Goal: Task Accomplishment & Management: Manage account settings

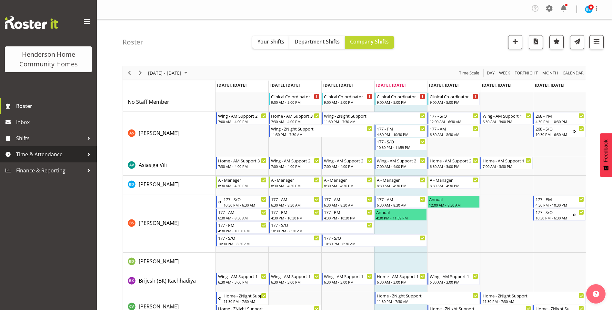
click at [50, 152] on span "Time & Attendance" at bounding box center [50, 155] width 68 height 10
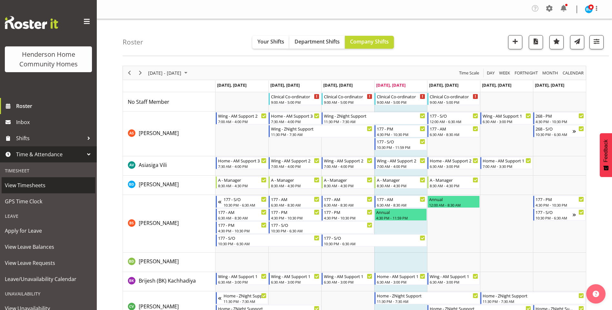
click at [36, 187] on span "View Timesheets" at bounding box center [48, 186] width 87 height 10
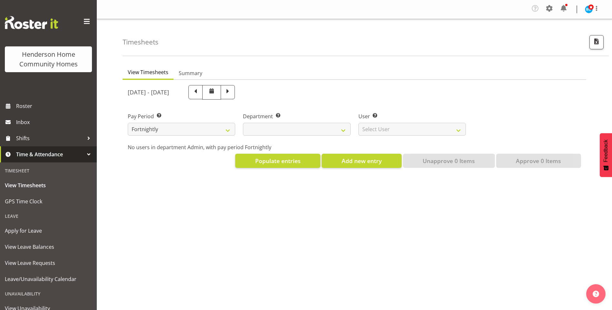
select select
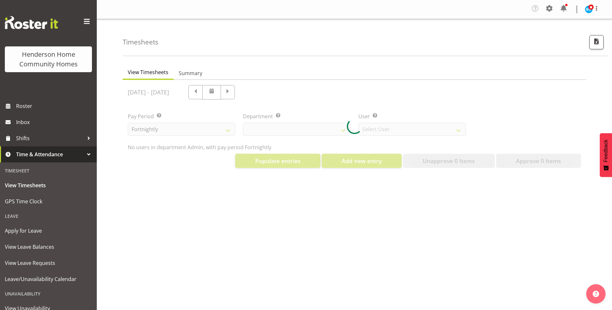
select select "8515"
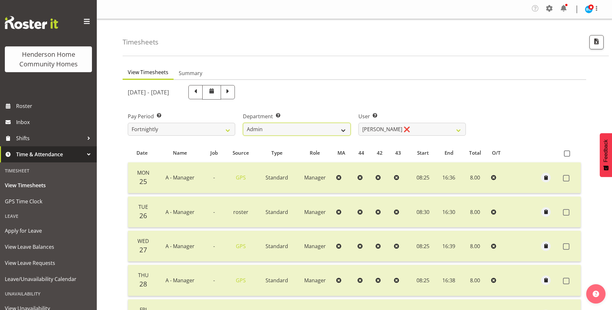
click at [289, 126] on select "Admin Homeside Houses Wingside" at bounding box center [296, 129] width 107 height 13
click at [235, 96] on span at bounding box center [228, 92] width 14 height 14
select select
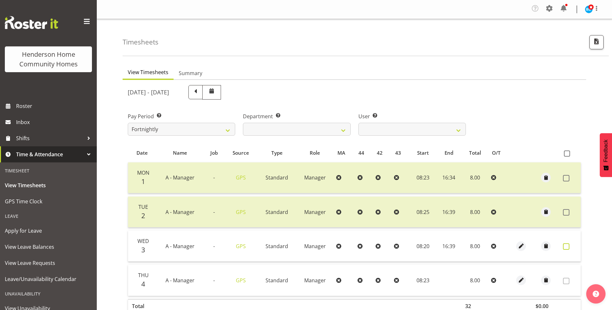
click at [565, 246] on span at bounding box center [566, 247] width 6 height 6
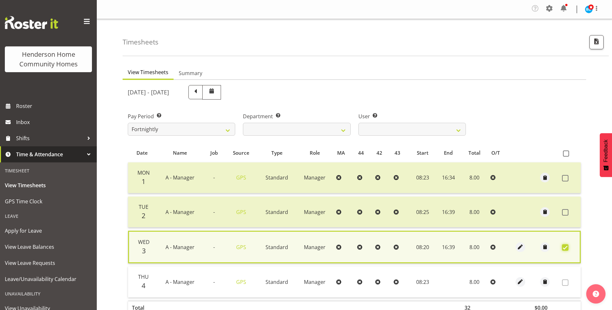
scroll to position [45, 0]
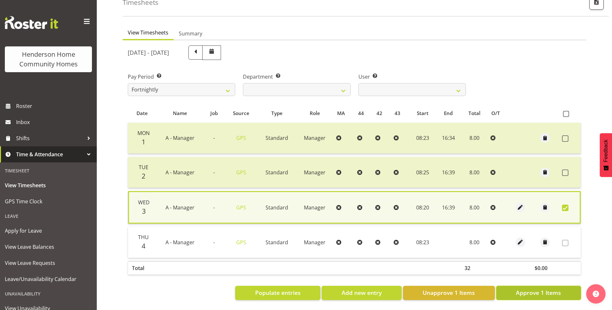
click at [542, 286] on button "Approve 1 Items" at bounding box center [538, 293] width 85 height 14
checkbox input "false"
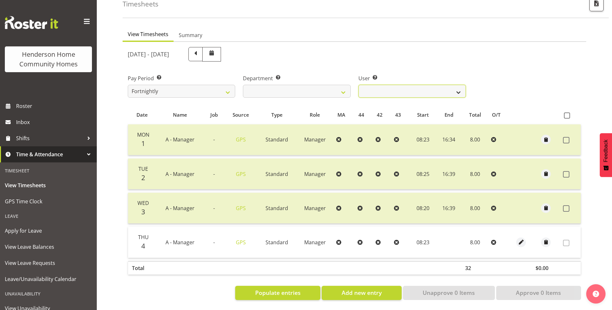
click at [382, 85] on select "Barbara Dunlop ❌ Emily-Jayne Ashton ❌ Johanna Molina ❌ Kirsty Crossley ✔" at bounding box center [411, 91] width 107 height 13
select select "11346"
click at [358, 85] on select "Barbara Dunlop ❌ Emily-Jayne Ashton ❌ Johanna Molina ❌ Kirsty Crossley ✔" at bounding box center [411, 91] width 107 height 13
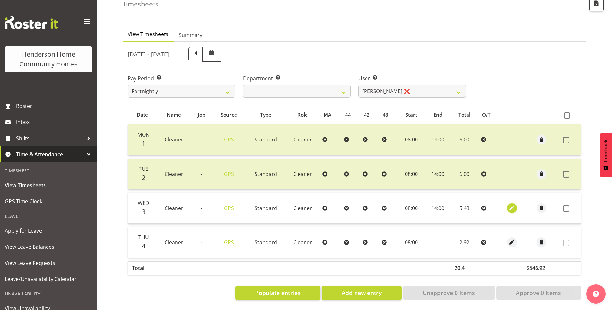
click at [514, 205] on span "button" at bounding box center [511, 208] width 7 height 7
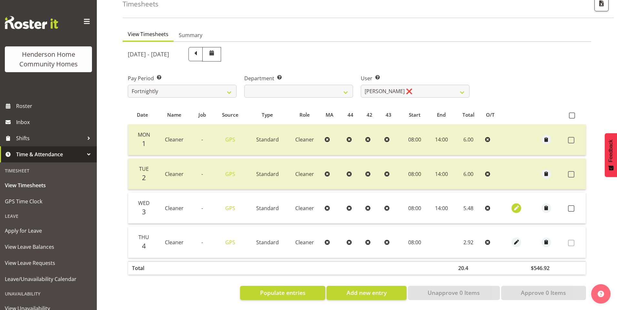
select select "Standard"
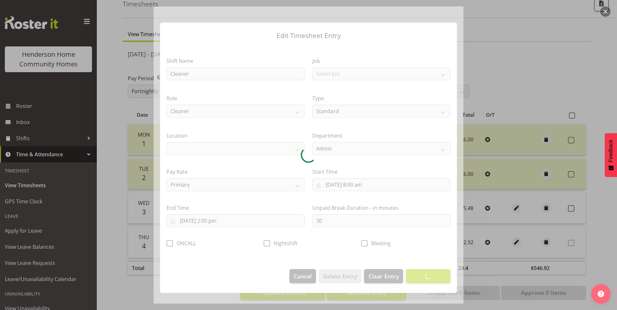
select select "1067"
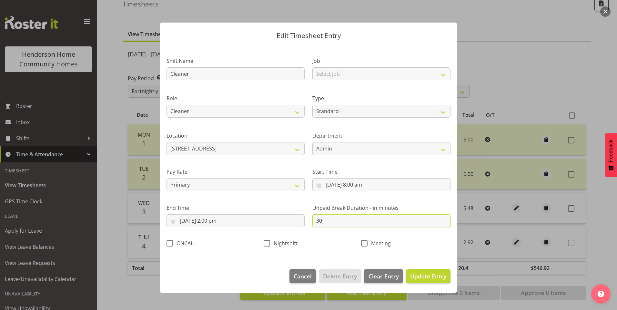
drag, startPoint x: 315, startPoint y: 221, endPoint x: 264, endPoint y: 209, distance: 52.5
click at [280, 213] on div "Shift Name Cleaner Job Select Job Floater Role Cleaner Type Off Standard Public…" at bounding box center [309, 150] width 292 height 205
type input "0"
click at [439, 277] on span "Update Entry" at bounding box center [428, 277] width 36 height 8
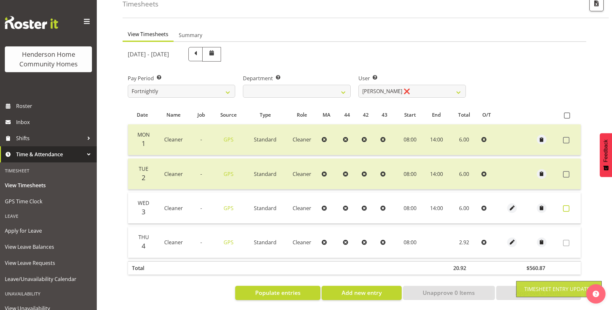
click at [570, 205] on label at bounding box center [568, 208] width 10 height 6
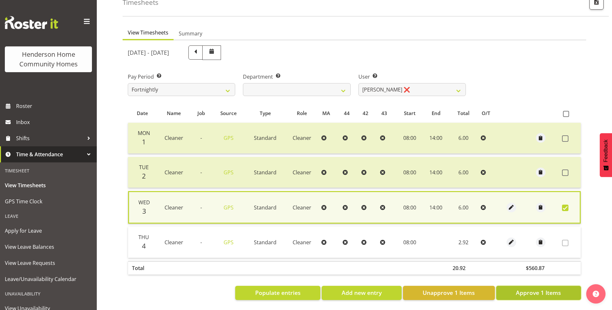
click at [553, 289] on span "Approve 1 Items" at bounding box center [538, 293] width 45 height 8
checkbox input "false"
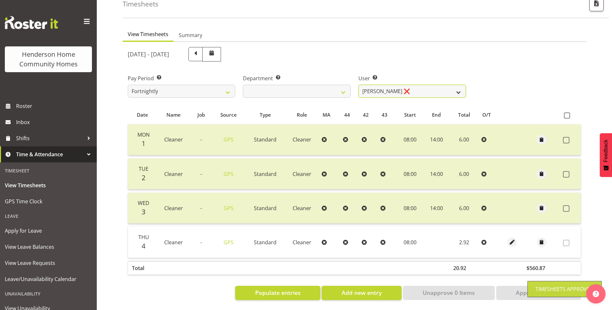
click at [382, 85] on select "Barbara Dunlop ❌ Emily-Jayne Ashton ❌ Johanna Molina ❌ Kirsty Crossley ✔" at bounding box center [411, 91] width 107 height 13
select select "8557"
click at [358, 85] on select "Barbara Dunlop ❌ Emily-Jayne Ashton ❌ Johanna Molina ❌ Kirsty Crossley ✔" at bounding box center [411, 91] width 107 height 13
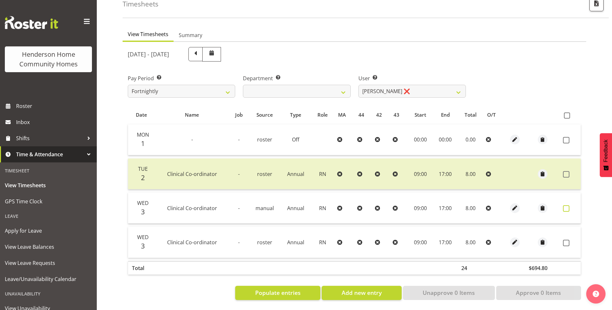
click at [565, 205] on span at bounding box center [566, 208] width 6 height 6
checkbox input "true"
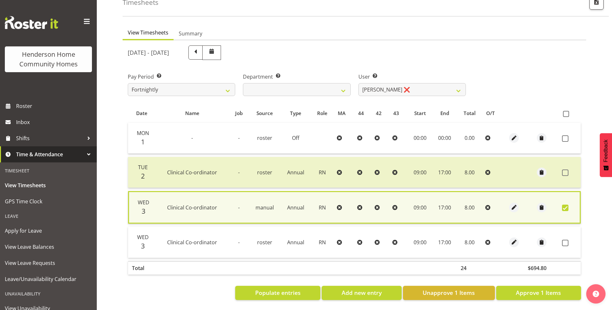
click at [573, 239] on td at bounding box center [569, 242] width 21 height 31
click at [568, 240] on label at bounding box center [567, 243] width 10 height 6
checkbox input "true"
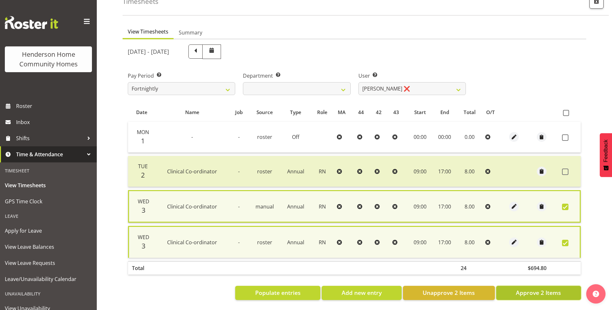
click at [554, 289] on span "Approve 2 Items" at bounding box center [538, 293] width 45 height 8
checkbox input "false"
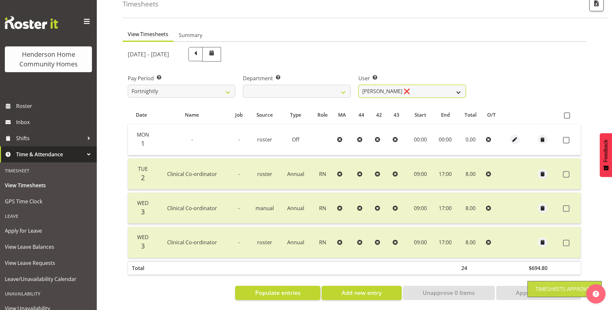
click at [385, 85] on select "Barbara Dunlop ❌ Emily-Jayne Ashton ❌ Johanna Molina ❌ Kirsty Crossley ✔" at bounding box center [411, 91] width 107 height 13
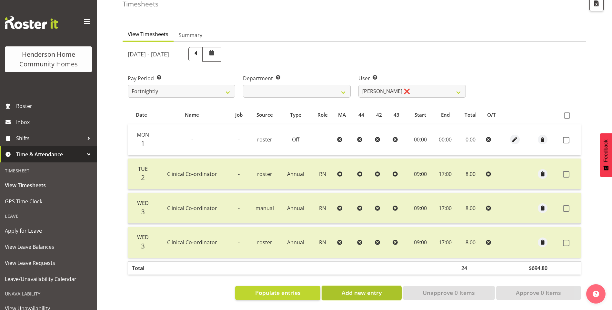
click at [381, 289] on span "Add new entry" at bounding box center [362, 293] width 40 height 8
select select
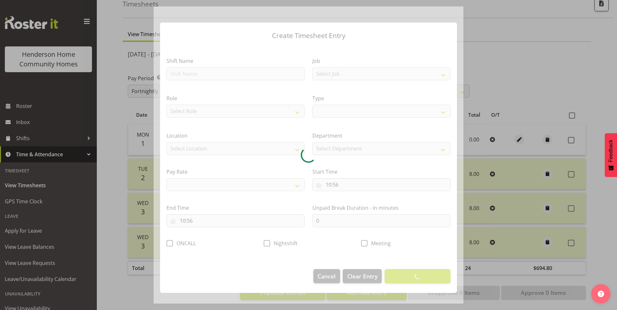
select select
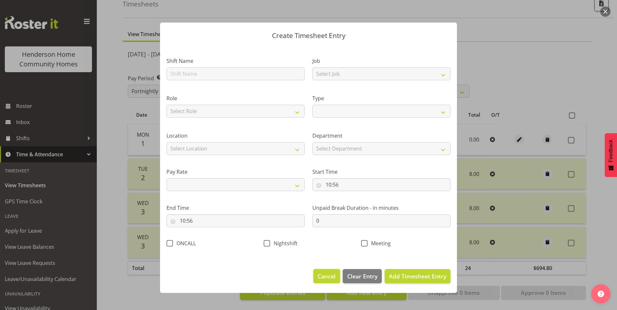
click at [334, 277] on span "Cancel" at bounding box center [326, 276] width 18 height 8
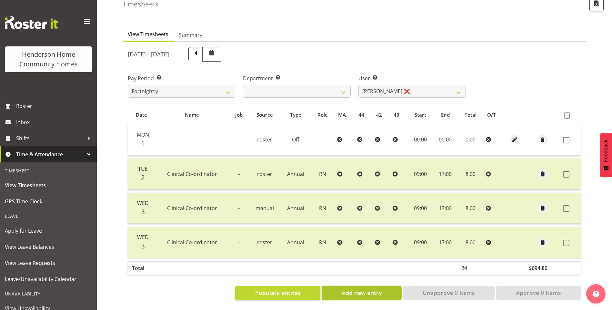
click at [374, 291] on span "Add new entry" at bounding box center [362, 293] width 40 height 8
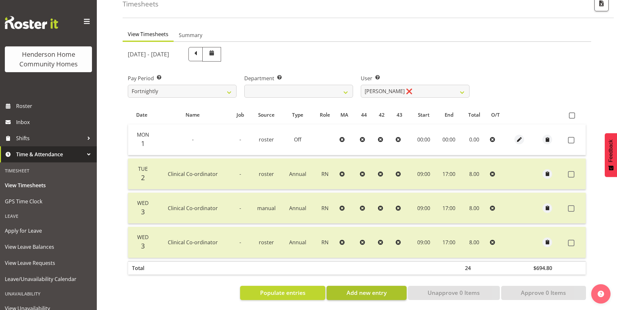
select select
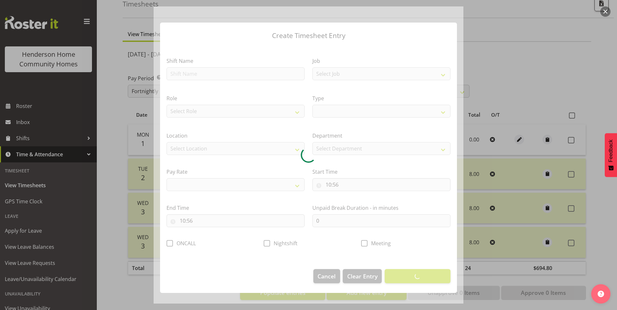
select select
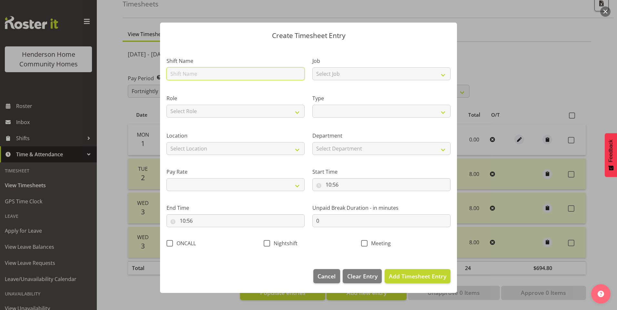
click at [233, 76] on input "text" at bounding box center [235, 73] width 138 height 13
type input "C"
select select
type input "Cl"
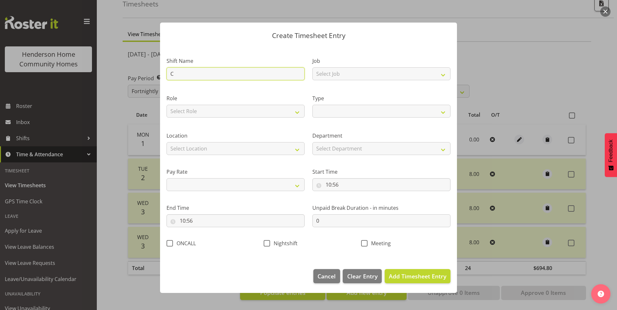
select select
type input "Cli"
select select
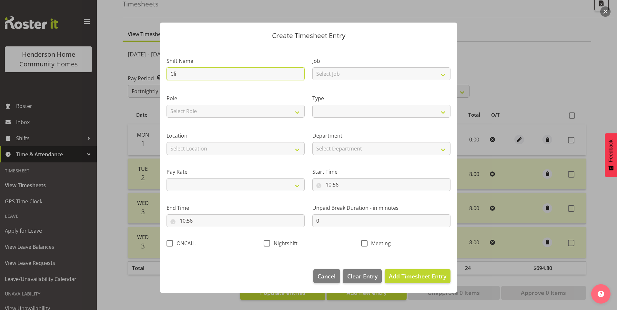
type input "Clin"
select select
type input "Clini"
select select
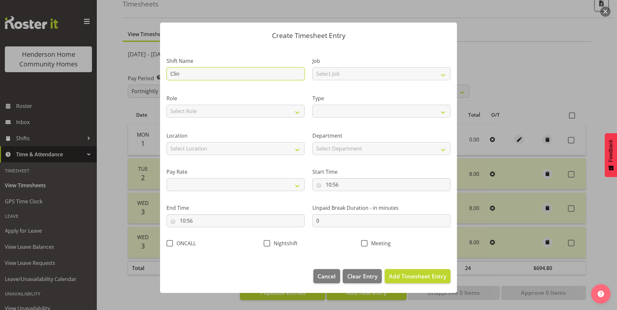
select select
type input "Clinic"
select select
type input "Clinica"
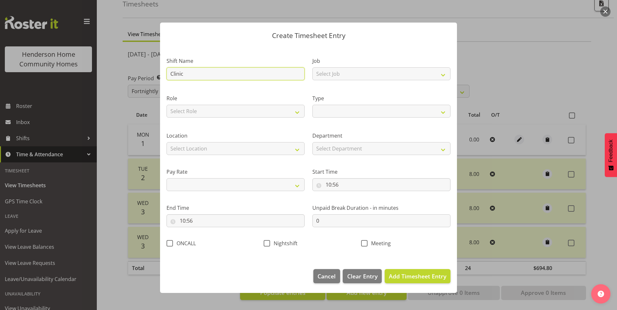
select select
type input "Clinical"
select select
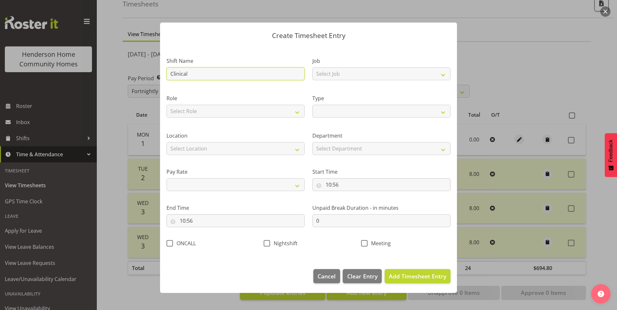
type input "Clinical"
select select
type input "Clinical -"
select select
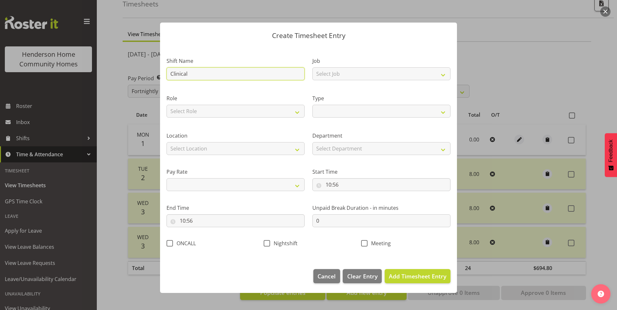
select select
type input "Clinical -"
select select
type input "Clinical -"
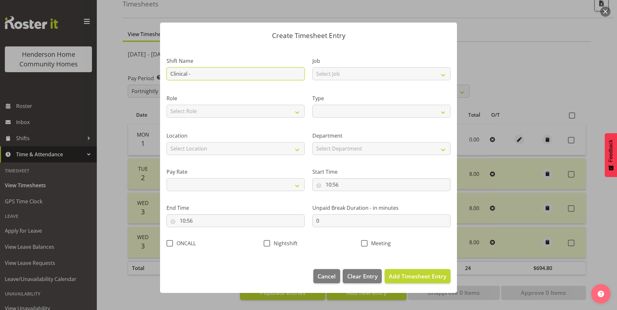
select select
type input "Clinical"
select select
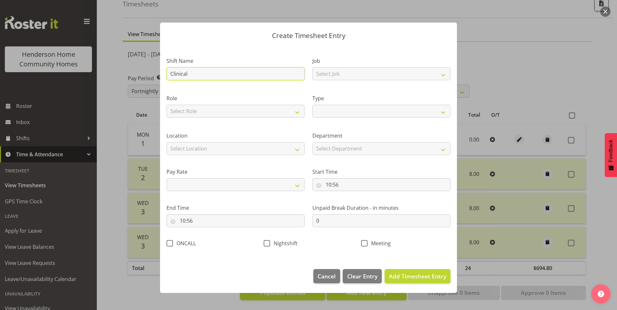
type input "Clinical C"
select select
type input "Clinical Co"
select select
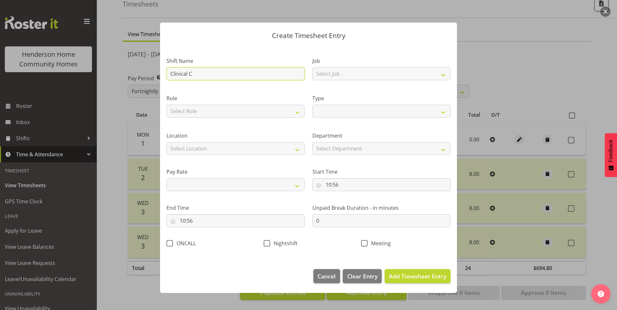
select select
type input "Clinical Co-"
select select
type input "Clinical Co-o"
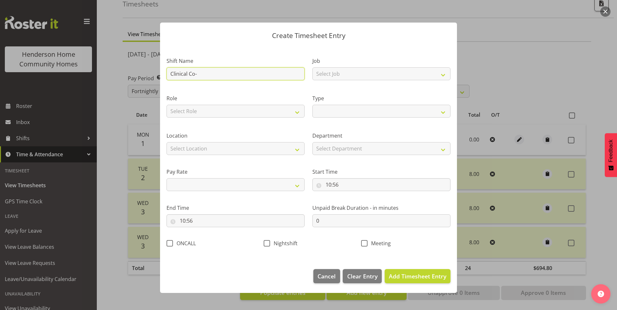
select select
type input "Clinical Co-or"
select select
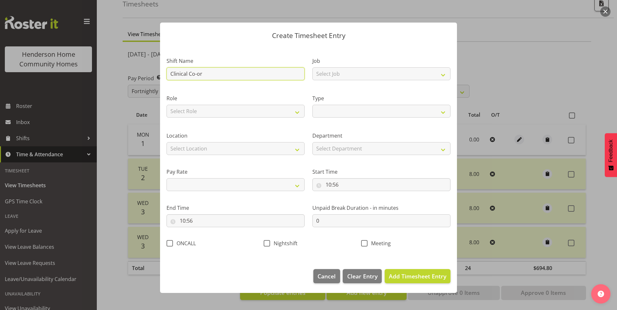
type input "Clinical Co-ord"
select select
type input "Clinical Co-ordi"
select select
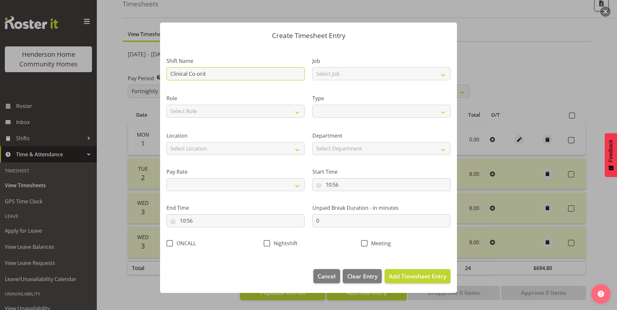
select select
type input "Clinical Co-ordin"
select select
type input "Clinical Co-ordina"
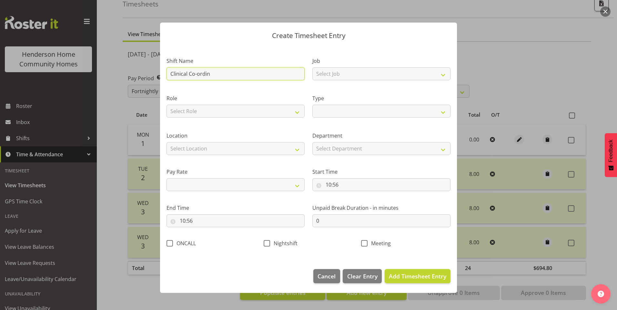
select select
type input "Clinical Co-ordinat"
select select
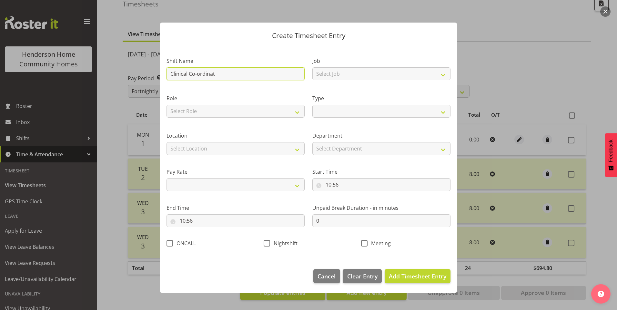
type input "Clinical Co-ordinato"
select select
type input "Clinical Co-ordinator"
select select
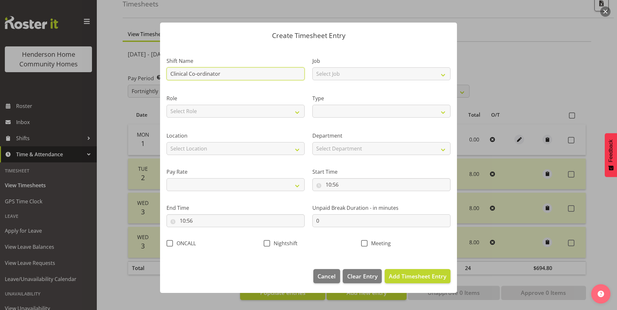
select select
type input "Clinical Co-ordinator"
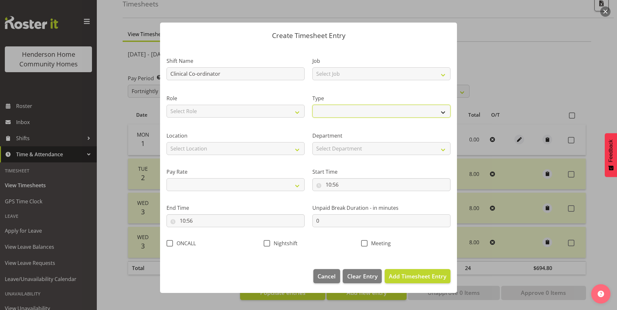
click at [344, 114] on select "Off Standard Public Holiday Public Holiday (Worked) Day In Lieu Annual Leave Si…" at bounding box center [381, 111] width 138 height 13
select select "Standard"
click at [312, 105] on select "Off Standard Public Holiday Public Holiday (Worked) Day In Lieu Annual Leave Si…" at bounding box center [381, 111] width 138 height 13
select select
click at [325, 113] on select "Off Standard Public Holiday Public Holiday (Worked) Day In Lieu Annual Leave Si…" at bounding box center [381, 111] width 138 height 13
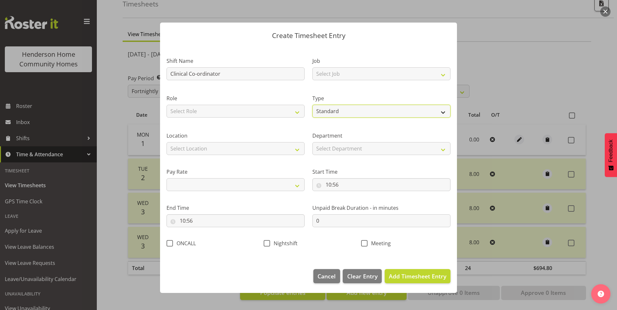
select select "Annual"
click at [312, 105] on select "Off Standard Public Holiday Public Holiday (Worked) Day In Lieu Annual Leave Si…" at bounding box center [381, 111] width 138 height 13
select select
click at [326, 149] on select "Select Department Admin Wingside Homeside" at bounding box center [381, 148] width 138 height 13
select select "747"
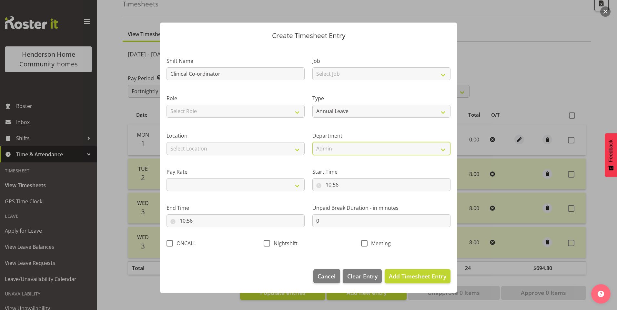
click at [312, 142] on select "Select Department Admin Wingside Homeside" at bounding box center [381, 148] width 138 height 13
select select
click at [188, 113] on select "Select Role Support Worker RN" at bounding box center [235, 111] width 138 height 13
select select "1216"
click at [166, 105] on select "Select Role Support Worker RN" at bounding box center [235, 111] width 138 height 13
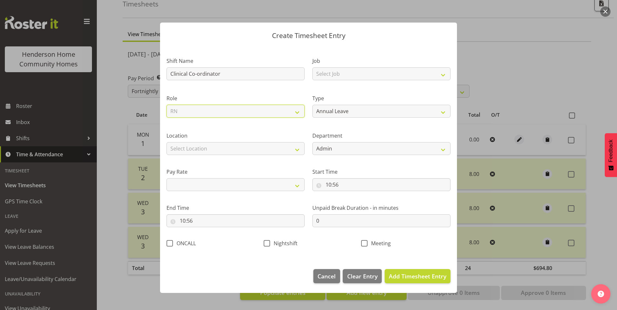
select select
click at [185, 150] on select "Select Location 177 Halswell Rd 268 Hendersons Rd 307 Hendersons Rd 309 Henders…" at bounding box center [235, 148] width 138 height 13
select select "1067"
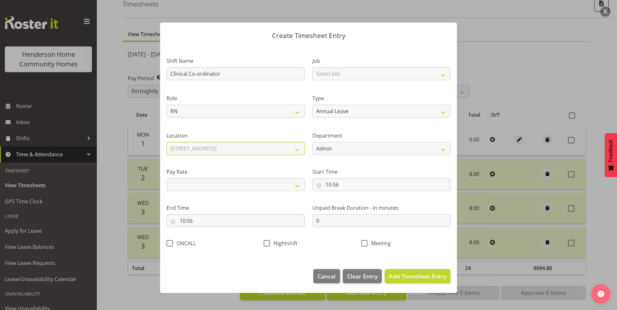
click at [166, 142] on select "Select Location 177 Halswell Rd 268 Hendersons Rd 307 Hendersons Rd 309 Henders…" at bounding box center [235, 148] width 138 height 13
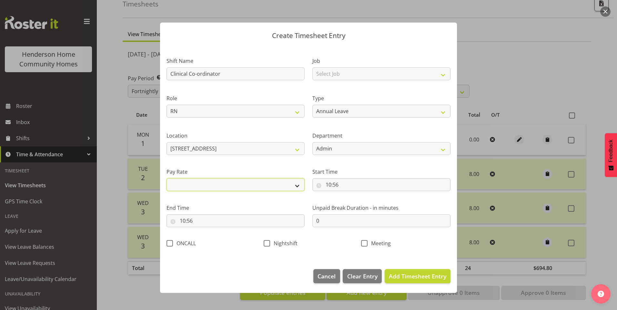
click at [185, 184] on select "Primary Secondary Tertiary Fourth Fifth" at bounding box center [235, 184] width 138 height 13
select select "primary"
click at [166, 178] on select "Primary Secondary Tertiary Fourth Fifth" at bounding box center [235, 184] width 138 height 13
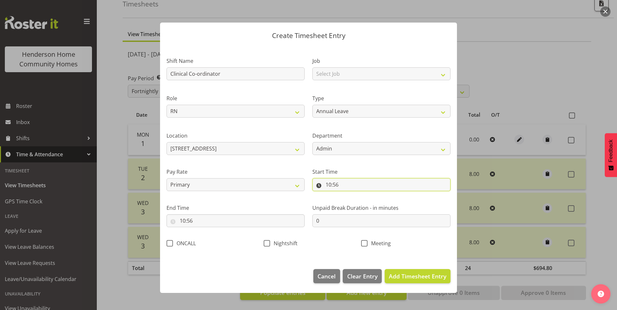
click at [328, 185] on input "10:56" at bounding box center [381, 184] width 138 height 13
click at [356, 203] on select "00 01 02 03 04 05 06 07 08 09 10 11 12 13 14 15 16 17 18 19 20 21 22 23" at bounding box center [356, 201] width 15 height 13
select select "9"
click at [349, 195] on select "00 01 02 03 04 05 06 07 08 09 10 11 12 13 14 15 16 17 18 19 20 21 22 23" at bounding box center [356, 201] width 15 height 13
type input "09:56"
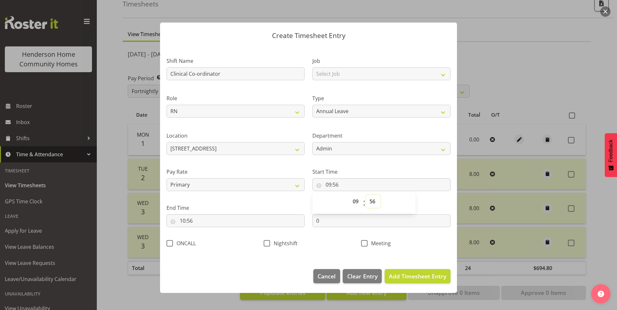
click at [374, 201] on select "00 01 02 03 04 05 06 07 08 09 10 11 12 13 14 15 16 17 18 19 20 21 22 23 24 25 2…" at bounding box center [373, 201] width 15 height 13
select select "0"
click at [366, 195] on select "00 01 02 03 04 05 06 07 08 09 10 11 12 13 14 15 16 17 18 19 20 21 22 23 24 25 2…" at bounding box center [373, 201] width 15 height 13
type input "09:00"
click at [189, 223] on input "10:56" at bounding box center [235, 221] width 138 height 13
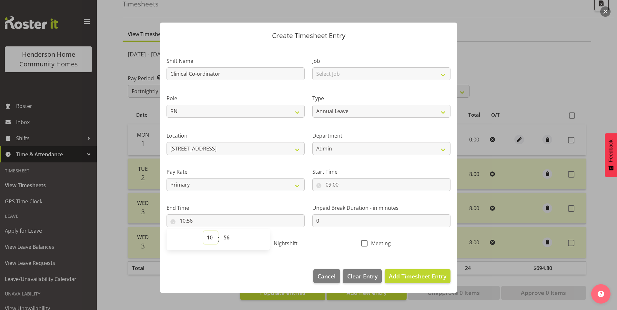
click at [209, 242] on select "00 01 02 03 04 05 06 07 08 09 10 11 12 13 14 15 16 17 18 19 20 21 22 23" at bounding box center [210, 237] width 15 height 13
select select "17"
click at [203, 231] on select "00 01 02 03 04 05 06 07 08 09 10 11 12 13 14 15 16 17 18 19 20 21 22 23" at bounding box center [210, 237] width 15 height 13
type input "17:56"
click at [224, 238] on select "00 01 02 03 04 05 06 07 08 09 10 11 12 13 14 15 16 17 18 19 20 21 22 23 24 25 2…" at bounding box center [227, 237] width 15 height 13
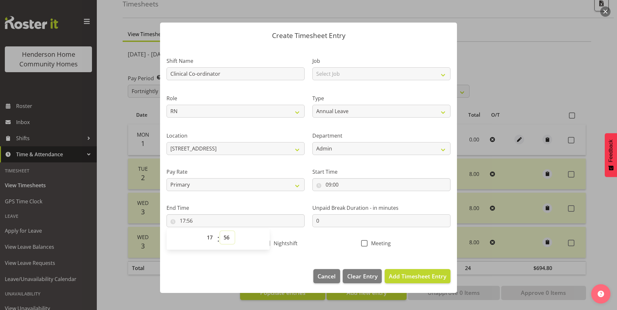
select select "0"
click at [220, 231] on select "00 01 02 03 04 05 06 07 08 09 10 11 12 13 14 15 16 17 18 19 20 21 22 23 24 25 2…" at bounding box center [227, 237] width 15 height 13
type input "17:00"
click at [433, 279] on span "Add Timesheet Entry" at bounding box center [417, 277] width 57 height 8
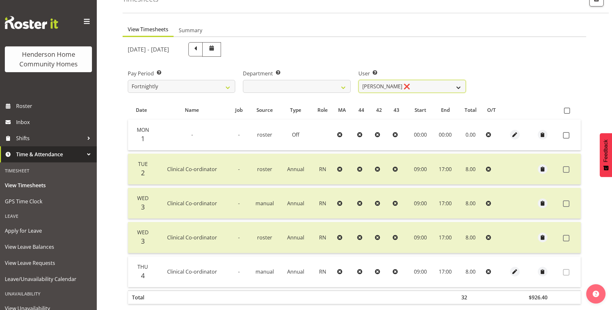
click at [379, 87] on select "Barbara Dunlop ❌ Emily-Jayne Ashton ❌ Johanna Molina ❌ Kirsty Crossley ✔" at bounding box center [411, 86] width 107 height 13
select select "8517"
click at [358, 80] on select "Barbara Dunlop ❌ Emily-Jayne Ashton ❌ Johanna Molina ❌ Kirsty Crossley ✔" at bounding box center [411, 86] width 107 height 13
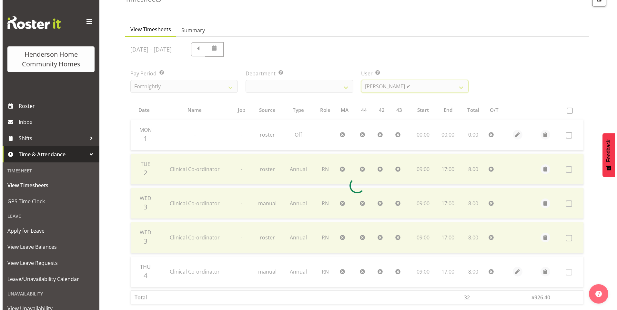
scroll to position [14, 0]
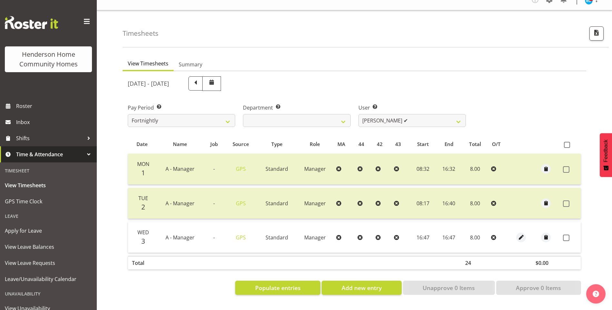
click at [560, 233] on td at bounding box center [546, 237] width 29 height 31
click at [569, 235] on span at bounding box center [566, 238] width 6 height 6
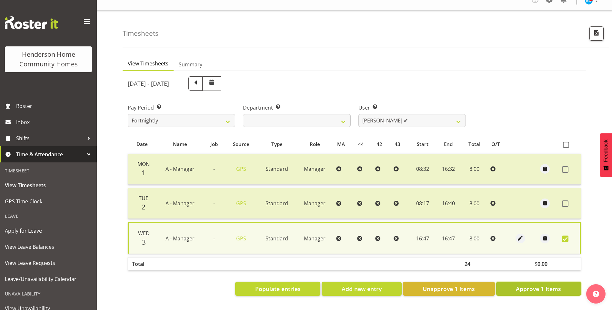
click at [531, 285] on span "Approve 1 Items" at bounding box center [538, 289] width 45 height 8
checkbox input "false"
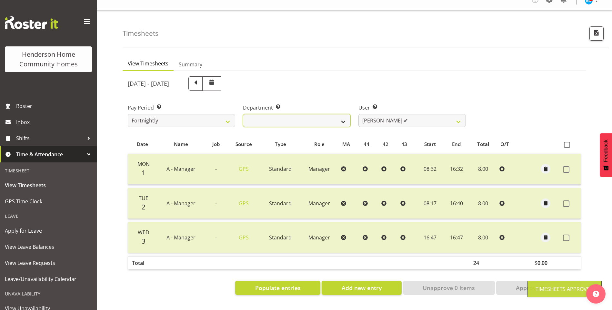
click at [285, 117] on select "Admin Homeside Houses Wingside" at bounding box center [296, 120] width 107 height 13
select select "746"
click at [243, 114] on select "Admin Homeside Houses Wingside" at bounding box center [296, 120] width 107 height 13
select select "8528"
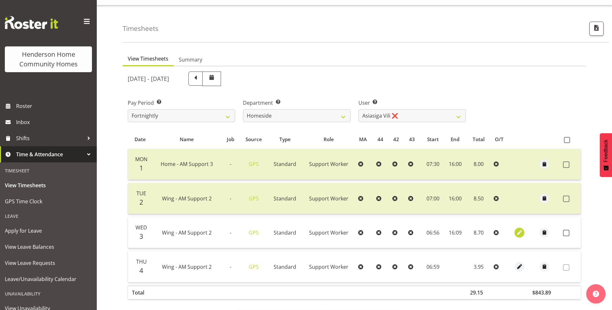
click at [520, 233] on span "button" at bounding box center [519, 232] width 7 height 7
select select "Standard"
select select "749"
select select "8"
select select "2025"
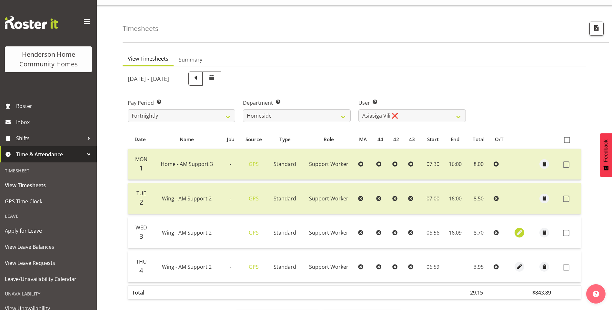
select select "6"
select select "56"
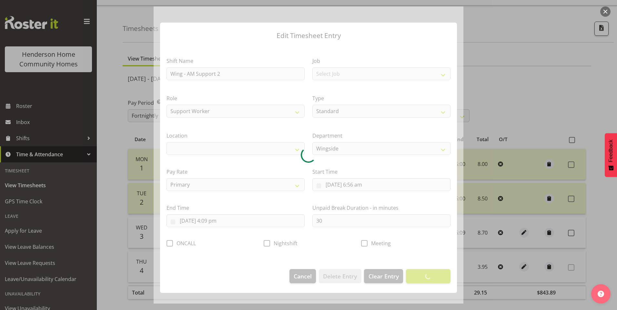
select select "1071"
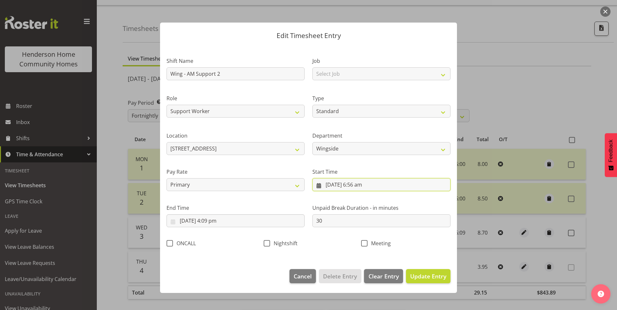
click at [355, 188] on input "3/09/2025, 6:56 am" at bounding box center [381, 184] width 138 height 13
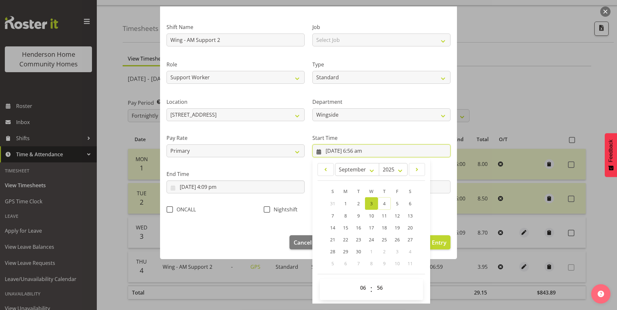
scroll to position [35, 0]
drag, startPoint x: 363, startPoint y: 285, endPoint x: 363, endPoint y: 280, distance: 5.5
click at [363, 285] on select "00 01 02 03 04 05 06 07 08 09 10 11 12 13 14 15 16 17 18 19 20 21 22 23" at bounding box center [363, 287] width 15 height 13
select select "7"
click at [356, 281] on select "00 01 02 03 04 05 06 07 08 09 10 11 12 13 14 15 16 17 18 19 20 21 22 23" at bounding box center [363, 287] width 15 height 13
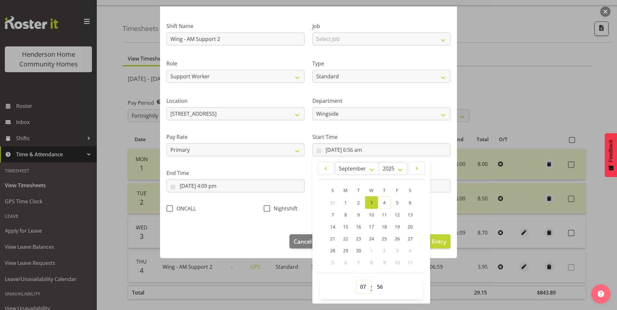
type input "3/09/2025, 7:56 am"
drag, startPoint x: 381, startPoint y: 285, endPoint x: 381, endPoint y: 280, distance: 4.5
click at [381, 283] on select "00 01 02 03 04 05 06 07 08 09 10 11 12 13 14 15 16 17 18 19 20 21 22 23 24 25 2…" at bounding box center [380, 287] width 15 height 13
select select "0"
click at [373, 281] on select "00 01 02 03 04 05 06 07 08 09 10 11 12 13 14 15 16 17 18 19 20 21 22 23 24 25 2…" at bounding box center [380, 287] width 15 height 13
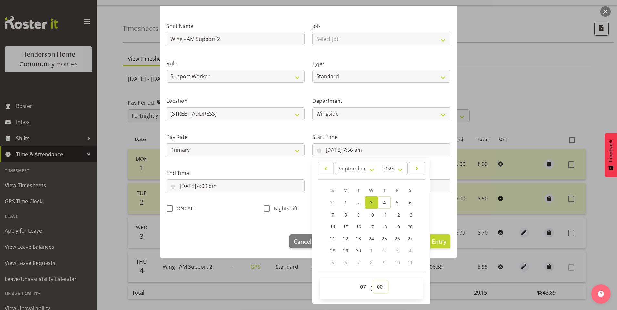
type input "3/09/2025, 7:00 am"
click at [212, 188] on input "3/09/2025, 4:09 pm" at bounding box center [235, 186] width 138 height 13
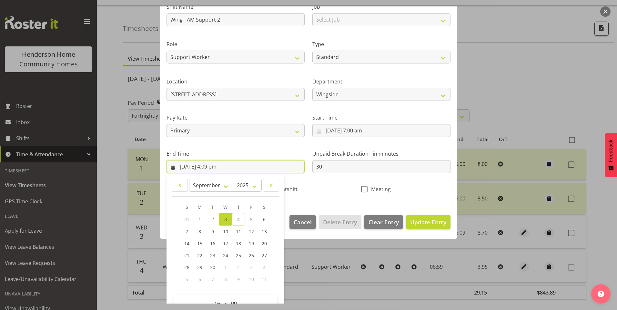
scroll to position [71, 0]
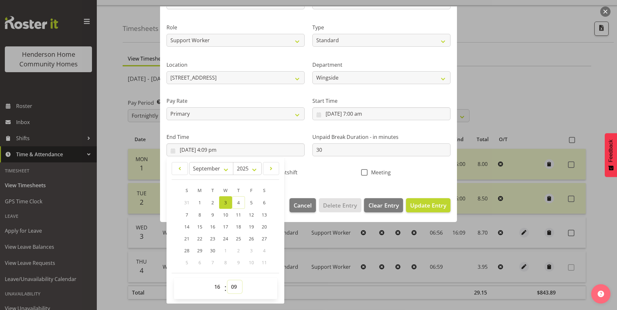
click at [229, 284] on select "00 01 02 03 04 05 06 07 08 09 10 11 12 13 14 15 16 17 18 19 20 21 22 23 24 25 2…" at bounding box center [234, 287] width 15 height 13
select select "0"
click at [227, 281] on select "00 01 02 03 04 05 06 07 08 09 10 11 12 13 14 15 16 17 18 19 20 21 22 23 24 25 2…" at bounding box center [234, 287] width 15 height 13
type input "3/09/2025, 4:00 pm"
click at [425, 205] on span "Update Entry" at bounding box center [428, 206] width 36 height 8
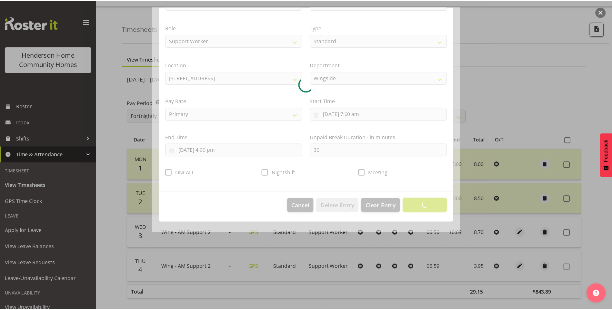
scroll to position [0, 0]
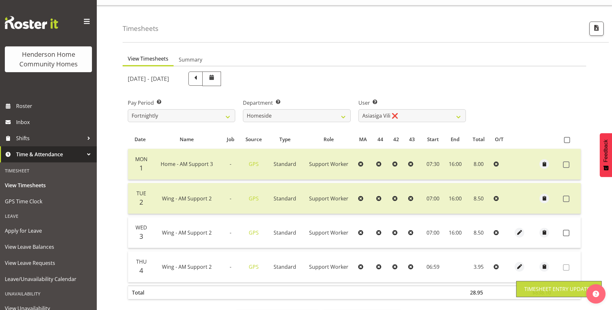
click at [570, 232] on label at bounding box center [568, 233] width 10 height 6
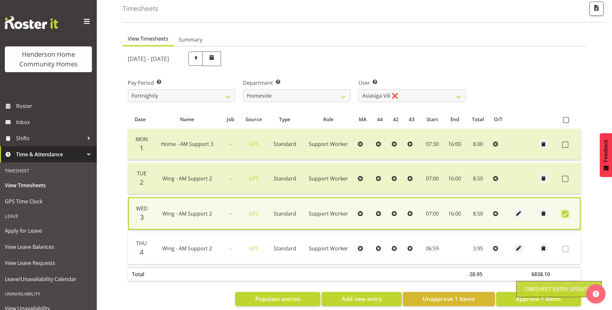
scroll to position [45, 0]
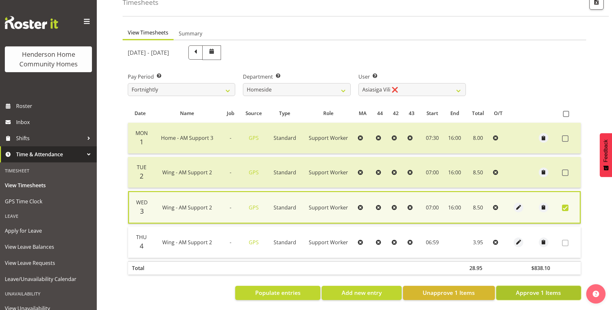
click at [537, 289] on span "Approve 1 Items" at bounding box center [538, 293] width 45 height 8
checkbox input "false"
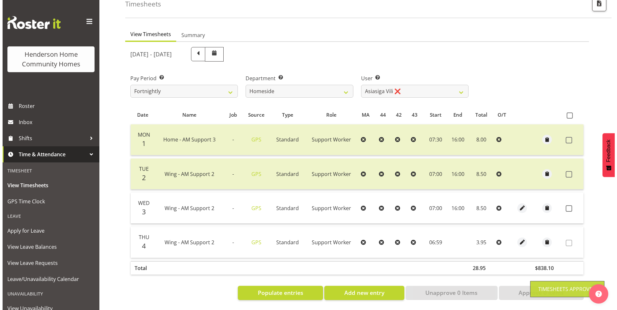
scroll to position [43, 0]
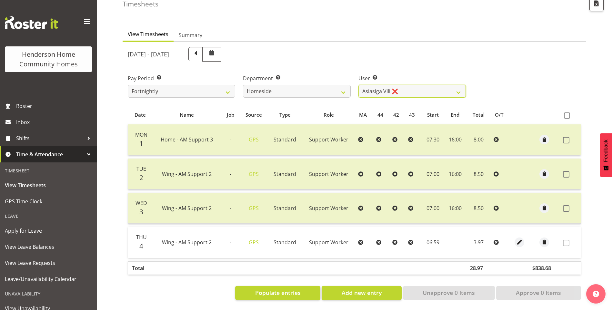
drag, startPoint x: 384, startPoint y: 89, endPoint x: 384, endPoint y: 94, distance: 4.8
click at [384, 89] on select "Asiasiga Vili ❌ Billie-Rose Dunlop ❌ Brijesh (BK) Kachhadiya ❌ Cheenee Vargas ❌…" at bounding box center [411, 91] width 107 height 13
select select "8539"
click at [358, 85] on select "Asiasiga Vili ❌ Billie-Rose Dunlop ❌ Brijesh (BK) Kachhadiya ❌ Cheenee Vargas ❌…" at bounding box center [411, 91] width 107 height 13
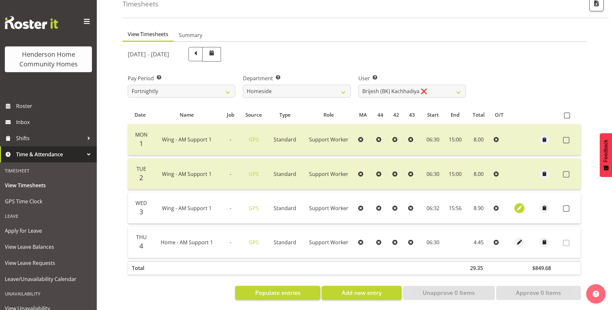
click at [521, 205] on span "button" at bounding box center [519, 208] width 7 height 7
select select "Standard"
select select "749"
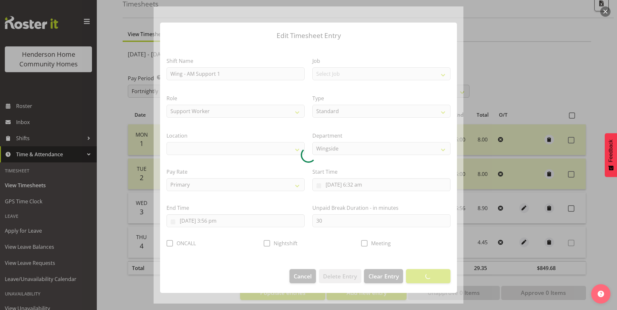
select select "1071"
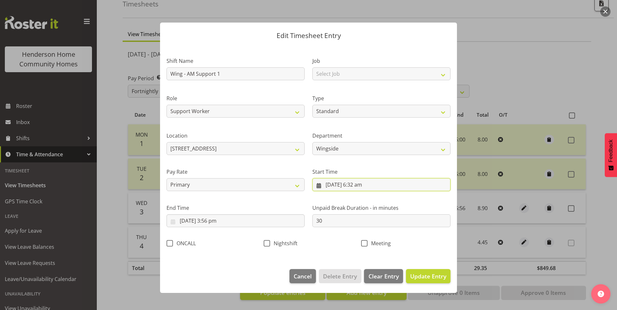
click at [361, 191] on input "3/09/2025, 6:32 am" at bounding box center [381, 184] width 138 height 13
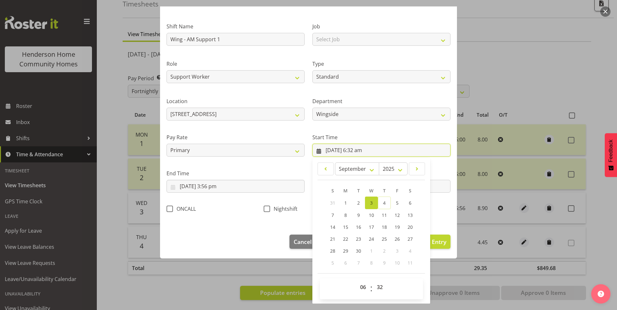
scroll to position [35, 0]
click at [379, 282] on select "00 01 02 03 04 05 06 07 08 09 10 11 12 13 14 15 16 17 18 19 20 21 22 23 24 25 2…" at bounding box center [380, 287] width 15 height 13
select select "30"
click at [373, 281] on select "00 01 02 03 04 05 06 07 08 09 10 11 12 13 14 15 16 17 18 19 20 21 22 23 24 25 2…" at bounding box center [380, 287] width 15 height 13
type input "3/09/2025, 6:30 am"
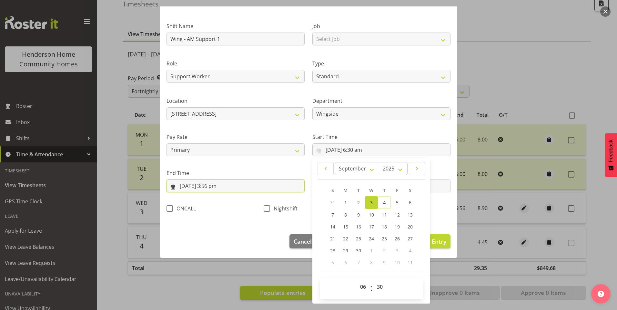
click at [212, 189] on input "3/09/2025, 3:56 pm" at bounding box center [235, 186] width 138 height 13
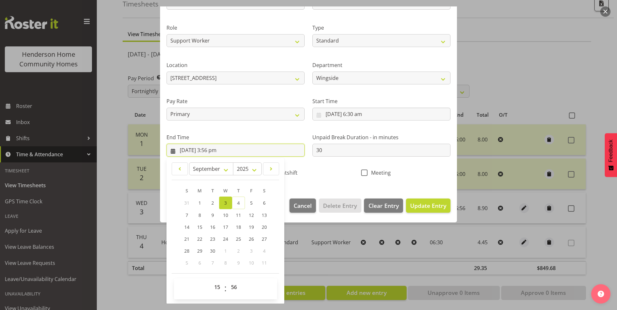
scroll to position [71, 0]
click at [232, 286] on select "00 01 02 03 04 05 06 07 08 09 10 11 12 13 14 15 16 17 18 19 20 21 22 23 24 25 2…" at bounding box center [234, 287] width 15 height 13
select select "45"
click at [227, 281] on select "00 01 02 03 04 05 06 07 08 09 10 11 12 13 14 15 16 17 18 19 20 21 22 23 24 25 2…" at bounding box center [234, 287] width 15 height 13
type input "3/09/2025, 3:45 pm"
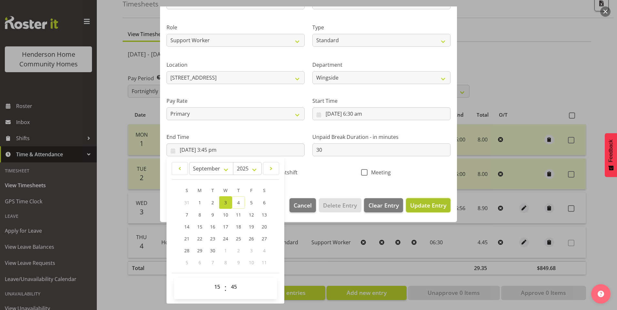
click at [414, 210] on button "Update Entry" at bounding box center [428, 205] width 45 height 14
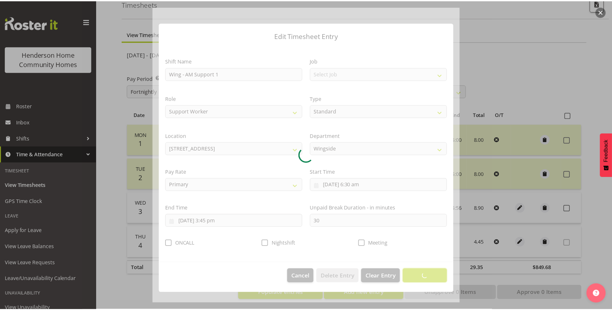
scroll to position [0, 0]
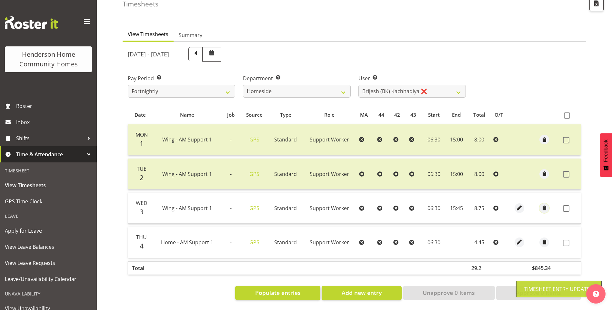
click at [545, 205] on span "button" at bounding box center [544, 208] width 7 height 7
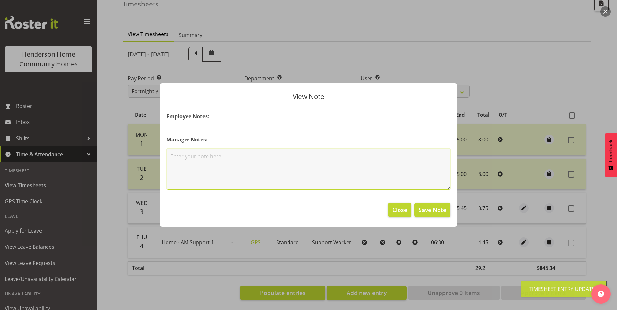
click at [334, 167] on textarea at bounding box center [308, 169] width 284 height 41
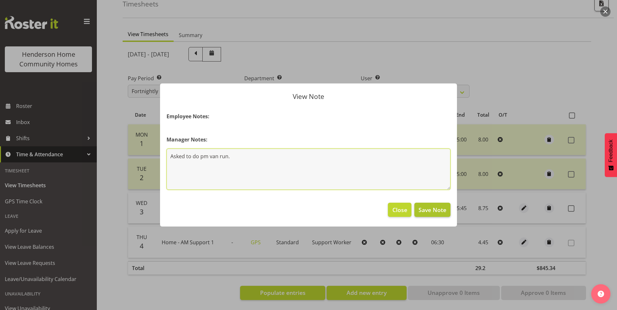
type textarea "Asked to do pm van run."
click at [445, 212] on span "Save Note" at bounding box center [432, 210] width 28 height 8
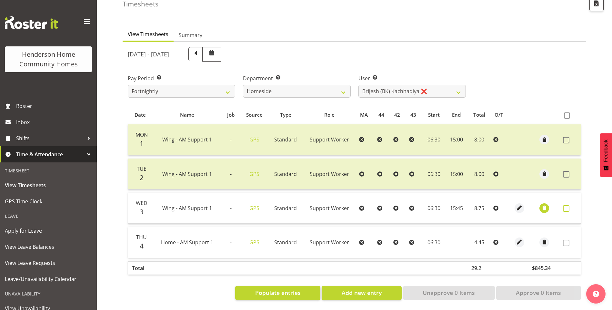
click at [567, 205] on span at bounding box center [566, 208] width 6 height 6
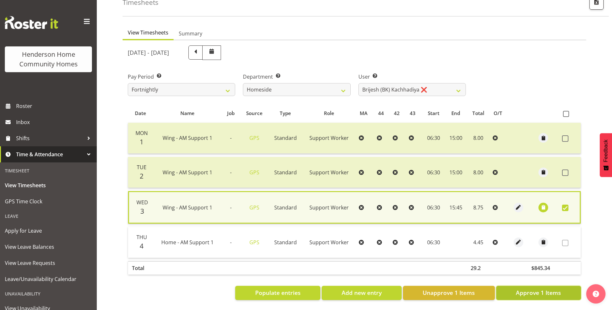
drag, startPoint x: 536, startPoint y: 292, endPoint x: 528, endPoint y: 276, distance: 17.9
click at [536, 292] on span "Approve 1 Items" at bounding box center [538, 293] width 45 height 8
checkbox input "false"
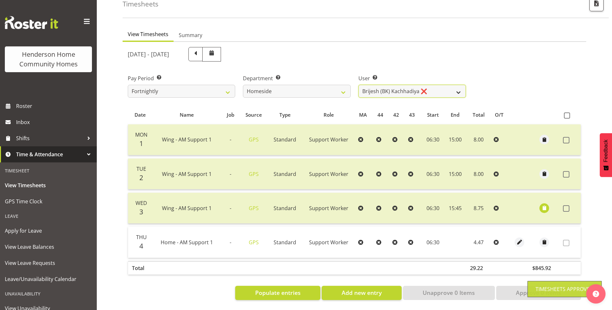
click at [376, 85] on select "Asiasiga Vili ❌ Billie-Rose Dunlop ❌ Brijesh (BK) Kachhadiya ❌ Cheenee Vargas ❌…" at bounding box center [411, 91] width 107 height 13
click at [358, 85] on select "Asiasiga Vili ❌ Billie-Rose Dunlop ❌ Brijesh (BK) Kachhadiya ❌ Cheenee Vargas ❌…" at bounding box center [411, 91] width 107 height 13
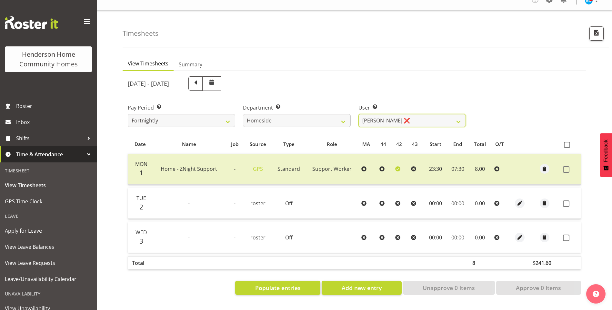
scroll to position [14, 0]
click at [381, 120] on select "Asiasiga Vili ❌ Billie-Rose Dunlop ❌ Brijesh (BK) Kachhadiya ❌ Cheenee Vargas ❌…" at bounding box center [411, 120] width 107 height 13
select select "8534"
click at [358, 114] on select "Asiasiga Vili ❌ Billie-Rose Dunlop ❌ Brijesh (BK) Kachhadiya ❌ Cheenee Vargas ❌…" at bounding box center [411, 120] width 107 height 13
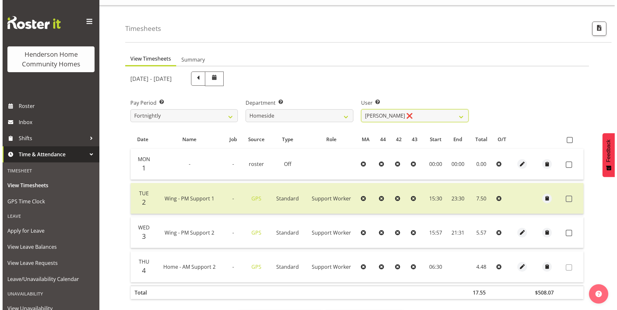
scroll to position [43, 0]
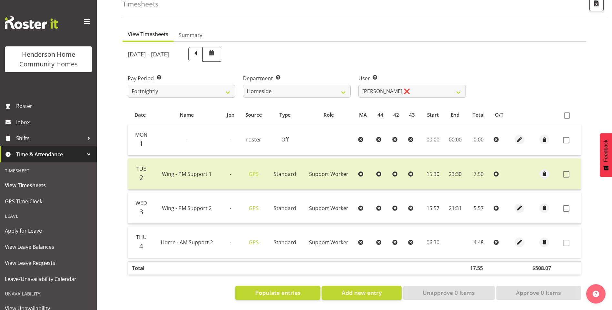
click at [528, 204] on td at bounding box center [544, 208] width 32 height 31
click at [518, 205] on span "button" at bounding box center [519, 208] width 7 height 7
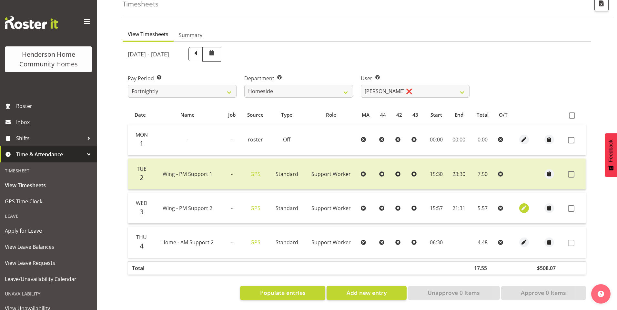
select select "Standard"
select select "749"
select select "8"
select select "2025"
select select "15"
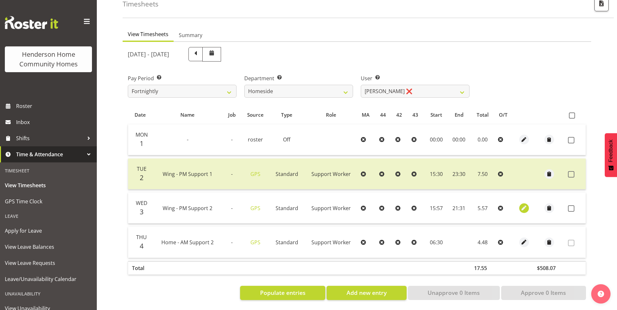
select select "57"
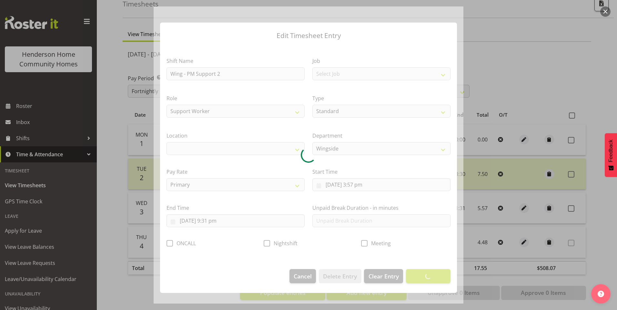
select select "1071"
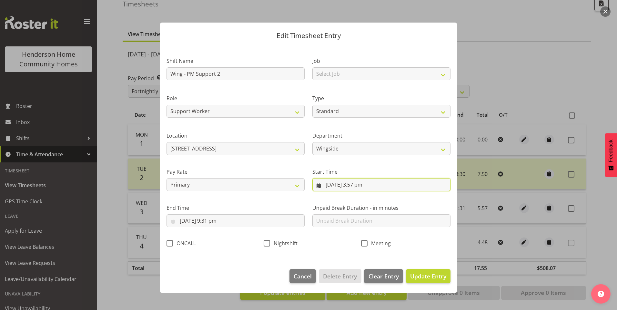
click at [356, 190] on input "3/09/2025, 3:57 pm" at bounding box center [381, 184] width 138 height 13
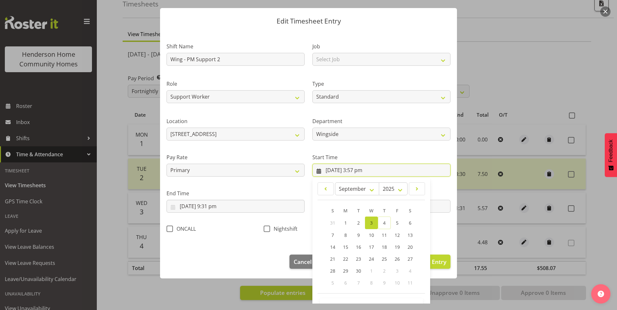
scroll to position [35, 0]
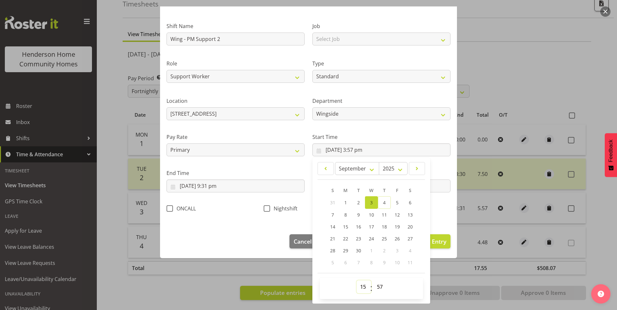
click at [360, 289] on select "00 01 02 03 04 05 06 07 08 09 10 11 12 13 14 15 16 17 18 19 20 21 22 23" at bounding box center [363, 287] width 15 height 13
select select "16"
click at [356, 281] on select "00 01 02 03 04 05 06 07 08 09 10 11 12 13 14 15 16 17 18 19 20 21 22 23" at bounding box center [363, 287] width 15 height 13
type input "3/09/2025, 4:57 pm"
drag, startPoint x: 376, startPoint y: 284, endPoint x: 381, endPoint y: 281, distance: 5.5
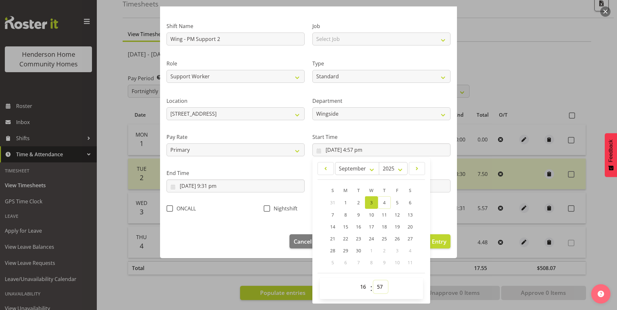
click at [376, 284] on select "00 01 02 03 04 05 06 07 08 09 10 11 12 13 14 15 16 17 18 19 20 21 22 23 24 25 2…" at bounding box center [380, 287] width 15 height 13
select select "0"
click at [373, 281] on select "00 01 02 03 04 05 06 07 08 09 10 11 12 13 14 15 16 17 18 19 20 21 22 23 24 25 2…" at bounding box center [380, 287] width 15 height 13
type input "3/09/2025, 4:00 pm"
click at [213, 188] on input "3/09/2025, 9:31 pm" at bounding box center [235, 186] width 138 height 13
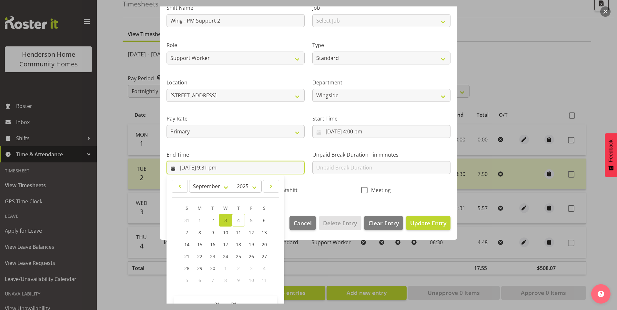
scroll to position [71, 0]
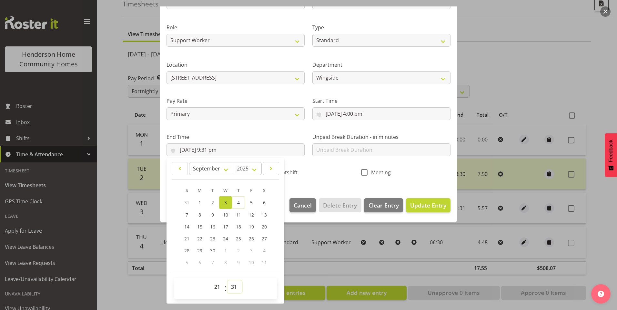
drag, startPoint x: 233, startPoint y: 286, endPoint x: 233, endPoint y: 283, distance: 3.5
click at [233, 284] on select "00 01 02 03 04 05 06 07 08 09 10 11 12 13 14 15 16 17 18 19 20 21 22 23 24 25 2…" at bounding box center [234, 287] width 15 height 13
select select "30"
click at [227, 281] on select "00 01 02 03 04 05 06 07 08 09 10 11 12 13 14 15 16 17 18 19 20 21 22 23 24 25 2…" at bounding box center [234, 287] width 15 height 13
type input "3/09/2025, 9:30 pm"
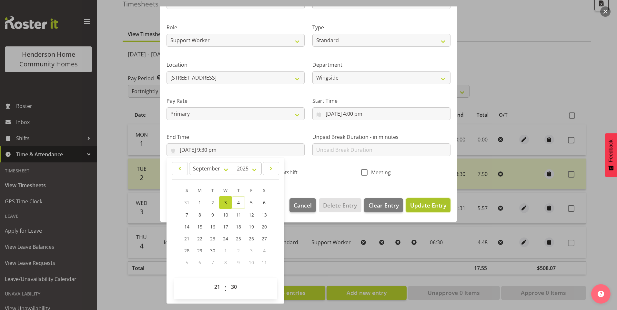
click at [412, 208] on span "Update Entry" at bounding box center [428, 206] width 36 height 8
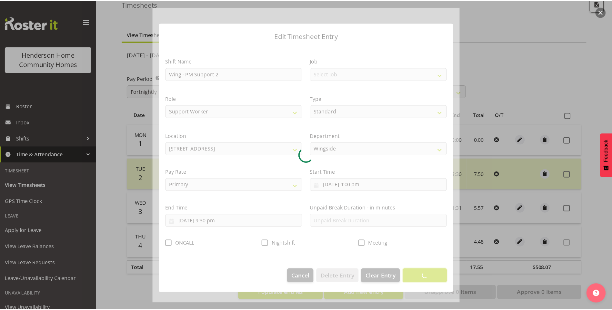
scroll to position [0, 0]
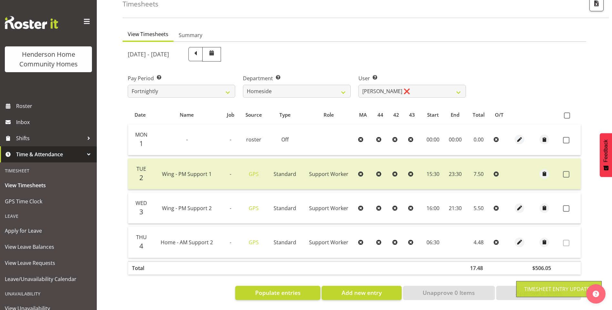
click at [572, 205] on label at bounding box center [568, 208] width 10 height 6
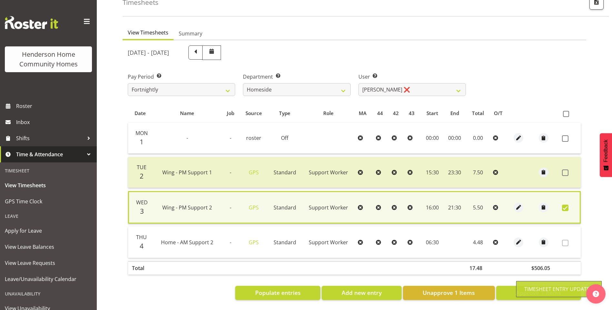
click at [563, 205] on span at bounding box center [565, 208] width 6 height 6
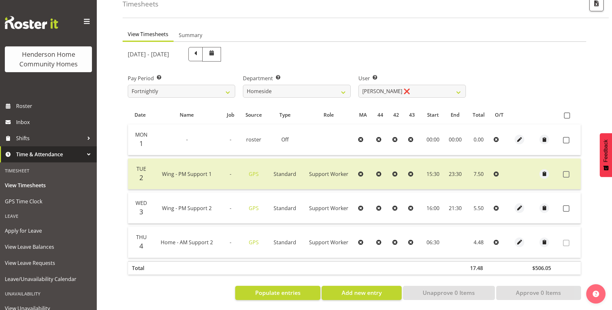
drag, startPoint x: 565, startPoint y: 203, endPoint x: 558, endPoint y: 255, distance: 52.4
click at [565, 205] on span at bounding box center [566, 208] width 6 height 6
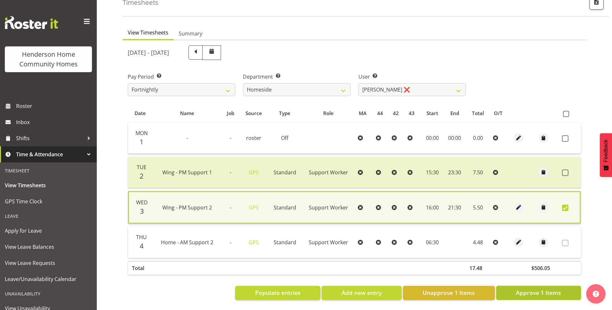
click at [542, 286] on button "Approve 1 Items" at bounding box center [538, 293] width 85 height 14
checkbox input "false"
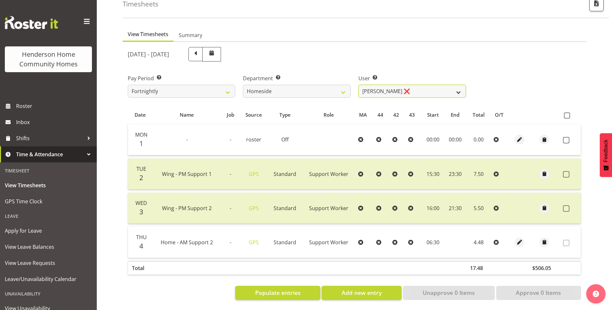
click at [385, 86] on select "Asiasiga Vili ❌ Billie-Rose Dunlop ❌ Brijesh (BK) Kachhadiya ❌ Cheenee Vargas ❌…" at bounding box center [411, 91] width 107 height 13
click at [358, 85] on select "Asiasiga Vili ❌ Billie-Rose Dunlop ❌ Brijesh (BK) Kachhadiya ❌ Cheenee Vargas ❌…" at bounding box center [411, 91] width 107 height 13
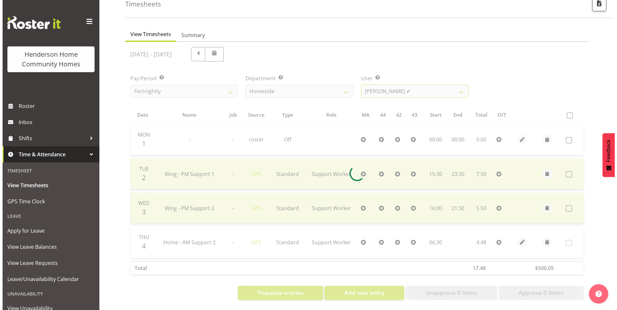
scroll to position [14, 0]
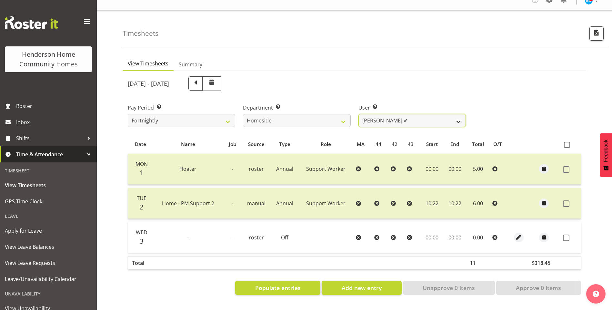
click at [378, 122] on select "Asiasiga Vili ❌ Billie-Rose Dunlop ❌ Brijesh (BK) Kachhadiya ❌ Cheenee Vargas ❌…" at bounding box center [411, 120] width 107 height 13
select select "10095"
click at [358, 114] on select "Asiasiga Vili ❌ Billie-Rose Dunlop ❌ Brijesh (BK) Kachhadiya ❌ Cheenee Vargas ❌…" at bounding box center [411, 120] width 107 height 13
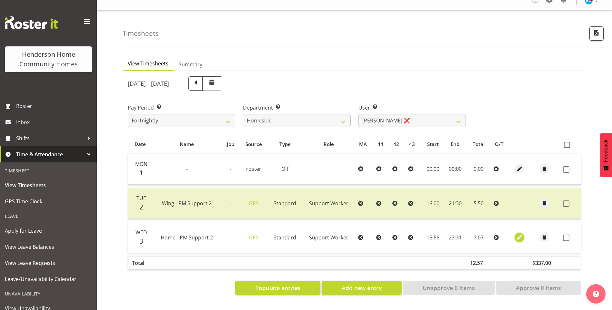
click at [522, 234] on span "button" at bounding box center [519, 237] width 7 height 7
select select "Standard"
select select "8"
select select "2025"
select select "15"
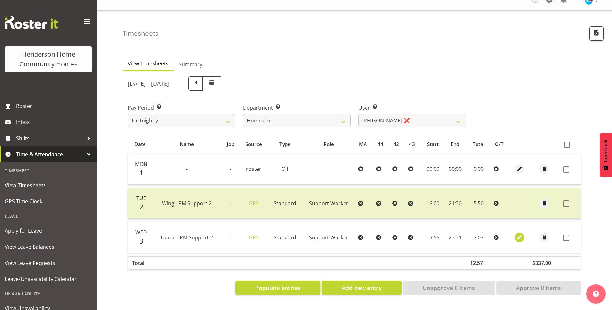
select select "56"
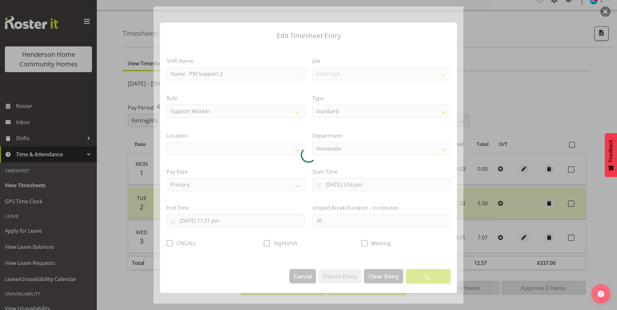
select select "1067"
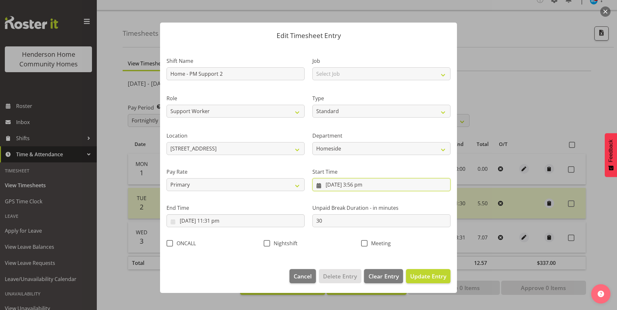
click at [359, 188] on input "3/09/2025, 3:56 pm" at bounding box center [381, 184] width 138 height 13
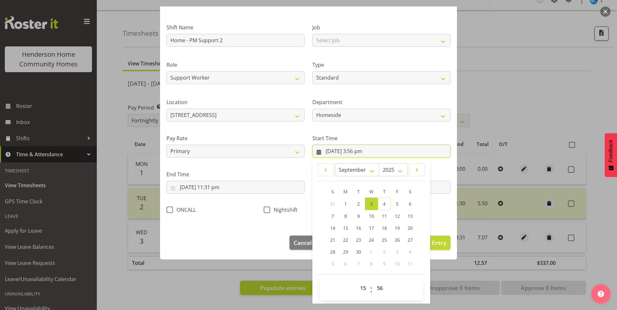
scroll to position [35, 0]
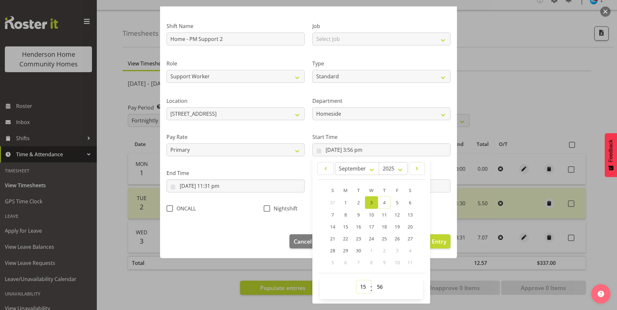
click at [360, 288] on select "00 01 02 03 04 05 06 07 08 09 10 11 12 13 14 15 16 17 18 19 20 21 22 23" at bounding box center [363, 287] width 15 height 13
select select "16"
click at [356, 281] on select "00 01 02 03 04 05 06 07 08 09 10 11 12 13 14 15 16 17 18 19 20 21 22 23" at bounding box center [363, 287] width 15 height 13
type input "3/09/2025, 4:56 pm"
click at [376, 287] on select "00 01 02 03 04 05 06 07 08 09 10 11 12 13 14 15 16 17 18 19 20 21 22 23 24 25 2…" at bounding box center [380, 287] width 15 height 13
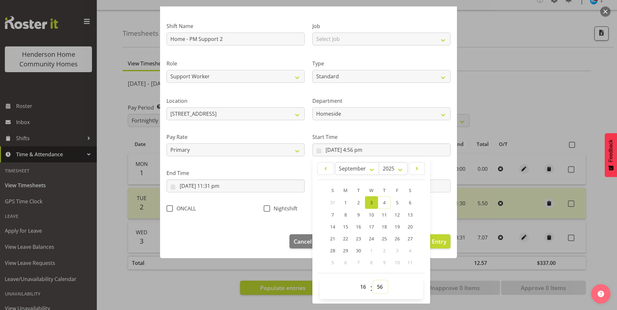
select select "0"
click at [373, 281] on select "00 01 02 03 04 05 06 07 08 09 10 11 12 13 14 15 16 17 18 19 20 21 22 23 24 25 2…" at bounding box center [380, 287] width 15 height 13
type input "3/09/2025, 4:00 pm"
click at [220, 187] on input "3/09/2025, 11:31 pm" at bounding box center [235, 186] width 138 height 13
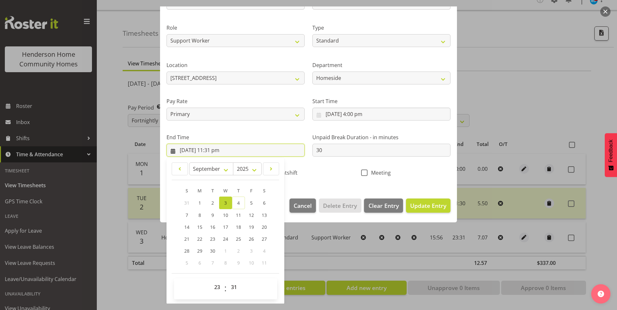
scroll to position [71, 0]
click at [234, 286] on select "00 01 02 03 04 05 06 07 08 09 10 11 12 13 14 15 16 17 18 19 20 21 22 23 24 25 2…" at bounding box center [234, 287] width 15 height 13
select select "30"
click at [227, 281] on select "00 01 02 03 04 05 06 07 08 09 10 11 12 13 14 15 16 17 18 19 20 21 22 23 24 25 2…" at bounding box center [234, 287] width 15 height 13
type input "3/09/2025, 11:30 pm"
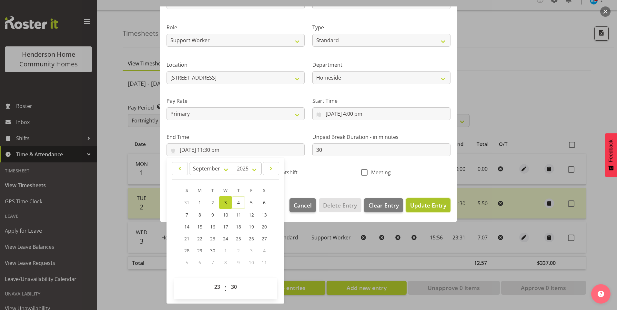
click at [422, 202] on span "Update Entry" at bounding box center [428, 206] width 36 height 8
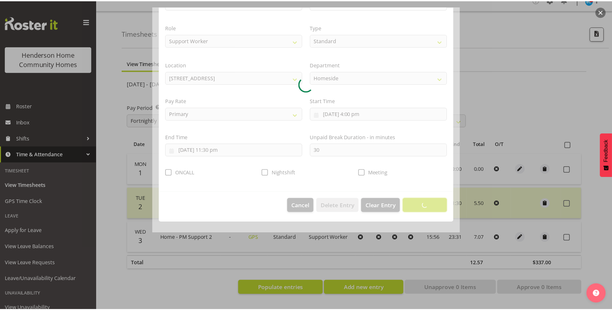
scroll to position [0, 0]
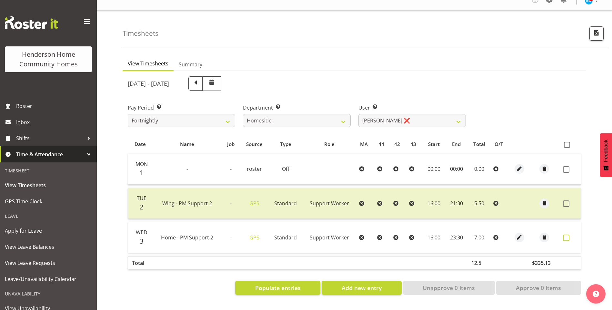
click at [565, 235] on span at bounding box center [566, 238] width 6 height 6
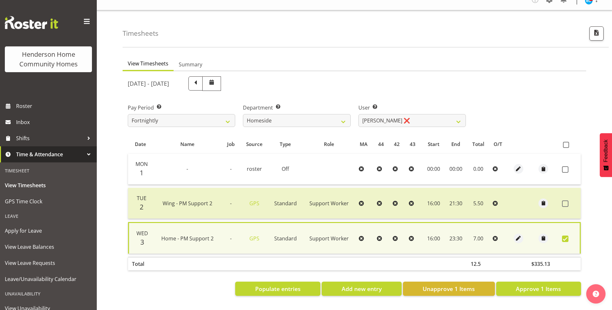
click at [566, 236] on span at bounding box center [565, 239] width 6 height 6
checkbox input "false"
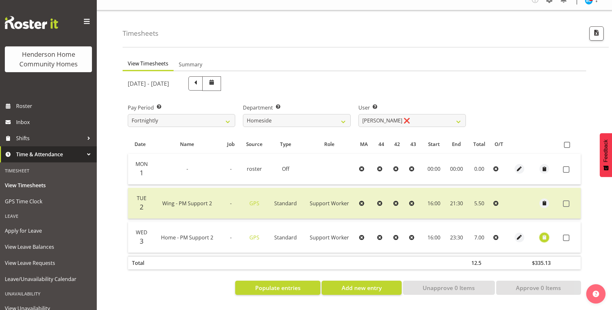
click at [546, 238] on span "button" at bounding box center [544, 237] width 7 height 11
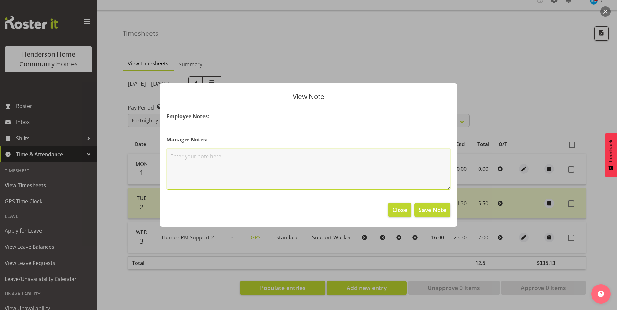
click at [280, 163] on textarea at bounding box center [308, 169] width 284 height 41
type textarea "Swapped finish time with Sam"
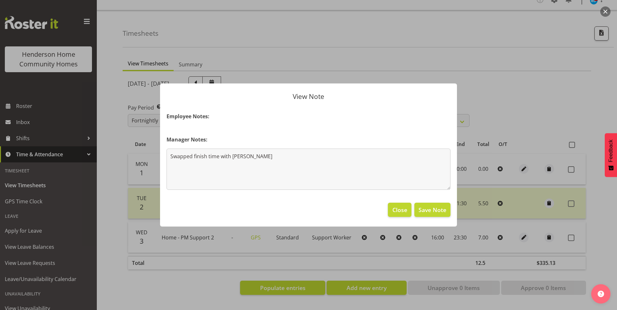
click at [431, 202] on footer "Close Save Note" at bounding box center [308, 211] width 297 height 30
click at [434, 205] on button "Save Note" at bounding box center [432, 210] width 36 height 14
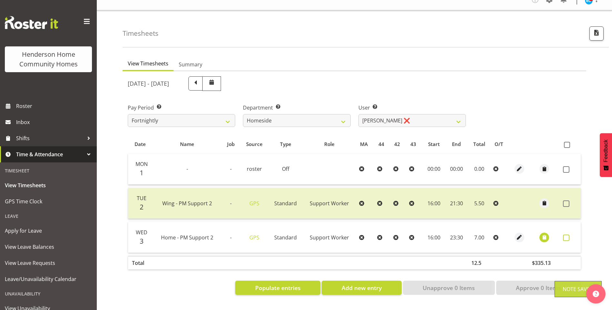
click at [566, 235] on span at bounding box center [566, 238] width 6 height 6
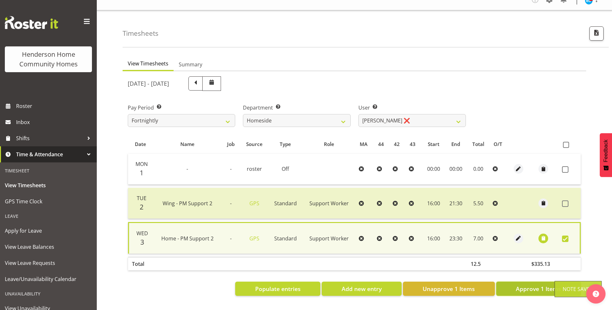
click at [538, 288] on span "Approve 1 Items" at bounding box center [538, 289] width 45 height 8
checkbox input "false"
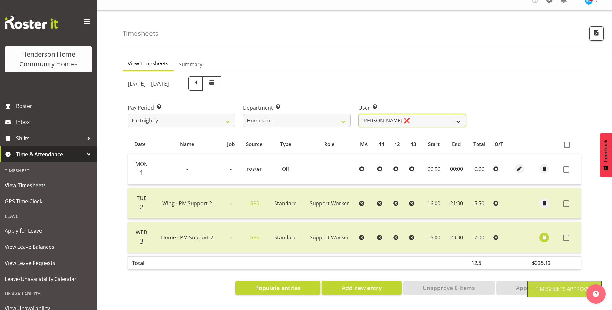
click at [378, 115] on select "Asiasiga Vili ❌ Billie-Rose Dunlop ❌ Brijesh (BK) Kachhadiya ❌ Cheenee Vargas ❌…" at bounding box center [411, 120] width 107 height 13
click at [358, 114] on select "Asiasiga Vili ❌ Billie-Rose Dunlop ❌ Brijesh (BK) Kachhadiya ❌ Cheenee Vargas ❌…" at bounding box center [411, 120] width 107 height 13
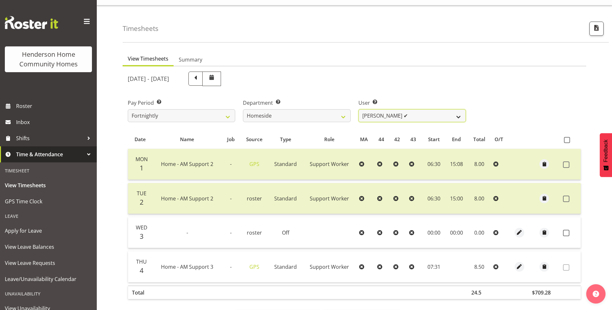
click at [373, 116] on select "Asiasiga Vili ❌ Billie-Rose Dunlop ❌ Brijesh (BK) Kachhadiya ❌ Cheenee Vargas ❌…" at bounding box center [411, 115] width 107 height 13
select select "10523"
click at [358, 109] on select "Asiasiga Vili ❌ Billie-Rose Dunlop ❌ Brijesh (BK) Kachhadiya ❌ Cheenee Vargas ❌…" at bounding box center [411, 115] width 107 height 13
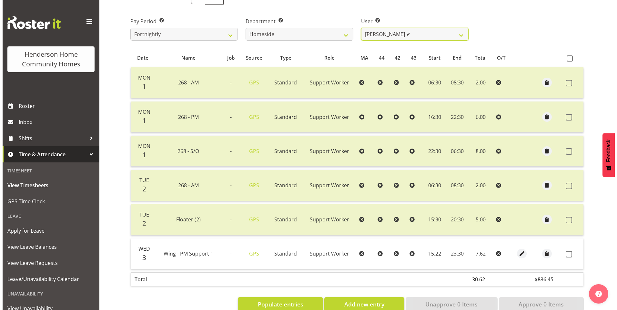
scroll to position [111, 0]
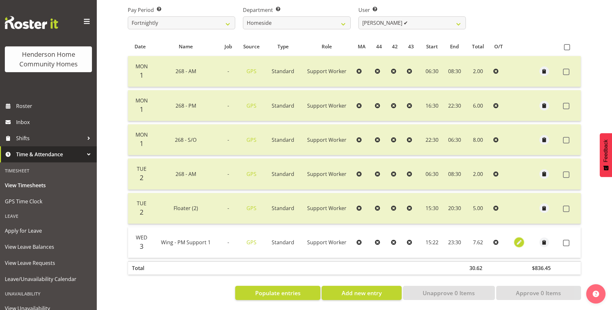
click at [518, 239] on span "button" at bounding box center [518, 242] width 7 height 7
select select "Standard"
select select "749"
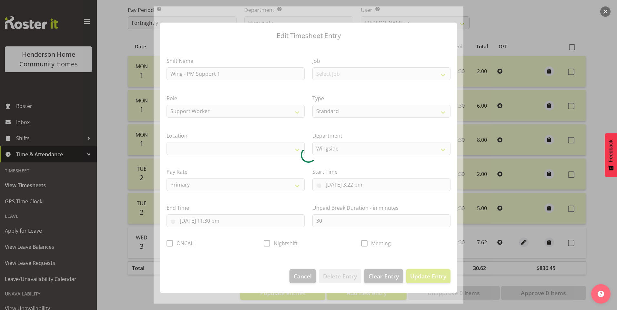
select select "1071"
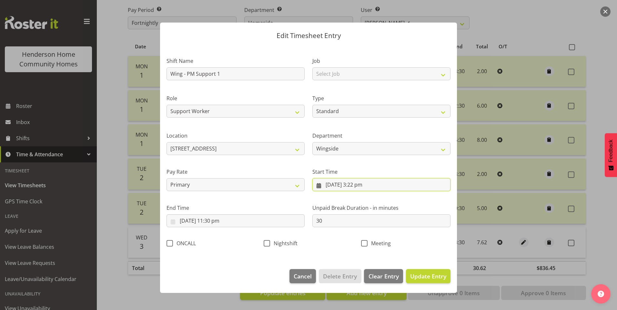
click at [362, 185] on input "3/09/2025, 3:22 pm" at bounding box center [381, 184] width 138 height 13
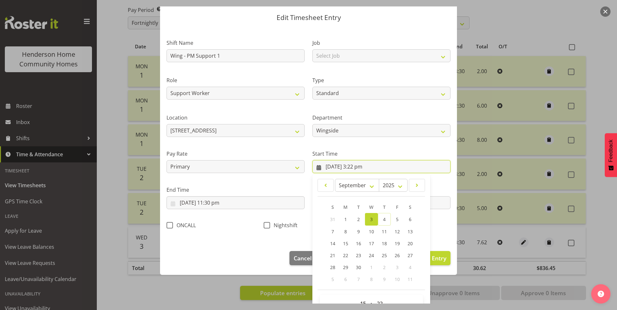
scroll to position [35, 0]
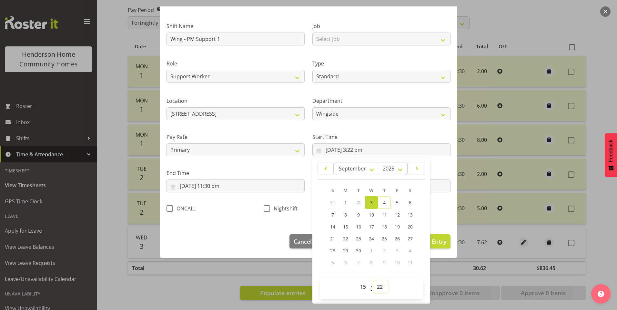
click at [374, 285] on select "00 01 02 03 04 05 06 07 08 09 10 11 12 13 14 15 16 17 18 19 20 21 22 23 24 25 2…" at bounding box center [380, 287] width 15 height 13
select select "30"
click at [373, 281] on select "00 01 02 03 04 05 06 07 08 09 10 11 12 13 14 15 16 17 18 19 20 21 22 23 24 25 2…" at bounding box center [380, 287] width 15 height 13
type input "3/09/2025, 3:30 pm"
click at [437, 239] on span "Update Entry" at bounding box center [428, 242] width 36 height 8
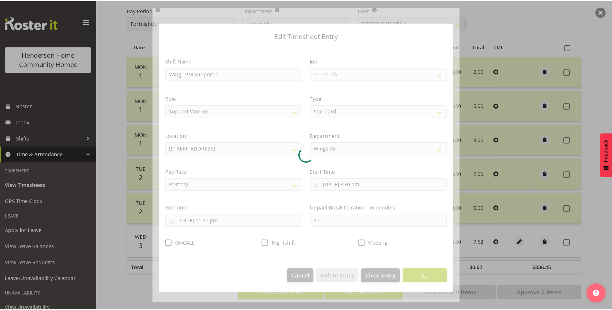
scroll to position [0, 0]
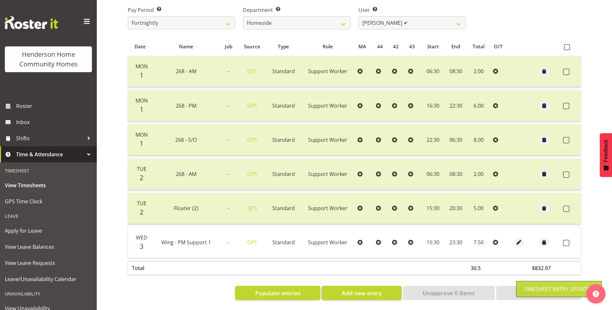
click at [563, 240] on span at bounding box center [566, 243] width 6 height 6
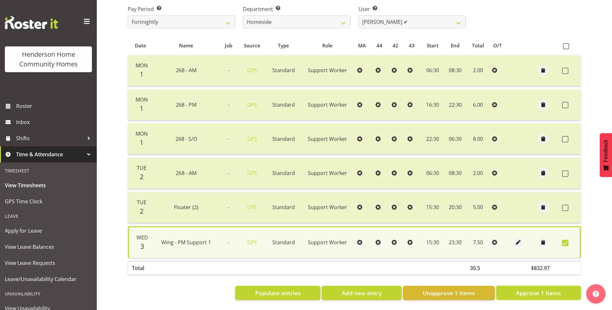
click at [518, 289] on span "Approve 1 Items" at bounding box center [538, 293] width 45 height 8
checkbox input "false"
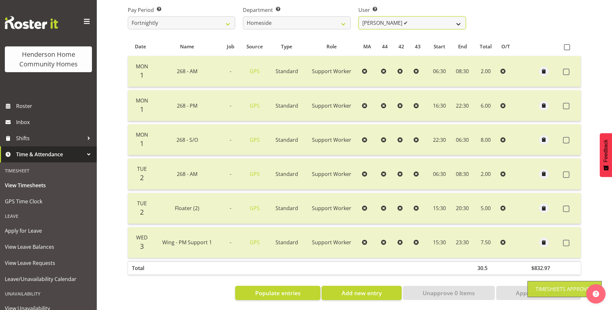
click at [382, 21] on select "Asiasiga Vili ❌ Billie-Rose Dunlop ❌ Brijesh (BK) Kachhadiya ❌ Cheenee Vargas ❌…" at bounding box center [411, 22] width 107 height 13
select select "10404"
click at [358, 16] on select "Asiasiga Vili ❌ Billie-Rose Dunlop ❌ Brijesh (BK) Kachhadiya ❌ Cheenee Vargas ❌…" at bounding box center [411, 22] width 107 height 13
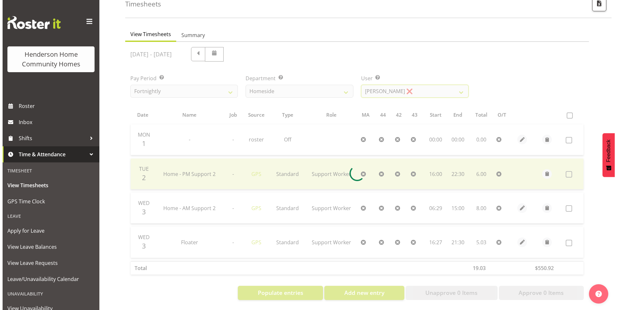
scroll to position [43, 0]
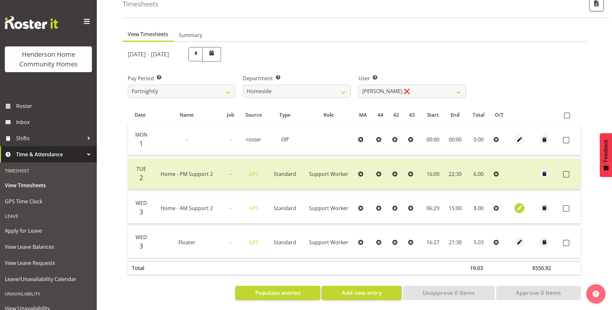
click at [515, 204] on button "button" at bounding box center [520, 209] width 10 height 10
select select "Standard"
select select "8"
select select "2025"
select select "6"
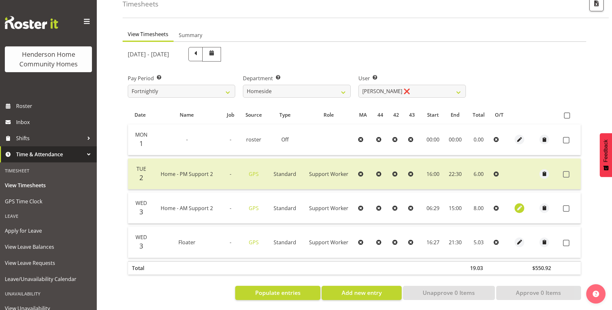
select select "29"
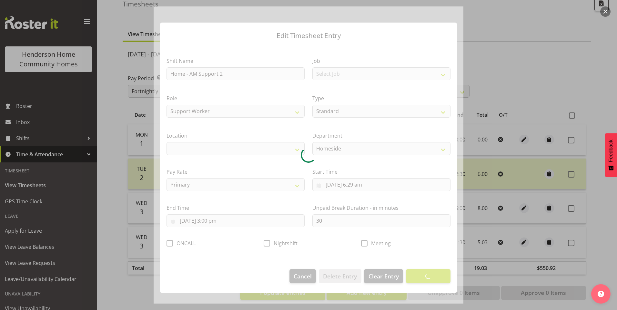
select select "1067"
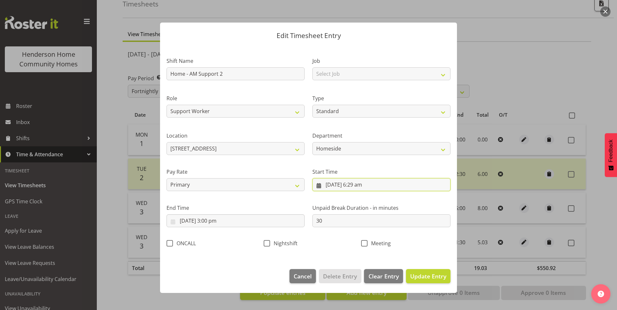
click at [366, 189] on input "3/09/2025, 6:29 am" at bounding box center [381, 184] width 138 height 13
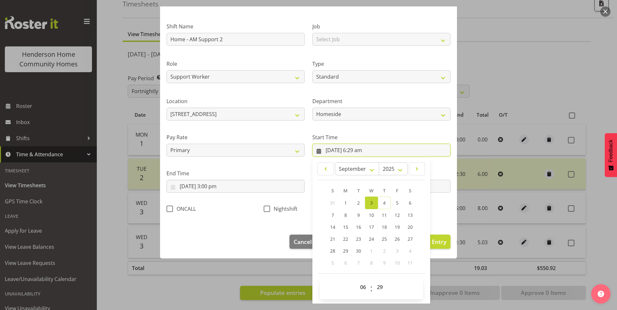
scroll to position [35, 0]
click at [376, 287] on select "00 01 02 03 04 05 06 07 08 09 10 11 12 13 14 15 16 17 18 19 20 21 22 23 24 25 2…" at bounding box center [380, 287] width 15 height 13
select select "30"
click at [373, 281] on select "00 01 02 03 04 05 06 07 08 09 10 11 12 13 14 15 16 17 18 19 20 21 22 23 24 25 2…" at bounding box center [380, 287] width 15 height 13
type input "3/09/2025, 6:30 am"
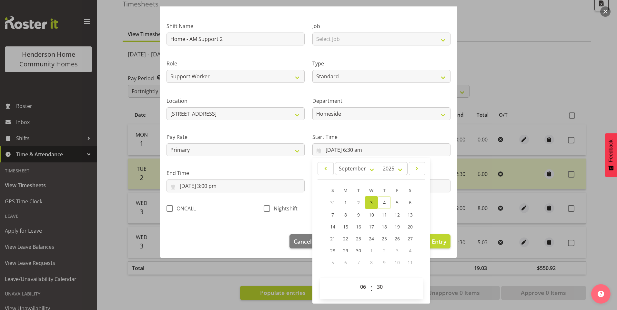
click at [434, 249] on footer "Cancel Delete Entry Clear Entry Update Entry" at bounding box center [308, 243] width 297 height 30
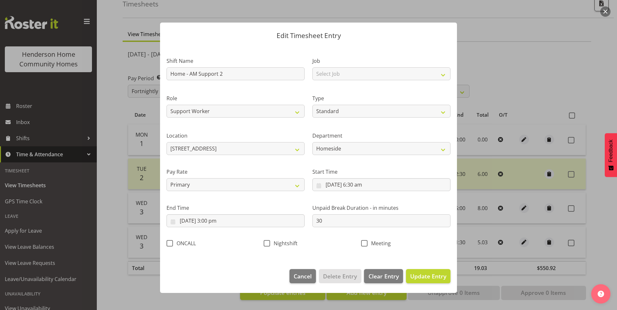
scroll to position [0, 0]
click at [435, 271] on button "Update Entry" at bounding box center [428, 276] width 45 height 14
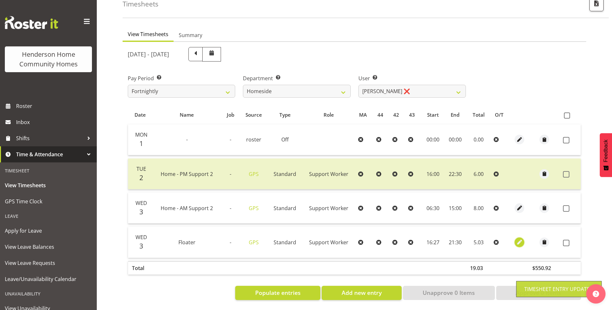
click at [520, 239] on span "button" at bounding box center [519, 242] width 7 height 7
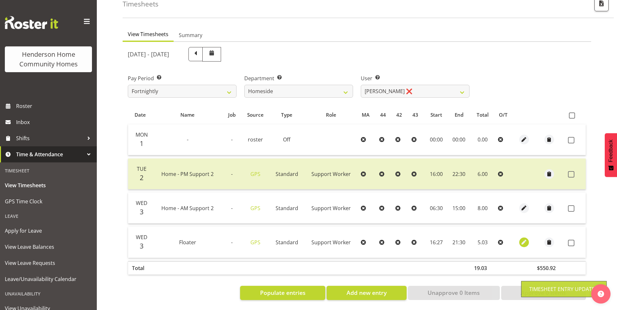
select select "Standard"
select select "8"
select select "2025"
select select "16"
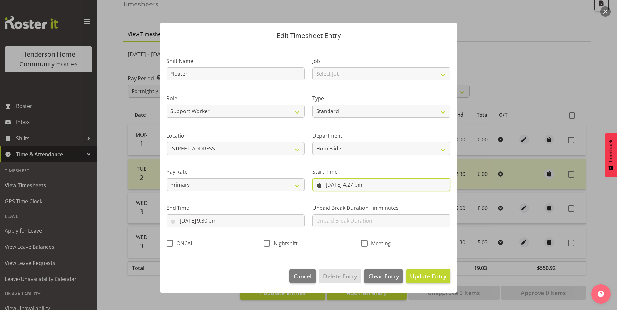
click at [362, 186] on input "3/09/2025, 4:27 pm" at bounding box center [381, 184] width 138 height 13
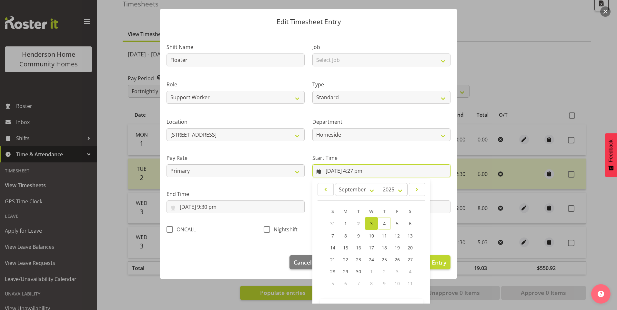
scroll to position [35, 0]
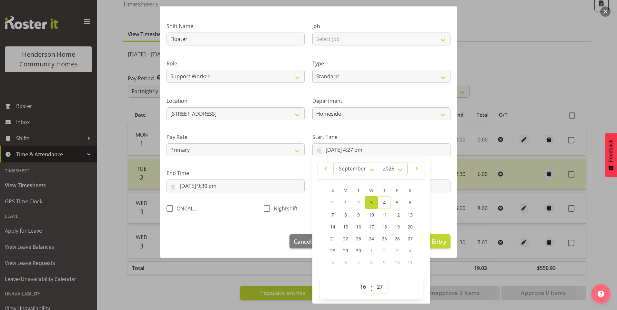
click at [377, 288] on select "00 01 02 03 04 05 06 07 08 09 10 11 12 13 14 15 16 17 18 19 20 21 22 23 24 25 2…" at bounding box center [380, 287] width 15 height 13
click at [373, 281] on select "00 01 02 03 04 05 06 07 08 09 10 11 12 13 14 15 16 17 18 19 20 21 22 23 24 25 2…" at bounding box center [380, 287] width 15 height 13
click at [436, 244] on span "Update Entry" at bounding box center [428, 242] width 36 height 8
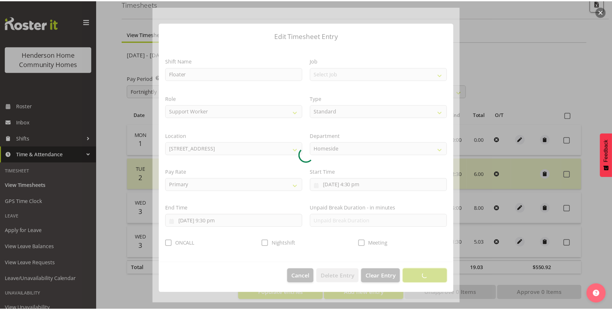
scroll to position [0, 0]
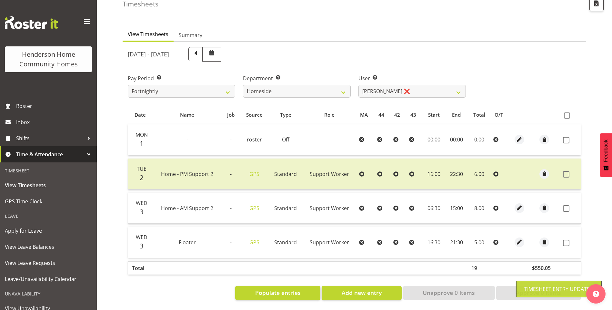
click at [571, 240] on label at bounding box center [568, 243] width 10 height 6
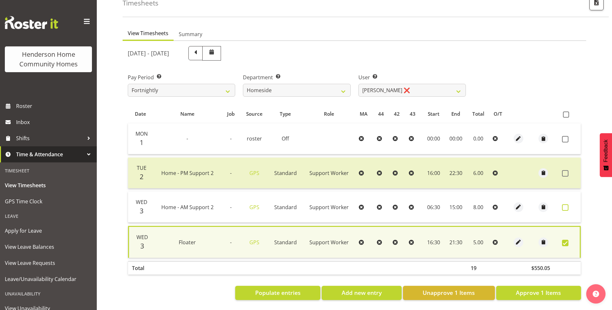
click at [568, 205] on span at bounding box center [565, 208] width 6 height 6
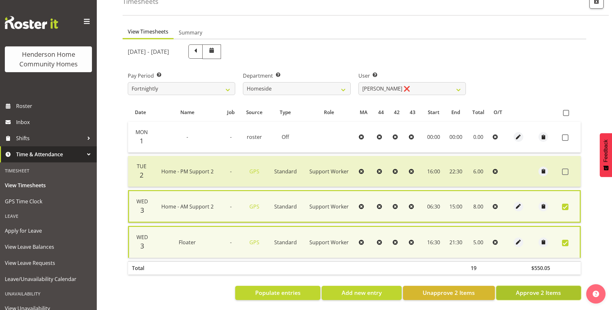
click at [541, 289] on span "Approve 2 Items" at bounding box center [538, 293] width 45 height 8
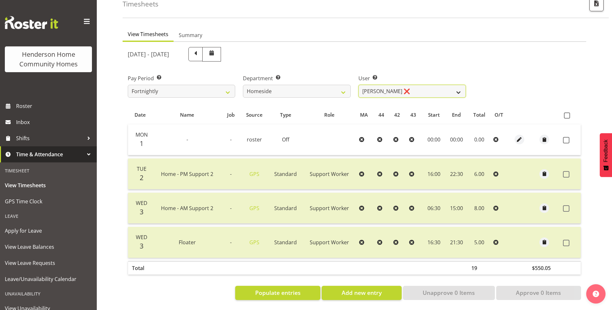
click at [391, 85] on select "Asiasiga Vili ❌ Billie-Rose Dunlop ❌ Brijesh (BK) Kachhadiya ❌ Cheenee Vargas ❌…" at bounding box center [411, 91] width 107 height 13
click at [358, 85] on select "Asiasiga Vili ❌ Billie-Rose Dunlop ❌ Brijesh (BK) Kachhadiya ❌ Cheenee Vargas ❌…" at bounding box center [411, 91] width 107 height 13
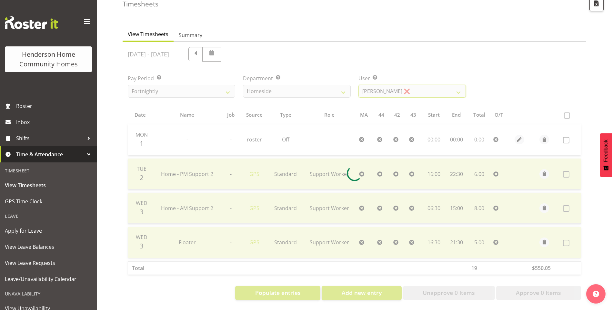
scroll to position [14, 0]
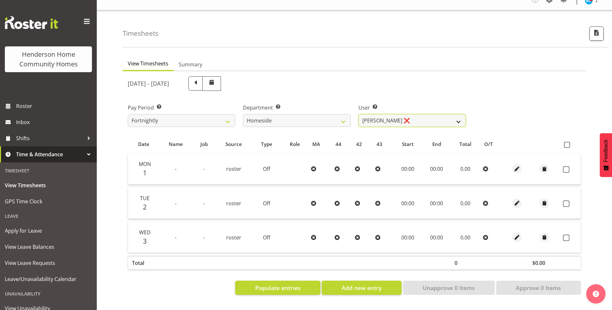
click at [379, 118] on select "Asiasiga Vili ❌ Billie-Rose Dunlop ❌ Brijesh (BK) Kachhadiya ❌ Cheenee Vargas ❌…" at bounding box center [411, 120] width 107 height 13
click at [358, 114] on select "Asiasiga Vili ❌ Billie-Rose Dunlop ❌ Brijesh (BK) Kachhadiya ❌ Cheenee Vargas ❌…" at bounding box center [411, 120] width 107 height 13
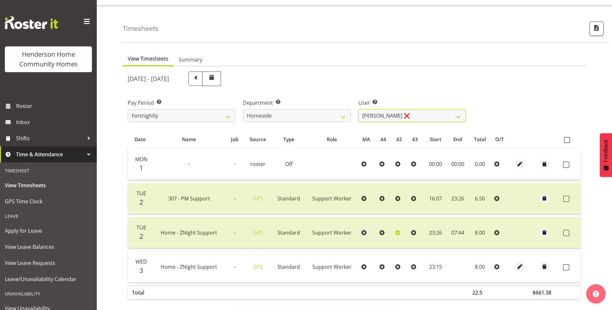
scroll to position [43, 0]
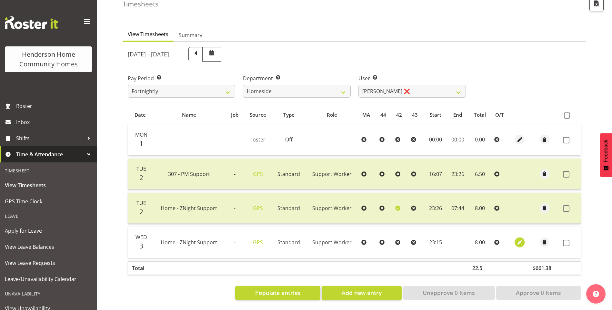
click at [515, 238] on button "button" at bounding box center [520, 243] width 10 height 10
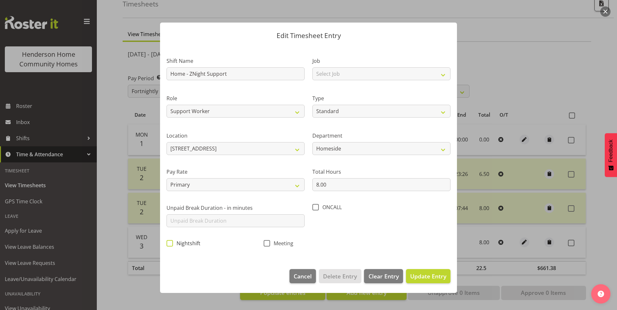
click at [170, 242] on span at bounding box center [169, 243] width 6 height 6
click at [170, 242] on input "Nightshift" at bounding box center [168, 243] width 4 height 4
click at [428, 273] on span "Update Entry" at bounding box center [428, 277] width 36 height 8
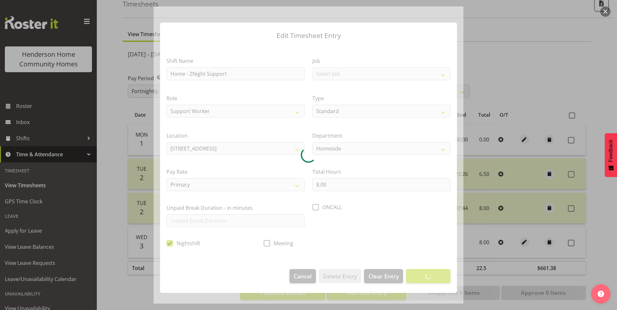
click at [570, 236] on div at bounding box center [308, 155] width 617 height 310
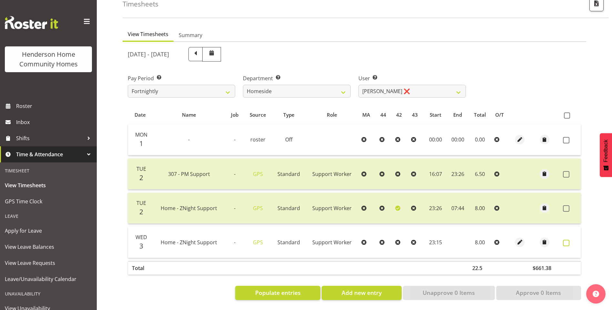
click at [568, 240] on span at bounding box center [566, 243] width 6 height 6
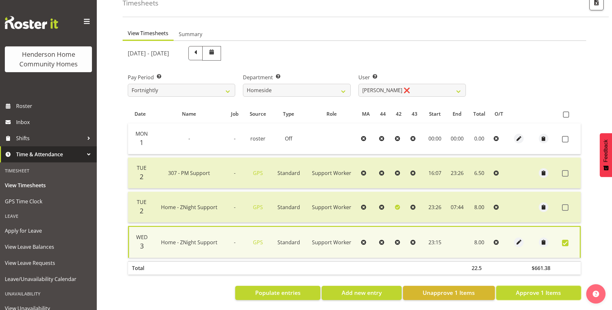
click at [539, 289] on span "Approve 1 Items" at bounding box center [538, 293] width 45 height 8
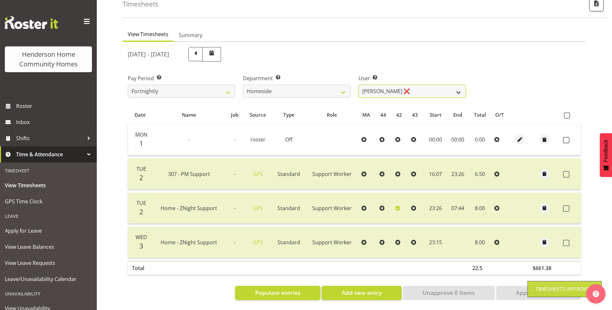
click at [388, 86] on select "Asiasiga Vili ❌ Billie-Rose Dunlop ❌ Brijesh (BK) Kachhadiya ❌ Cheenee Vargas ❌…" at bounding box center [411, 91] width 107 height 13
click at [358, 85] on select "Asiasiga Vili ❌ Billie-Rose Dunlop ❌ Brijesh (BK) Kachhadiya ❌ Cheenee Vargas ❌…" at bounding box center [411, 91] width 107 height 13
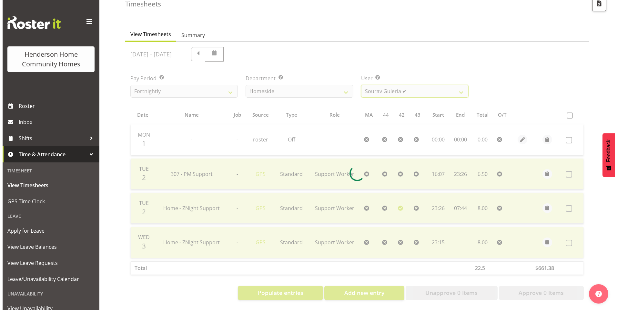
scroll to position [14, 0]
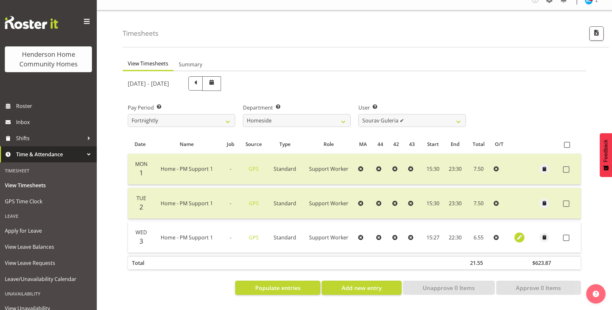
click at [522, 234] on span "button" at bounding box center [519, 237] width 7 height 7
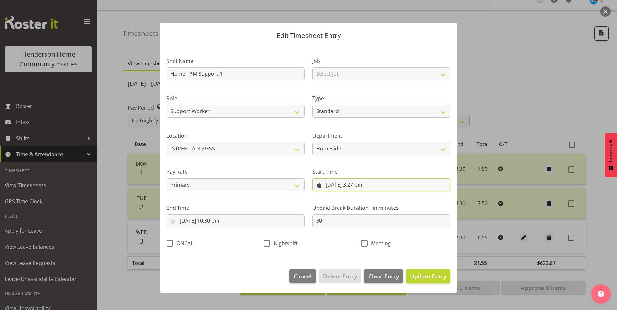
click at [362, 187] on input "3/09/2025, 3:27 pm" at bounding box center [381, 184] width 138 height 13
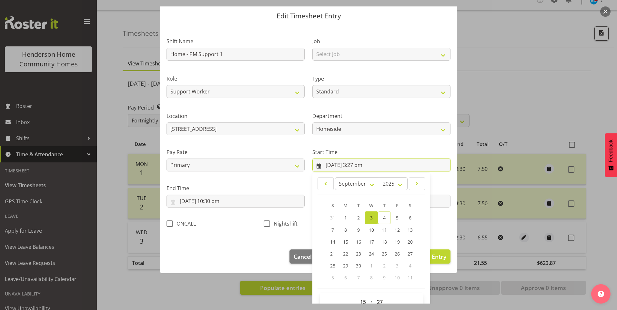
scroll to position [35, 0]
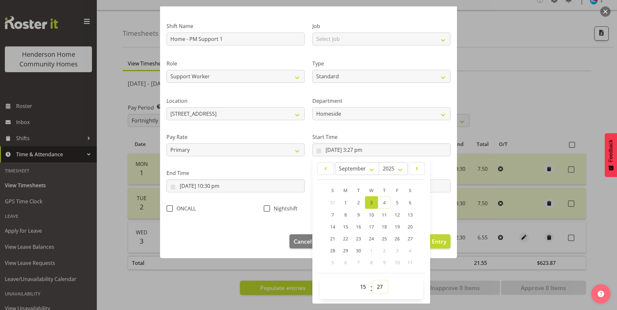
drag, startPoint x: 377, startPoint y: 289, endPoint x: 377, endPoint y: 284, distance: 5.2
click at [377, 287] on select "00 01 02 03 04 05 06 07 08 09 10 11 12 13 14 15 16 17 18 19 20 21 22 23 24 25 2…" at bounding box center [380, 287] width 15 height 13
click at [373, 281] on select "00 01 02 03 04 05 06 07 08 09 10 11 12 13 14 15 16 17 18 19 20 21 22 23 24 25 2…" at bounding box center [380, 287] width 15 height 13
click at [437, 245] on span "Update Entry" at bounding box center [428, 242] width 36 height 8
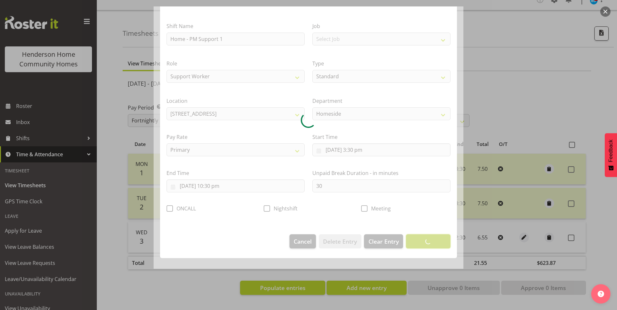
scroll to position [0, 0]
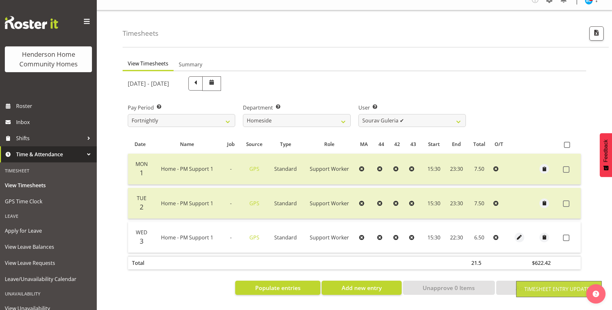
click at [565, 235] on span at bounding box center [566, 238] width 6 height 6
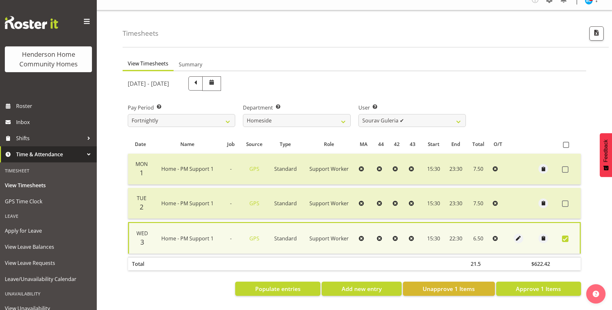
click at [565, 236] on span at bounding box center [565, 239] width 6 height 6
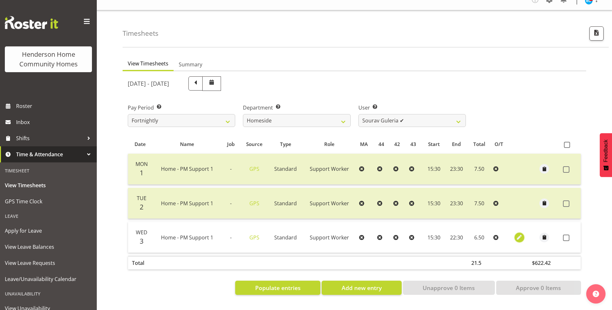
click at [521, 234] on span "button" at bounding box center [518, 237] width 7 height 7
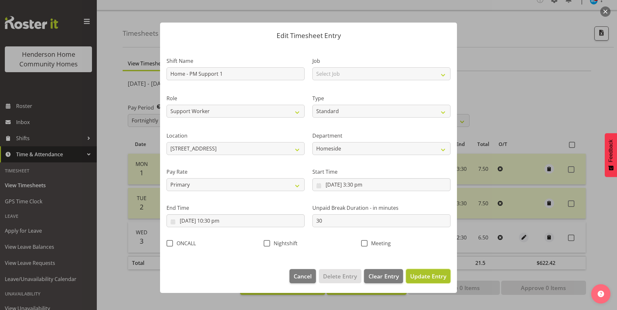
click at [433, 271] on button "Update Entry" at bounding box center [428, 276] width 45 height 14
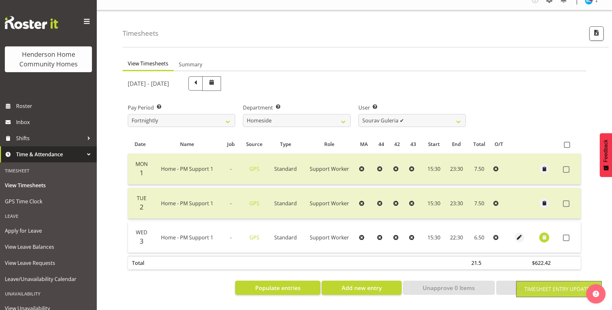
click at [546, 234] on span "button" at bounding box center [544, 237] width 7 height 7
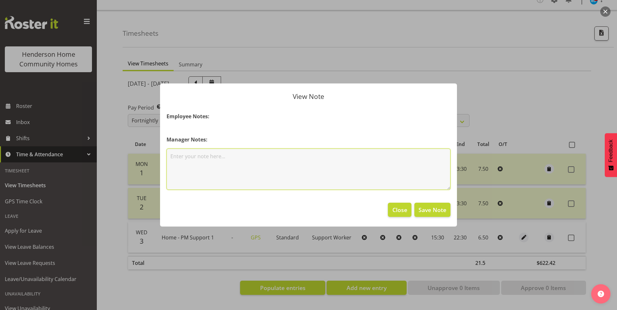
click at [245, 156] on textarea at bounding box center [308, 169] width 284 height 41
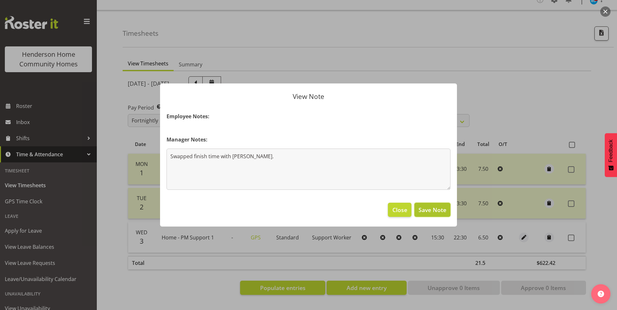
click at [443, 205] on button "Save Note" at bounding box center [432, 210] width 36 height 14
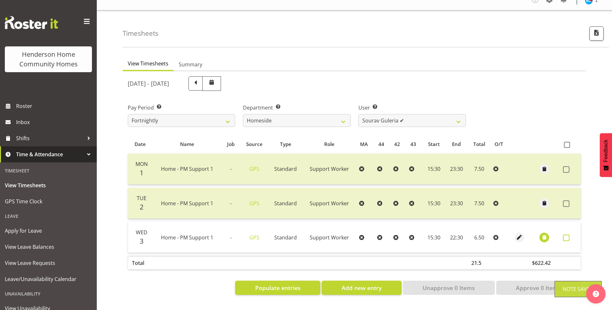
click at [566, 235] on span at bounding box center [566, 238] width 6 height 6
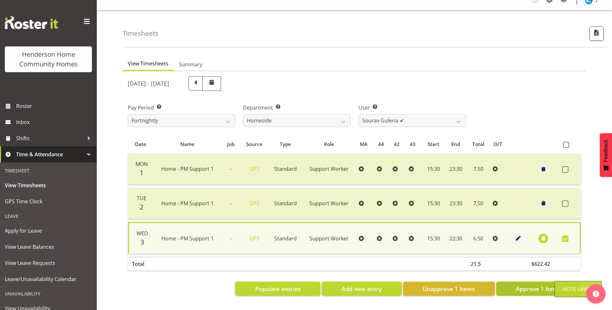
click at [531, 285] on span "Approve 1 Items" at bounding box center [538, 289] width 45 height 8
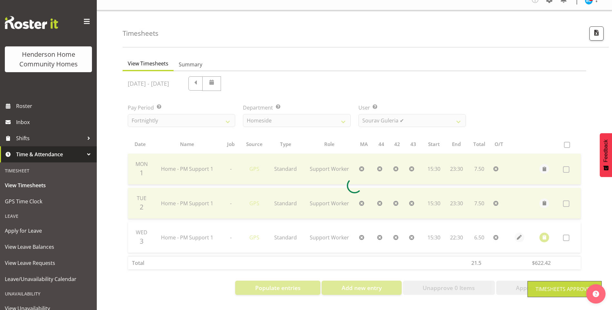
click at [390, 117] on div at bounding box center [355, 185] width 464 height 229
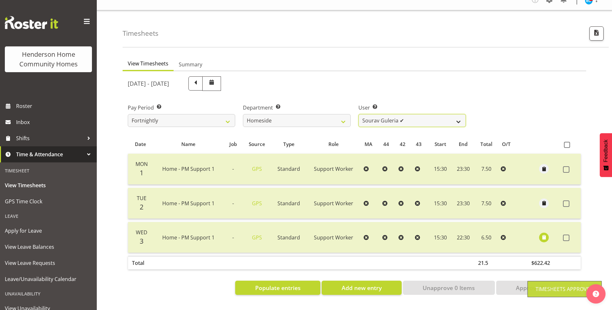
click at [390, 117] on select "Asiasiga Vili ❌ Billie-Rose Dunlop ❌ Brijesh (BK) Kachhadiya ❌ Cheenee Vargas ❌…" at bounding box center [411, 120] width 107 height 13
click at [358, 114] on select "Asiasiga Vili ❌ Billie-Rose Dunlop ❌ Brijesh (BK) Kachhadiya ❌ Cheenee Vargas ❌…" at bounding box center [411, 120] width 107 height 13
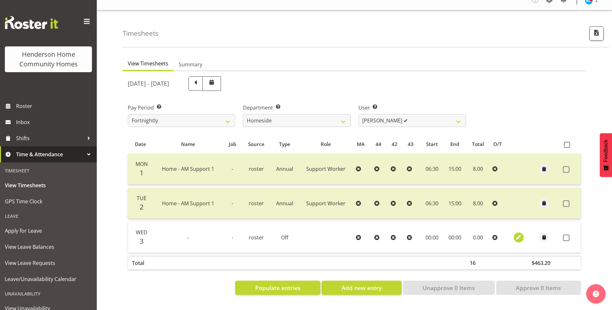
click at [516, 234] on span "button" at bounding box center [518, 237] width 7 height 7
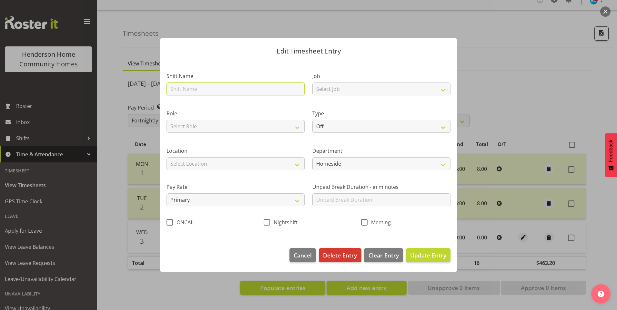
click at [190, 87] on input "text" at bounding box center [235, 89] width 138 height 13
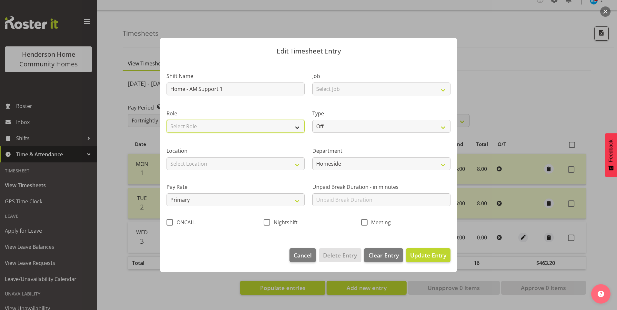
click at [210, 127] on select "Select Role Support Worker" at bounding box center [235, 126] width 138 height 13
click at [166, 120] on select "Select Role Support Worker" at bounding box center [235, 126] width 138 height 13
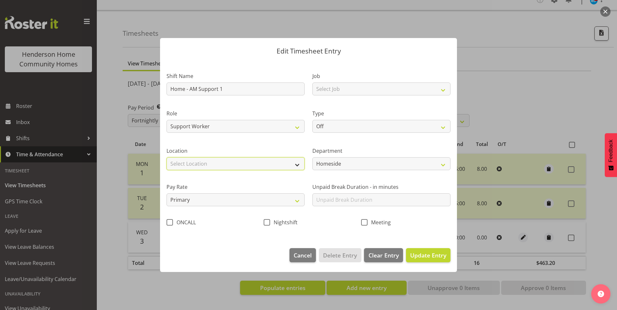
drag, startPoint x: 202, startPoint y: 162, endPoint x: 202, endPoint y: 165, distance: 3.5
click at [202, 162] on select "Select Location 177 Halswell Rd 268 Hendersons Rd 307 Hendersons Rd 309 Henders…" at bounding box center [235, 163] width 138 height 13
click at [166, 157] on select "Select Location 177 Halswell Rd 268 Hendersons Rd 307 Hendersons Rd 309 Henders…" at bounding box center [235, 163] width 138 height 13
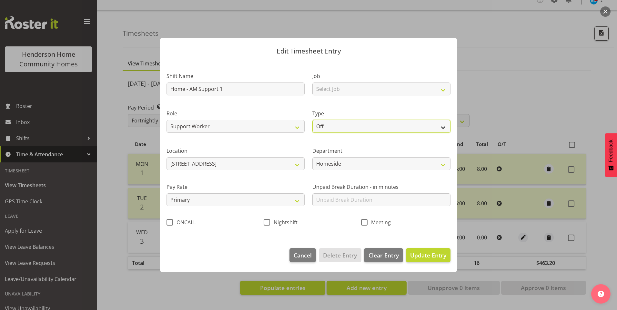
click at [328, 123] on select "Off Standard Public Holiday Public Holiday (Worked) Day In Lieu Annual Leave Si…" at bounding box center [381, 126] width 138 height 13
click at [312, 120] on select "Off Standard Public Holiday Public Holiday (Worked) Day In Lieu Annual Leave Si…" at bounding box center [381, 126] width 138 height 13
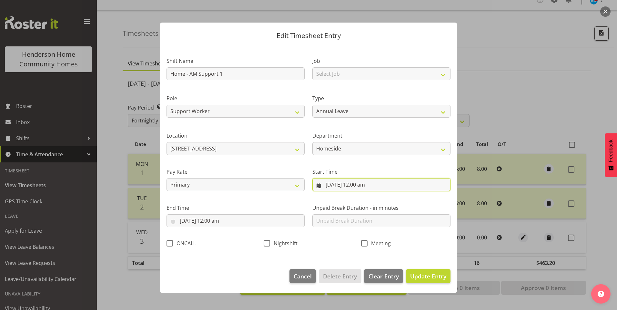
click at [324, 182] on input "3/09/2025, 12:00 am" at bounding box center [381, 184] width 138 height 13
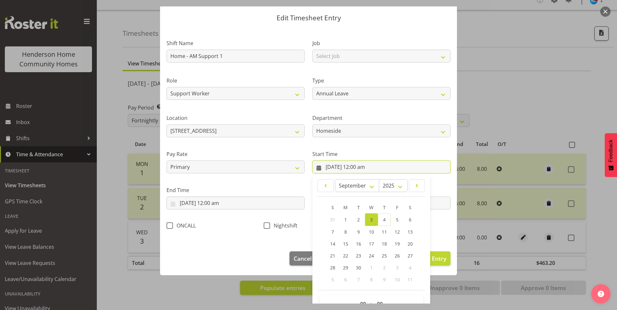
scroll to position [35, 0]
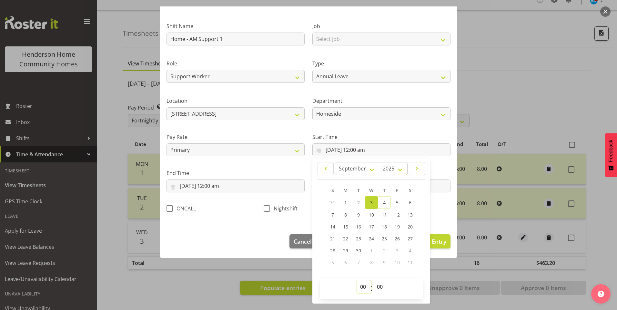
drag, startPoint x: 359, startPoint y: 287, endPoint x: 360, endPoint y: 281, distance: 6.2
click at [359, 287] on select "00 01 02 03 04 05 06 07 08 09 10 11 12 13 14 15 16 17 18 19 20 21 22 23" at bounding box center [363, 287] width 15 height 13
click at [356, 281] on select "00 01 02 03 04 05 06 07 08 09 10 11 12 13 14 15 16 17 18 19 20 21 22 23" at bounding box center [363, 287] width 15 height 13
click at [377, 284] on select "00 01 02 03 04 05 06 07 08 09 10 11 12 13 14 15 16 17 18 19 20 21 22 23 24 25 2…" at bounding box center [380, 287] width 15 height 13
click at [373, 281] on select "00 01 02 03 04 05 06 07 08 09 10 11 12 13 14 15 16 17 18 19 20 21 22 23 24 25 2…" at bounding box center [380, 287] width 15 height 13
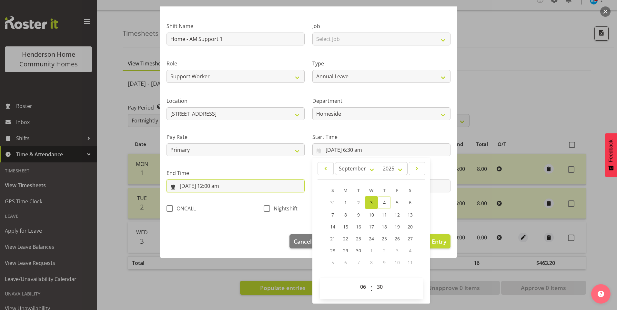
click at [213, 190] on input "3/09/2025, 12:00 am" at bounding box center [235, 186] width 138 height 13
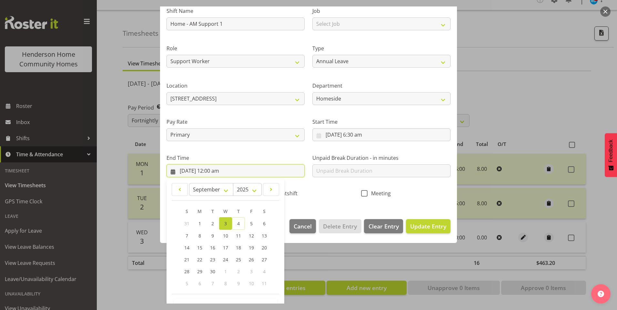
scroll to position [71, 0]
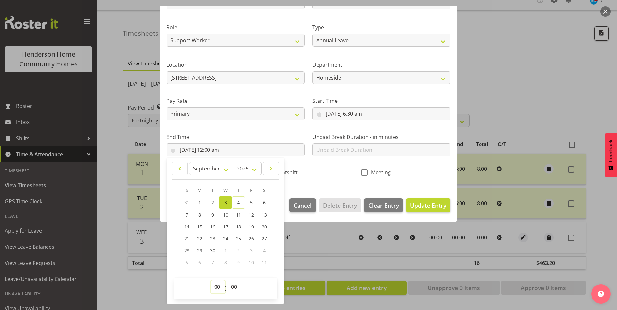
click at [215, 285] on select "00 01 02 03 04 05 06 07 08 09 10 11 12 13 14 15 16 17 18 19 20 21 22 23" at bounding box center [218, 287] width 15 height 13
click at [211, 281] on select "00 01 02 03 04 05 06 07 08 09 10 11 12 13 14 15 16 17 18 19 20 21 22 23" at bounding box center [218, 287] width 15 height 13
click at [329, 149] on input "text" at bounding box center [381, 150] width 138 height 13
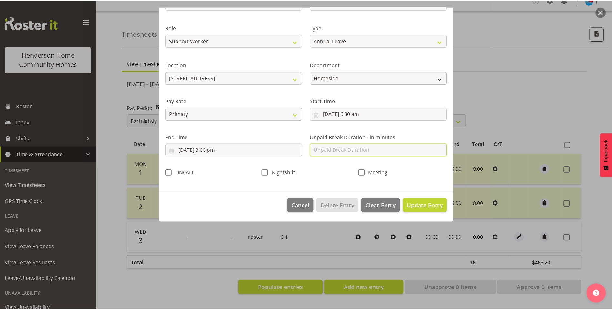
scroll to position [0, 0]
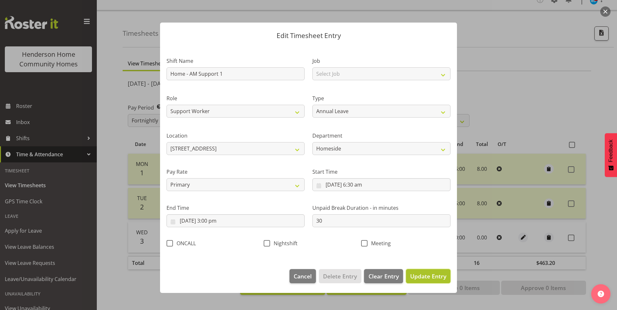
click at [419, 273] on span "Update Entry" at bounding box center [428, 277] width 36 height 8
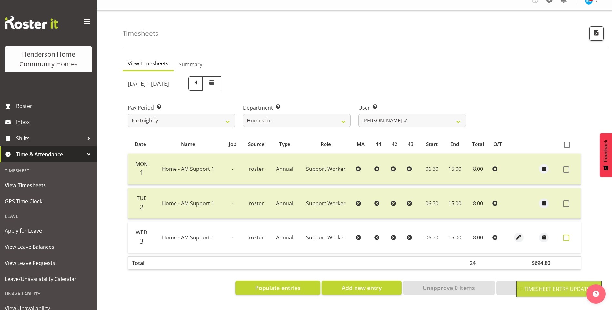
click at [567, 235] on span at bounding box center [566, 238] width 6 height 6
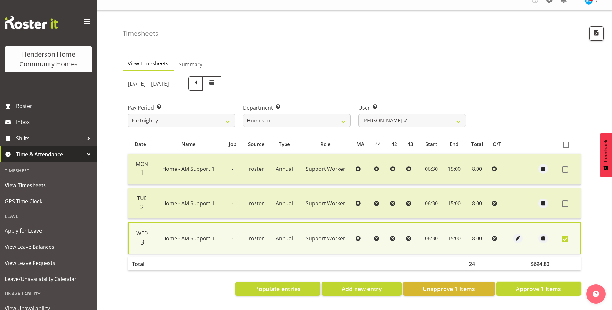
click at [532, 285] on span "Approve 1 Items" at bounding box center [538, 289] width 45 height 8
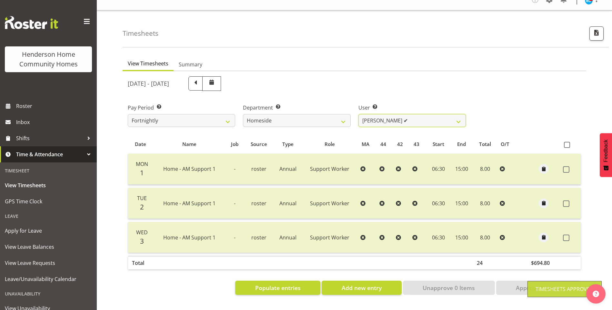
drag, startPoint x: 372, startPoint y: 114, endPoint x: 373, endPoint y: 123, distance: 9.1
click at [373, 114] on select "Asiasiga Vili ❌ Billie-Rose Dunlop ❌ Brijesh (BK) Kachhadiya ❌ Cheenee Vargas ❌…" at bounding box center [411, 120] width 107 height 13
click at [358, 114] on select "Asiasiga Vili ❌ Billie-Rose Dunlop ❌ Brijesh (BK) Kachhadiya ❌ Cheenee Vargas ❌…" at bounding box center [411, 120] width 107 height 13
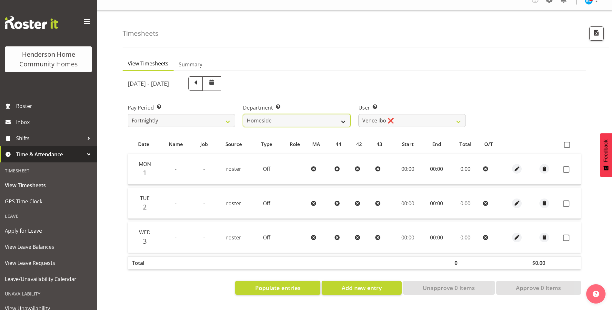
click at [277, 114] on select "Admin Homeside Houses Wingside" at bounding box center [296, 120] width 107 height 13
click at [243, 114] on select "Admin Homeside Houses Wingside" at bounding box center [296, 120] width 107 height 13
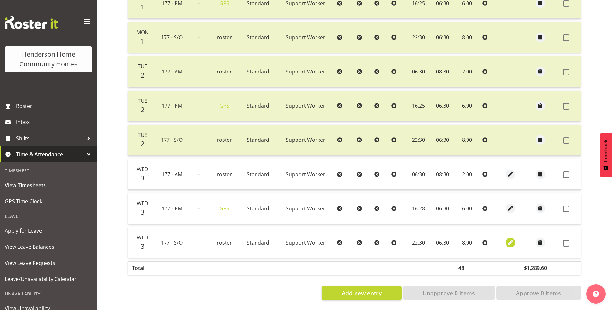
scroll to position [214, 0]
click at [511, 239] on span "button" at bounding box center [510, 242] width 7 height 7
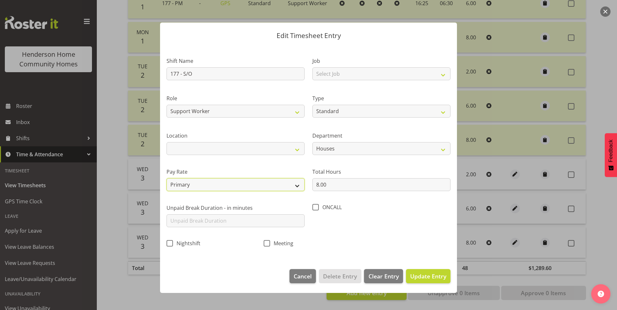
click at [206, 184] on select "Primary Secondary Tertiary Fourth Fifth" at bounding box center [235, 184] width 138 height 13
click at [166, 178] on select "Primary Secondary Tertiary Fourth Fifth" at bounding box center [235, 184] width 138 height 13
click at [424, 274] on span "Update Entry" at bounding box center [428, 277] width 36 height 8
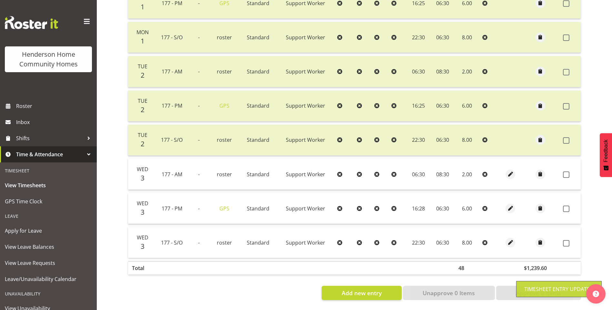
click at [565, 165] on td at bounding box center [570, 174] width 20 height 31
click at [565, 172] on span at bounding box center [566, 175] width 6 height 6
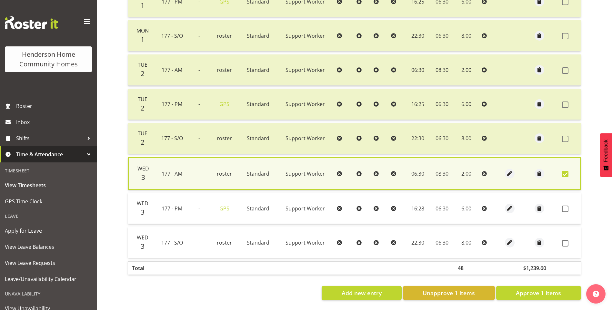
drag, startPoint x: 564, startPoint y: 209, endPoint x: 564, endPoint y: 216, distance: 7.1
click at [564, 209] on span at bounding box center [565, 209] width 6 height 6
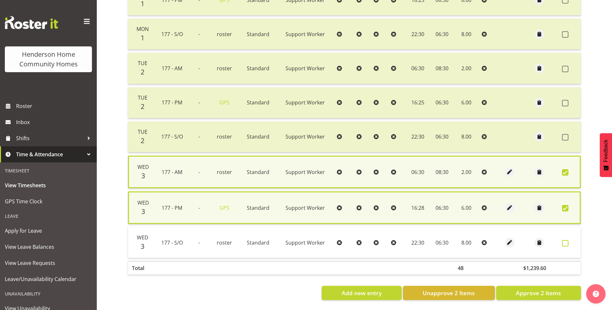
click at [565, 242] on span at bounding box center [565, 243] width 6 height 6
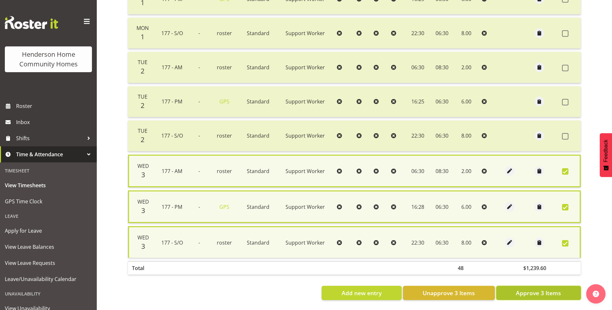
click at [554, 296] on span "Approve 3 Items" at bounding box center [538, 293] width 45 height 8
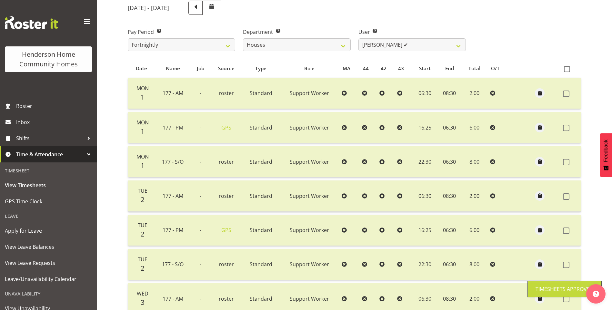
scroll to position [53, 0]
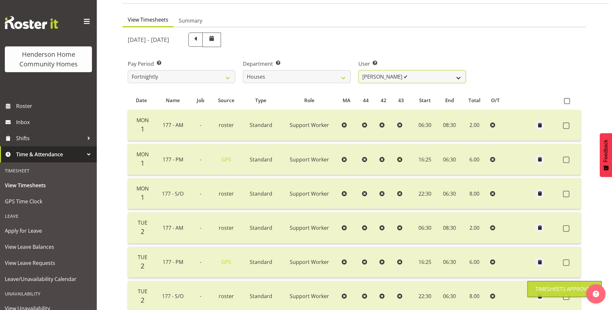
click at [380, 75] on select "Billie Sothern ✔ Dipika Thapa ❌ Jess Aracan ❌ Katrina Shaw ❌ Liezl Sanchez ❌ Ma…" at bounding box center [411, 76] width 107 height 13
click at [358, 70] on select "Billie Sothern ✔ Dipika Thapa ❌ Jess Aracan ❌ Katrina Shaw ❌ Liezl Sanchez ❌ Ma…" at bounding box center [411, 76] width 107 height 13
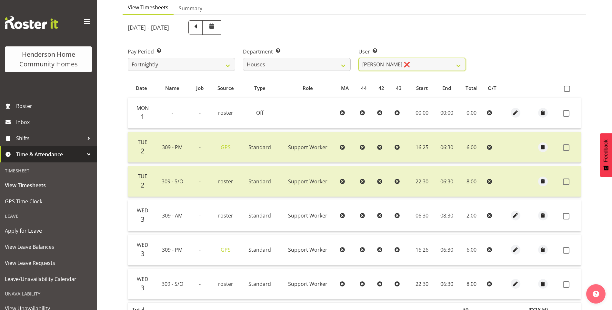
scroll to position [85, 0]
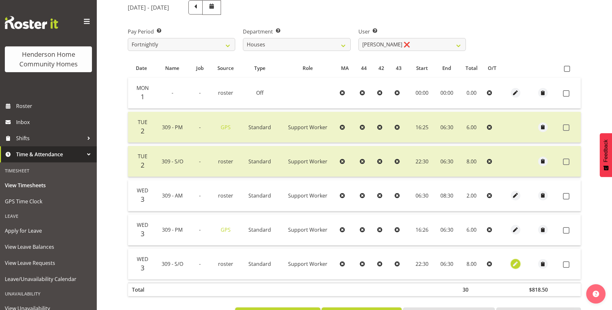
click at [516, 261] on span "button" at bounding box center [515, 264] width 7 height 7
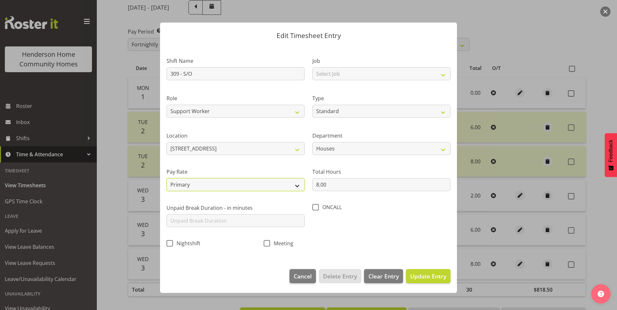
click at [200, 187] on select "Primary Secondary Tertiary Fourth Fifth" at bounding box center [235, 184] width 138 height 13
click at [166, 178] on select "Primary Secondary Tertiary Fourth Fifth" at bounding box center [235, 184] width 138 height 13
click at [425, 278] on span "Update Entry" at bounding box center [428, 277] width 36 height 8
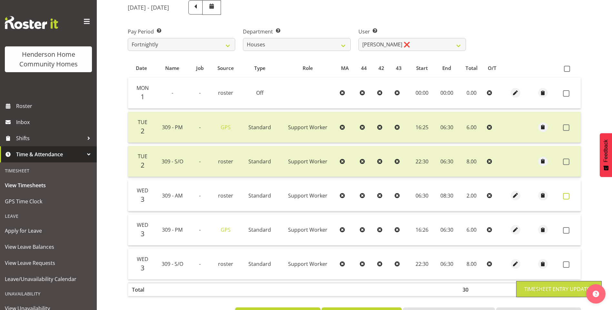
click at [566, 198] on span at bounding box center [566, 196] width 6 height 6
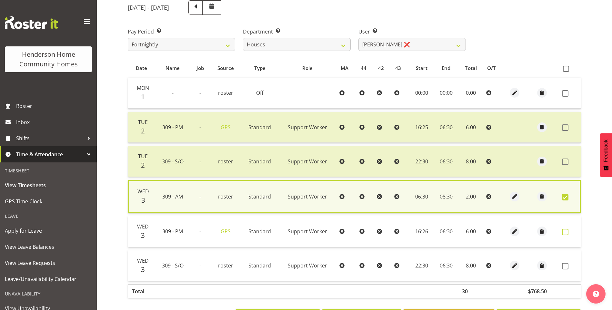
click at [566, 233] on span at bounding box center [565, 232] width 6 height 6
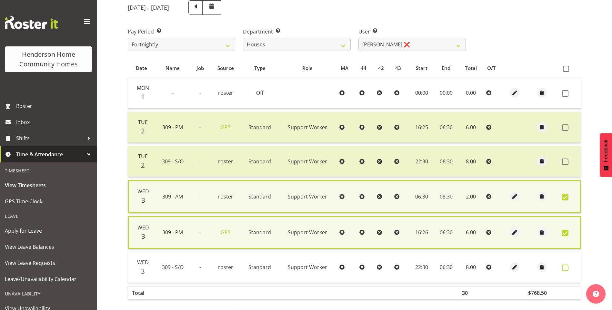
click at [566, 271] on span at bounding box center [565, 268] width 6 height 6
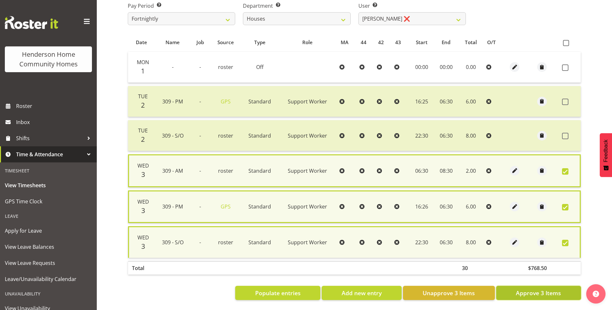
click at [541, 291] on span "Approve 3 Items" at bounding box center [538, 293] width 45 height 8
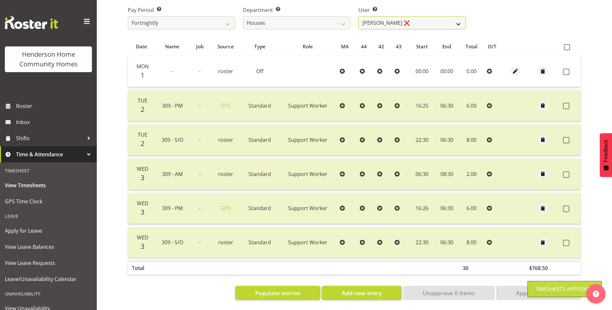
click at [385, 18] on select "Billie Sothern ✔ Dipika Thapa ❌ Jess Aracan ❌ Katrina Shaw ❌ Liezl Sanchez ❌ Ma…" at bounding box center [411, 22] width 107 height 13
click at [358, 16] on select "Billie Sothern ✔ Dipika Thapa ❌ Jess Aracan ❌ Katrina Shaw ❌ Liezl Sanchez ❌ Ma…" at bounding box center [411, 22] width 107 height 13
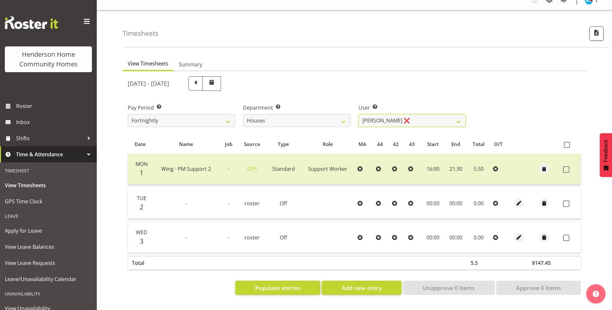
scroll to position [14, 0]
click at [390, 114] on select "Billie Sothern ✔ Dipika Thapa ❌ Jess Aracan ❌ Katrina Shaw ❌ Liezl Sanchez ❌ Ma…" at bounding box center [411, 120] width 107 height 13
click at [358, 114] on select "Billie Sothern ✔ Dipika Thapa ❌ Jess Aracan ❌ Katrina Shaw ❌ Liezl Sanchez ❌ Ma…" at bounding box center [411, 120] width 107 height 13
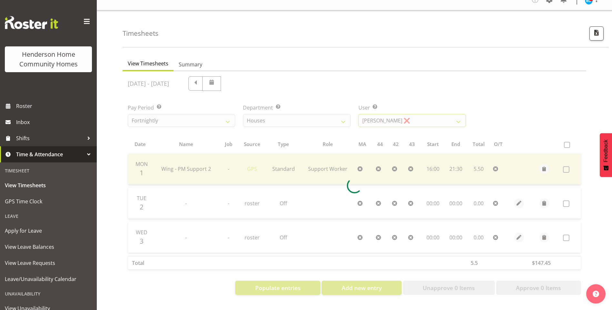
scroll to position [111, 0]
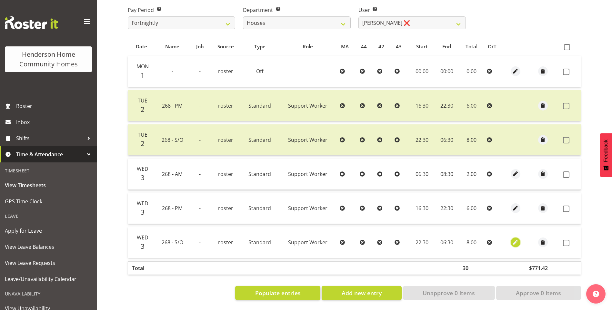
click at [512, 239] on span "button" at bounding box center [515, 242] width 7 height 7
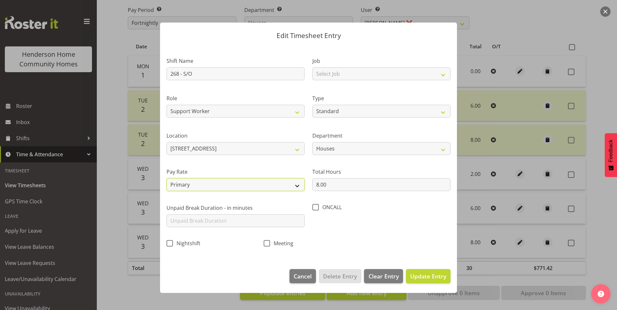
click at [197, 183] on select "Primary Secondary Tertiary Fourth Fifth" at bounding box center [235, 184] width 138 height 13
click at [166, 178] on select "Primary Secondary Tertiary Fourth Fifth" at bounding box center [235, 184] width 138 height 13
drag, startPoint x: 196, startPoint y: 185, endPoint x: 198, endPoint y: 192, distance: 7.4
click at [197, 187] on select "Primary Secondary Tertiary Fourth Fifth" at bounding box center [235, 184] width 138 height 13
click at [166, 178] on select "Primary Secondary Tertiary Fourth Fifth" at bounding box center [235, 184] width 138 height 13
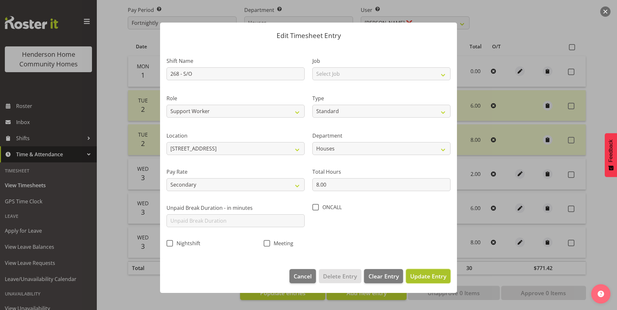
click at [425, 273] on span "Update Entry" at bounding box center [428, 277] width 36 height 8
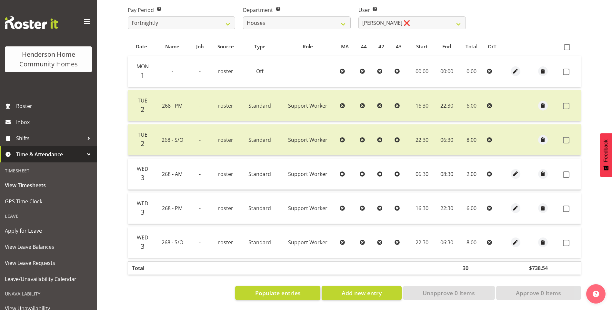
click at [569, 172] on span at bounding box center [566, 175] width 6 height 6
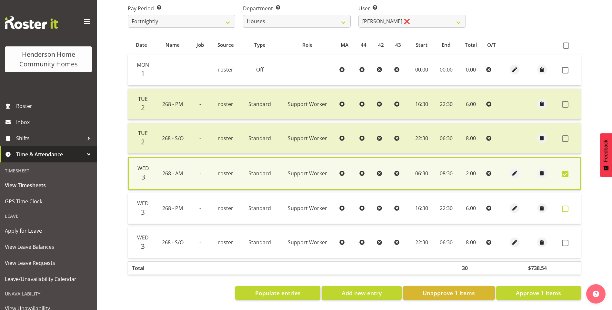
click at [562, 206] on span at bounding box center [565, 209] width 6 height 6
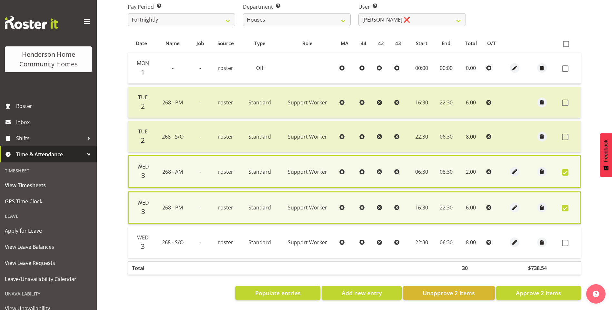
click at [561, 241] on td at bounding box center [569, 242] width 21 height 31
click at [565, 241] on span at bounding box center [565, 243] width 6 height 6
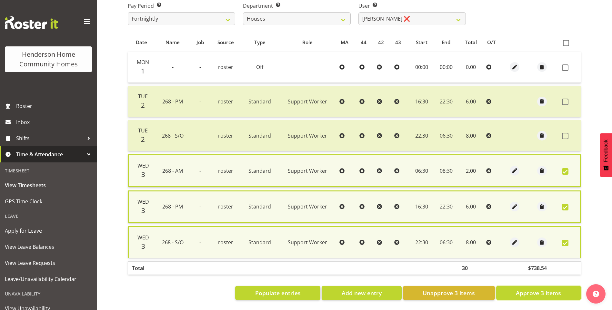
drag, startPoint x: 545, startPoint y: 292, endPoint x: 539, endPoint y: 286, distance: 8.2
click at [544, 291] on span "Approve 3 Items" at bounding box center [538, 293] width 45 height 8
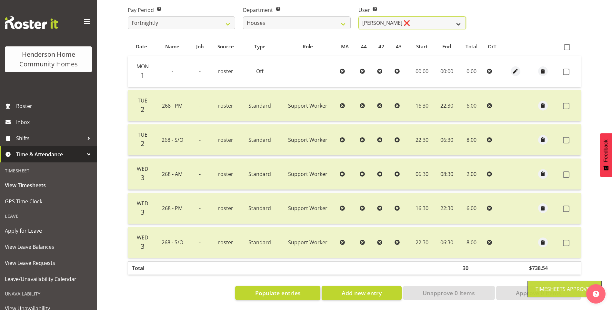
click at [385, 16] on select "Billie Sothern ✔ Dipika Thapa ❌ Jess Aracan ❌ Katrina Shaw ❌ Liezl Sanchez ❌ Ma…" at bounding box center [411, 22] width 107 height 13
click at [358, 16] on select "Billie Sothern ✔ Dipika Thapa ❌ Jess Aracan ❌ Katrina Shaw ❌ Liezl Sanchez ❌ Ma…" at bounding box center [411, 22] width 107 height 13
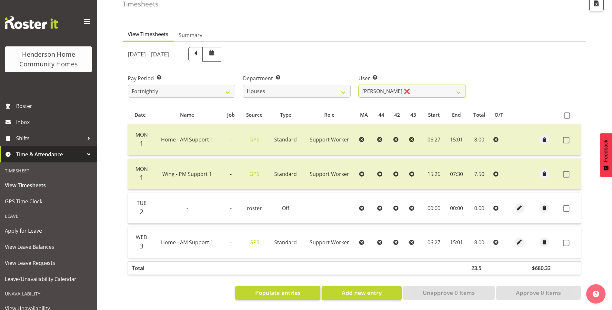
scroll to position [43, 0]
click at [518, 239] on span "button" at bounding box center [518, 242] width 7 height 7
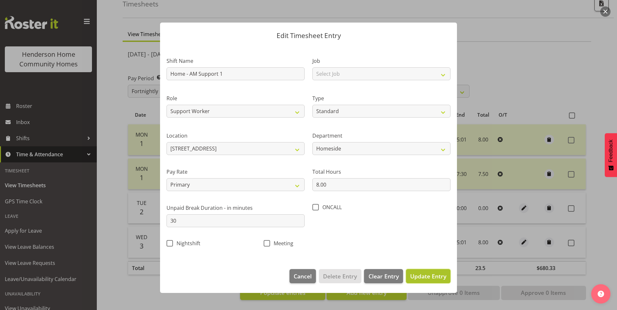
click at [429, 278] on span "Update Entry" at bounding box center [428, 277] width 36 height 8
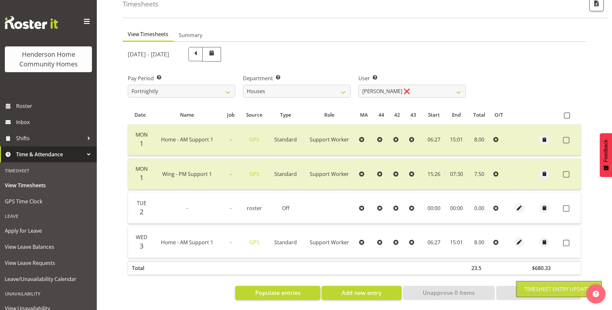
click at [568, 240] on span at bounding box center [566, 243] width 6 height 6
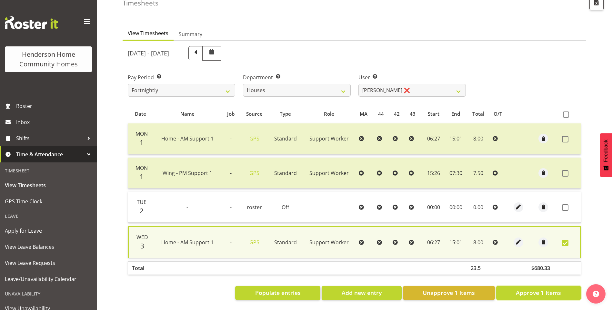
drag, startPoint x: 554, startPoint y: 287, endPoint x: 538, endPoint y: 275, distance: 20.2
click at [554, 289] on span "Approve 1 Items" at bounding box center [538, 293] width 45 height 8
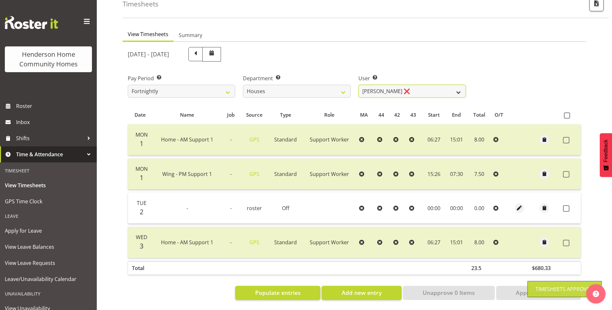
click at [384, 87] on select "Billie Sothern ✔ Dipika Thapa ❌ Jess Aracan ❌ Katrina Shaw ❌ Liezl Sanchez ❌ Ma…" at bounding box center [411, 91] width 107 height 13
click at [358, 85] on select "Billie Sothern ✔ Dipika Thapa ❌ Jess Aracan ❌ Katrina Shaw ❌ Liezl Sanchez ❌ Ma…" at bounding box center [411, 91] width 107 height 13
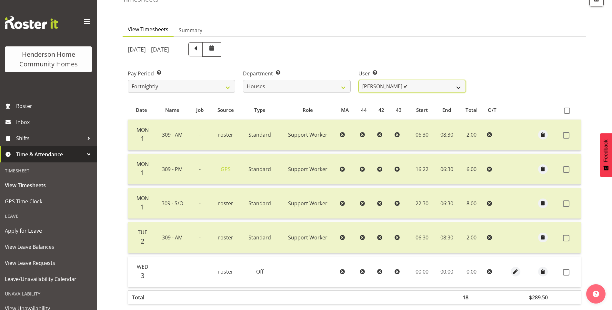
click at [371, 85] on select "Billie Sothern ✔ Dipika Thapa ❌ Jess Aracan ❌ Katrina Shaw ❌ Liezl Sanchez ❌ Ma…" at bounding box center [411, 86] width 107 height 13
click at [358, 80] on select "Billie Sothern ✔ Dipika Thapa ❌ Jess Aracan ❌ Katrina Shaw ❌ Liezl Sanchez ❌ Ma…" at bounding box center [411, 86] width 107 height 13
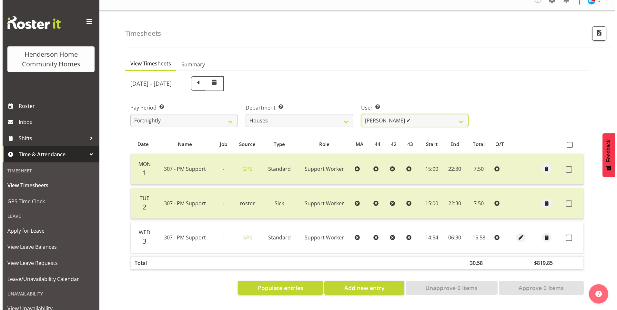
scroll to position [14, 0]
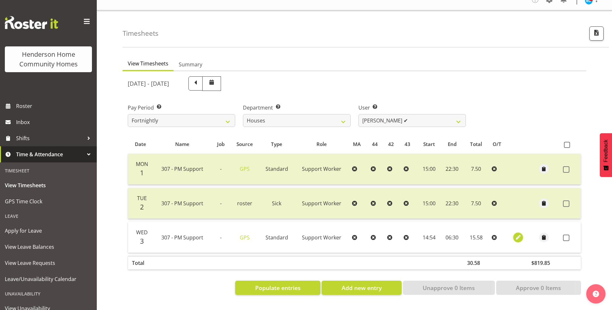
click at [516, 234] on span "button" at bounding box center [518, 237] width 7 height 7
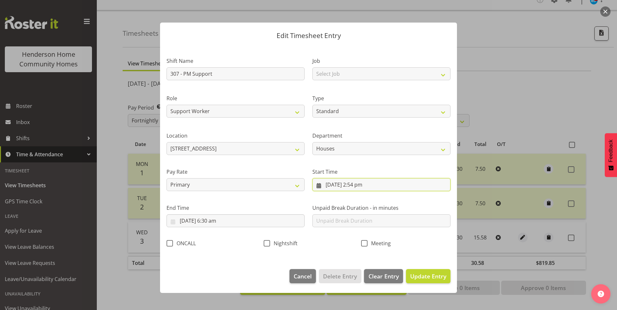
click at [357, 186] on input "3/09/2025, 2:54 pm" at bounding box center [381, 184] width 138 height 13
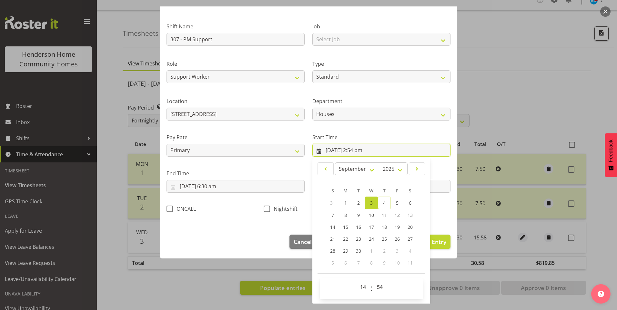
scroll to position [35, 0]
click at [359, 285] on select "00 01 02 03 04 05 06 07 08 09 10 11 12 13 14 15 16 17 18 19 20 21 22 23" at bounding box center [363, 287] width 15 height 13
click at [356, 281] on select "00 01 02 03 04 05 06 07 08 09 10 11 12 13 14 15 16 17 18 19 20 21 22 23" at bounding box center [363, 287] width 15 height 13
click at [379, 285] on select "00 01 02 03 04 05 06 07 08 09 10 11 12 13 14 15 16 17 18 19 20 21 22 23 24 25 2…" at bounding box center [380, 287] width 15 height 13
click at [373, 281] on select "00 01 02 03 04 05 06 07 08 09 10 11 12 13 14 15 16 17 18 19 20 21 22 23 24 25 2…" at bounding box center [380, 287] width 15 height 13
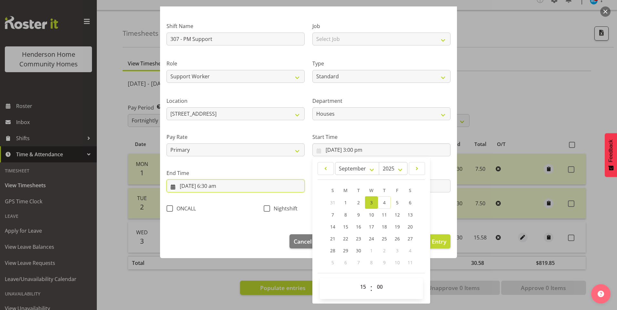
click at [207, 186] on input "4/09/2025, 6:30 am" at bounding box center [235, 186] width 138 height 13
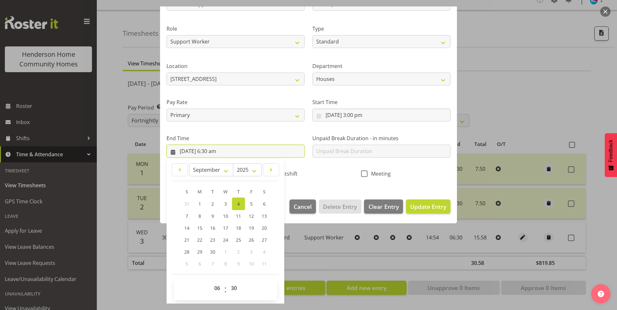
scroll to position [71, 0]
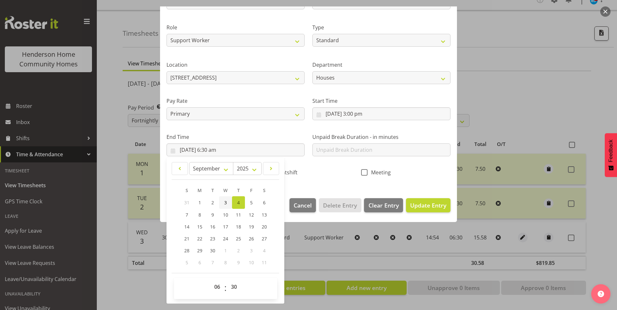
click at [227, 201] on link "3" at bounding box center [225, 202] width 13 height 13
click at [216, 287] on select "00 01 02 03 04 05 06 07 08 09 10 11 12 13 14 15 16 17 18 19 20 21 22 23" at bounding box center [218, 287] width 15 height 13
click at [211, 281] on select "00 01 02 03 04 05 06 07 08 09 10 11 12 13 14 15 16 17 18 19 20 21 22 23" at bounding box center [218, 287] width 15 height 13
click at [435, 212] on button "Update Entry" at bounding box center [428, 205] width 45 height 14
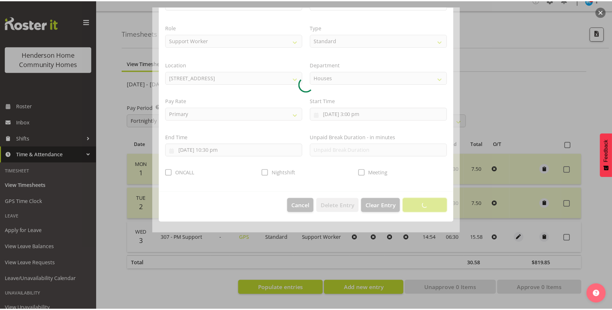
scroll to position [0, 0]
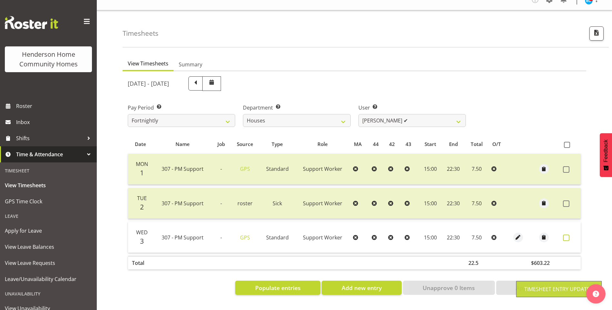
click at [566, 235] on span at bounding box center [566, 238] width 6 height 6
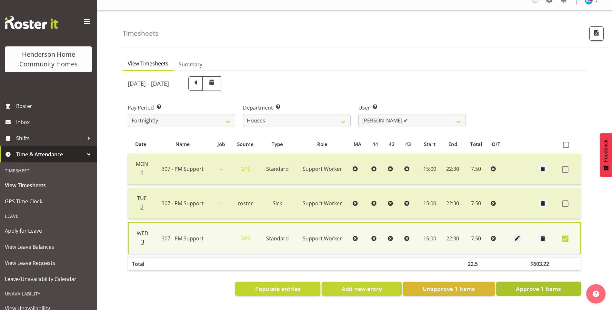
click at [525, 285] on span "Approve 1 Items" at bounding box center [538, 289] width 45 height 8
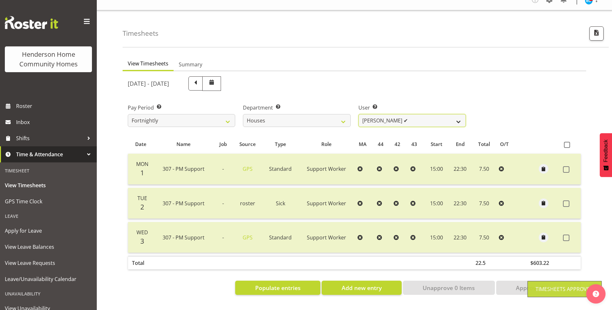
click at [391, 117] on select "Billie Sothern ✔ Dipika Thapa ❌ Jess Aracan ❌ Katrina Shaw ❌ Liezl Sanchez ❌ Ma…" at bounding box center [411, 120] width 107 height 13
click at [358, 114] on select "Billie Sothern ✔ Dipika Thapa ❌ Jess Aracan ❌ Katrina Shaw ❌ Liezl Sanchez ❌ Ma…" at bounding box center [411, 120] width 107 height 13
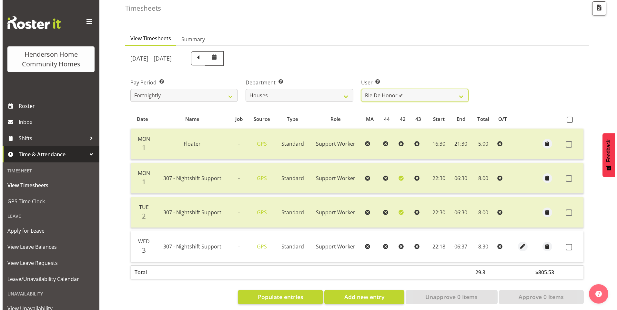
scroll to position [43, 0]
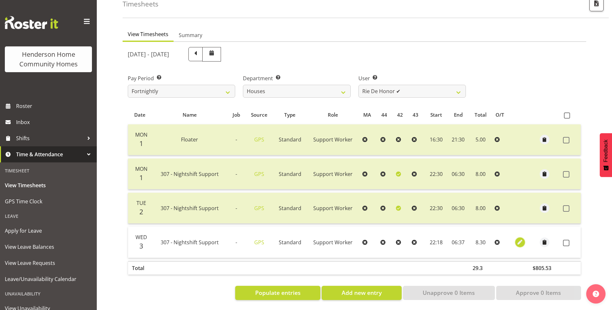
click at [519, 239] on span "button" at bounding box center [519, 242] width 7 height 7
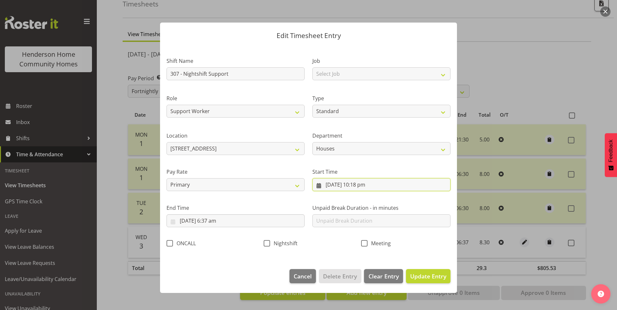
click at [369, 190] on input "3/09/2025, 10:18 pm" at bounding box center [381, 184] width 138 height 13
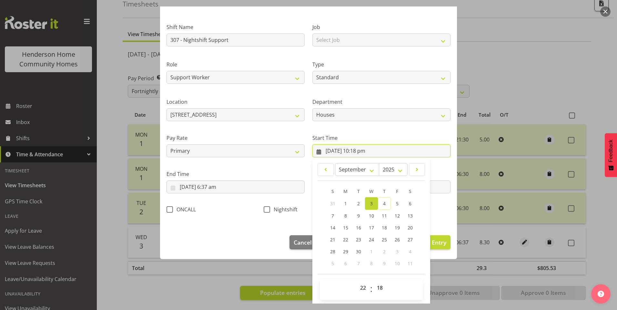
scroll to position [35, 0]
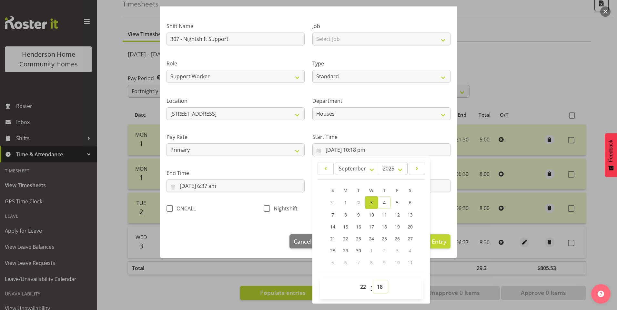
click at [378, 286] on select "00 01 02 03 04 05 06 07 08 09 10 11 12 13 14 15 16 17 18 19 20 21 22 23 24 25 2…" at bounding box center [380, 287] width 15 height 13
click at [373, 281] on select "00 01 02 03 04 05 06 07 08 09 10 11 12 13 14 15 16 17 18 19 20 21 22 23 24 25 2…" at bounding box center [380, 287] width 15 height 13
click at [215, 188] on input "4/09/2025, 6:37 am" at bounding box center [235, 186] width 138 height 13
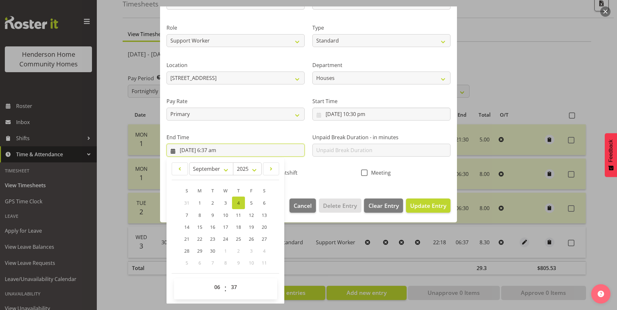
scroll to position [71, 0]
click at [233, 284] on select "00 01 02 03 04 05 06 07 08 09 10 11 12 13 14 15 16 17 18 19 20 21 22 23 24 25 2…" at bounding box center [234, 287] width 15 height 13
click at [227, 281] on select "00 01 02 03 04 05 06 07 08 09 10 11 12 13 14 15 16 17 18 19 20 21 22 23 24 25 2…" at bounding box center [234, 287] width 15 height 13
click at [288, 172] on span "Nightshift" at bounding box center [283, 172] width 27 height 6
click at [268, 172] on input "Nightshift" at bounding box center [266, 172] width 4 height 4
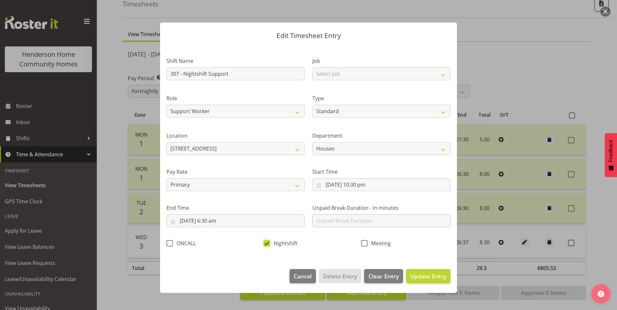
scroll to position [0, 0]
click at [437, 277] on span "Update Entry" at bounding box center [428, 277] width 36 height 8
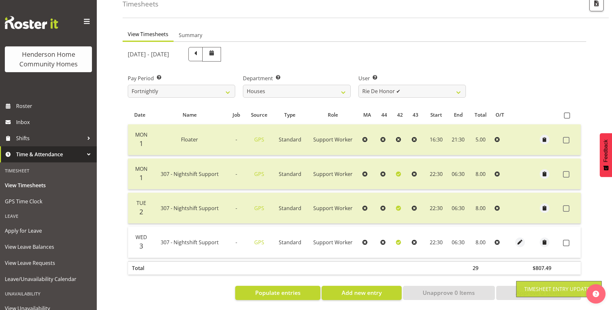
click at [568, 240] on span at bounding box center [566, 243] width 6 height 6
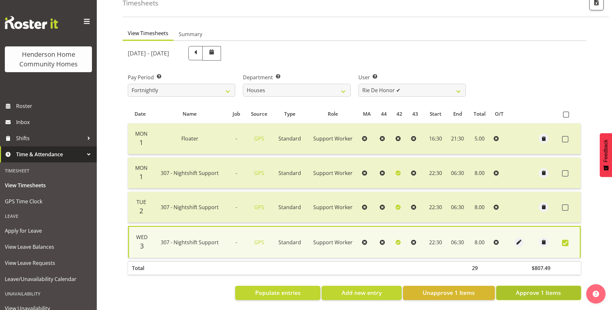
click at [537, 290] on span "Approve 1 Items" at bounding box center [538, 293] width 45 height 8
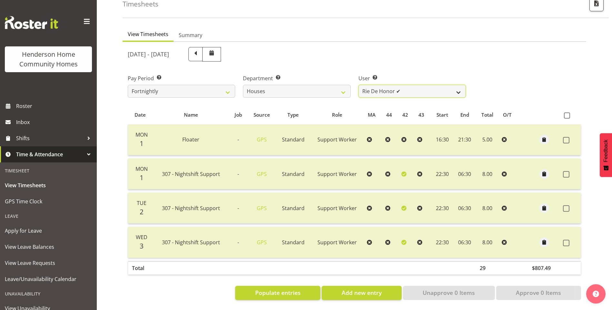
click at [389, 85] on select "Billie Sothern ✔ Dipika Thapa ❌ Jess Aracan ❌ Katrina Shaw ❌ Liezl Sanchez ❌ Ma…" at bounding box center [411, 91] width 107 height 13
click at [358, 85] on select "Billie Sothern ✔ Dipika Thapa ❌ Jess Aracan ❌ Katrina Shaw ❌ Liezl Sanchez ❌ Ma…" at bounding box center [411, 91] width 107 height 13
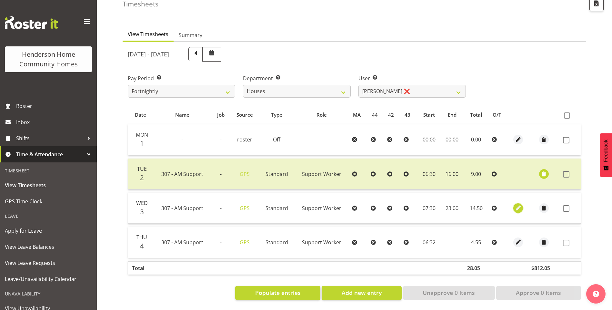
click at [519, 206] on span "button" at bounding box center [518, 208] width 7 height 7
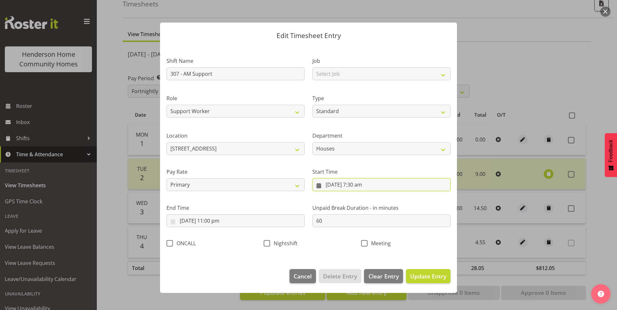
click at [357, 188] on input "3/09/2025, 7:30 am" at bounding box center [381, 184] width 138 height 13
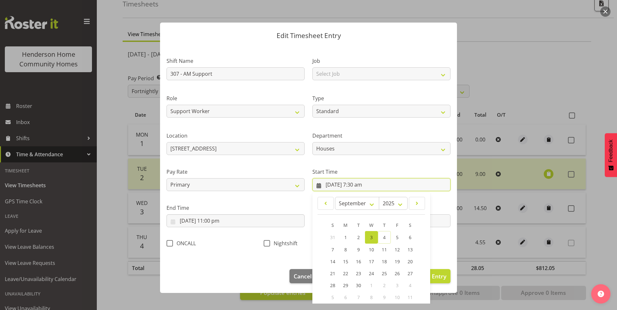
scroll to position [35, 0]
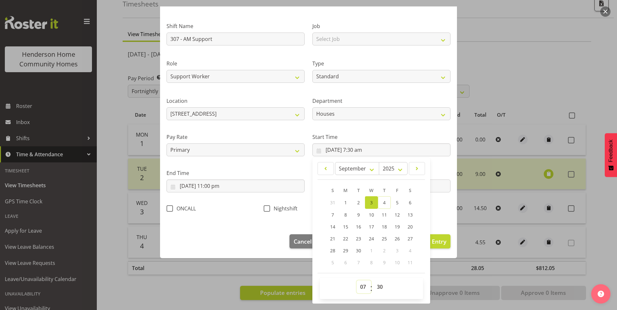
click at [362, 286] on select "00 01 02 03 04 05 06 07 08 09 10 11 12 13 14 15 16 17 18 19 20 21 22 23" at bounding box center [363, 287] width 15 height 13
click at [356, 281] on select "00 01 02 03 04 05 06 07 08 09 10 11 12 13 14 15 16 17 18 19 20 21 22 23" at bounding box center [363, 287] width 15 height 13
click at [215, 185] on input "3/09/2025, 11:00 pm" at bounding box center [235, 186] width 138 height 13
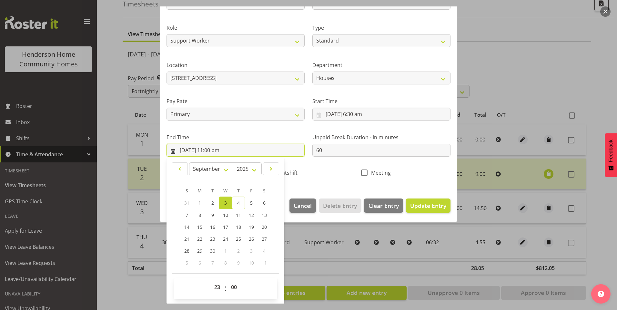
scroll to position [71, 0]
click at [218, 289] on select "00 01 02 03 04 05 06 07 08 09 10 11 12 13 14 15 16 17 18 19 20 21 22 23" at bounding box center [218, 287] width 15 height 13
click at [211, 281] on select "00 01 02 03 04 05 06 07 08 09 10 11 12 13 14 15 16 17 18 19 20 21 22 23" at bounding box center [218, 287] width 15 height 13
click at [215, 289] on select "00 01 02 03 04 05 06 07 08 09 10 11 12 13 14 15 16 17 18 19 20 21 22 23" at bounding box center [218, 287] width 15 height 13
click at [211, 281] on select "00 01 02 03 04 05 06 07 08 09 10 11 12 13 14 15 16 17 18 19 20 21 22 23" at bounding box center [218, 287] width 15 height 13
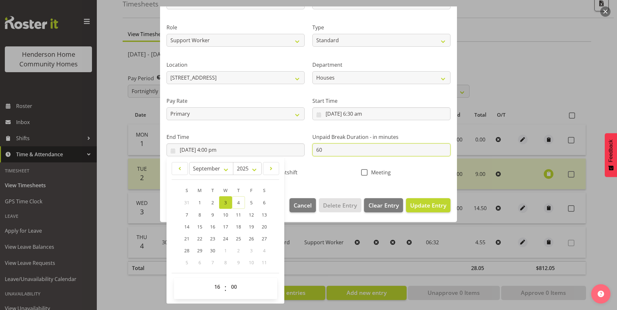
drag, startPoint x: 327, startPoint y: 152, endPoint x: 250, endPoint y: 143, distance: 77.3
click at [288, 149] on div "Shift Name 307 - AM Support Job Select Job Floater Role Support Worker Type Off…" at bounding box center [309, 79] width 292 height 205
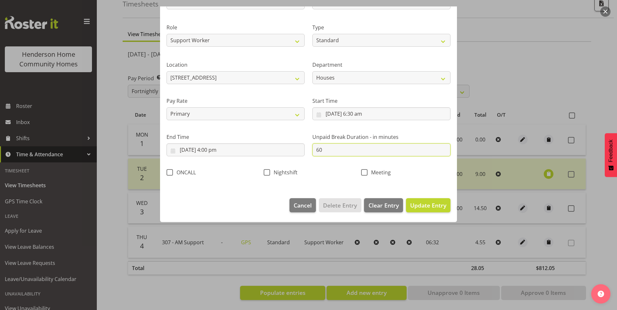
scroll to position [0, 0]
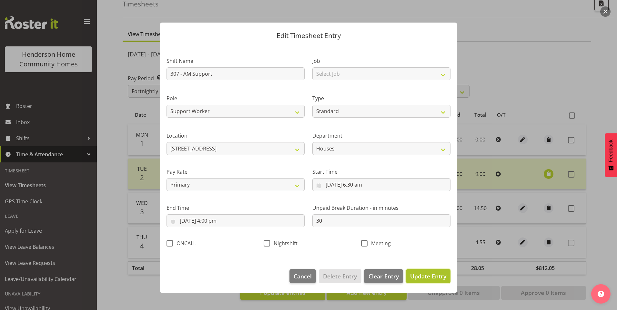
click at [443, 280] on span "Update Entry" at bounding box center [428, 277] width 36 height 8
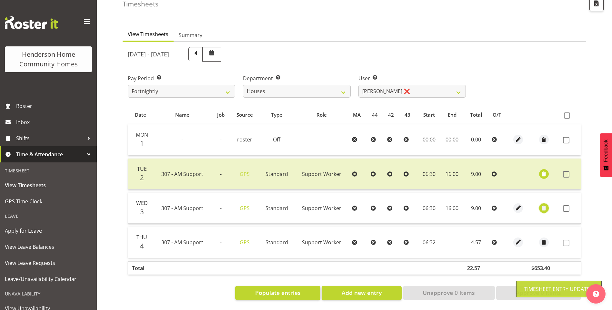
click at [542, 205] on span "button" at bounding box center [543, 208] width 7 height 7
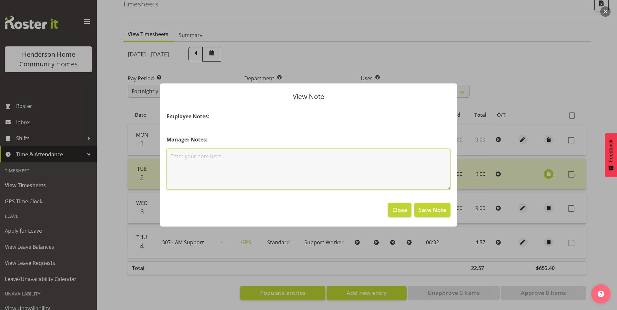
click at [221, 158] on textarea at bounding box center [308, 169] width 284 height 41
click at [398, 206] on span "Close" at bounding box center [399, 210] width 15 height 8
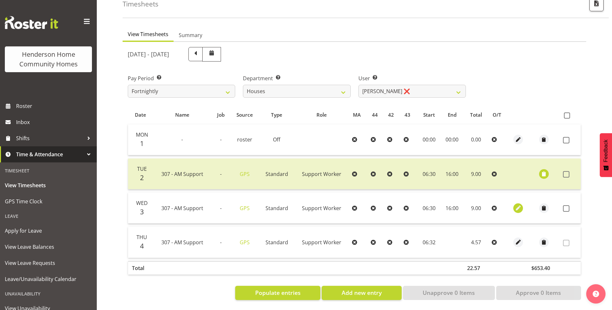
click at [521, 204] on div at bounding box center [518, 209] width 13 height 10
click at [522, 205] on button "button" at bounding box center [518, 209] width 10 height 10
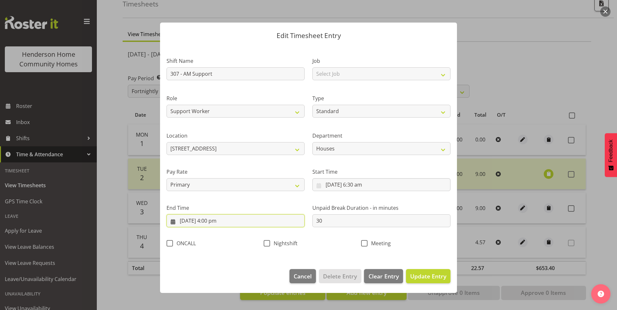
drag, startPoint x: 209, startPoint y: 223, endPoint x: 214, endPoint y: 223, distance: 4.5
click at [212, 223] on input "3/09/2025, 4:00 pm" at bounding box center [235, 221] width 138 height 13
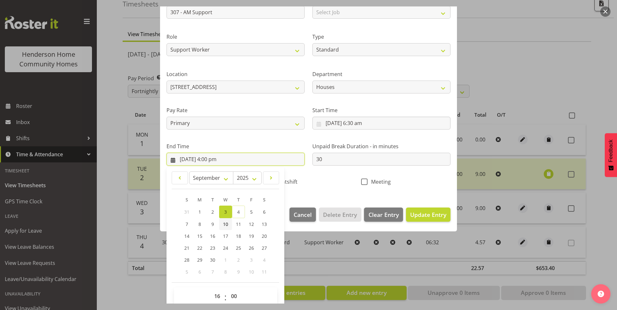
scroll to position [65, 0]
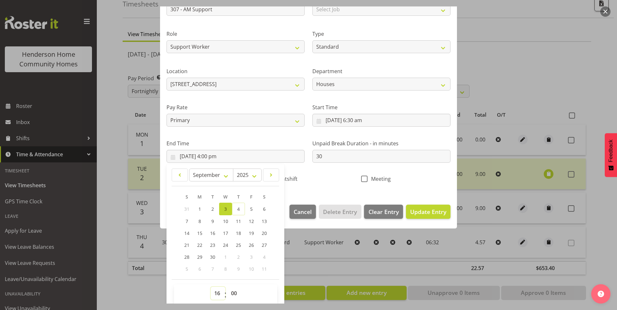
drag, startPoint x: 217, startPoint y: 295, endPoint x: 218, endPoint y: 291, distance: 3.7
click at [218, 293] on select "00 01 02 03 04 05 06 07 08 09 10 11 12 13 14 15 16 17 18 19 20 21 22 23" at bounding box center [218, 293] width 15 height 13
click at [211, 287] on select "00 01 02 03 04 05 06 07 08 09 10 11 12 13 14 15 16 17 18 19 20 21 22 23" at bounding box center [218, 293] width 15 height 13
click at [422, 211] on span "Update Entry" at bounding box center [428, 212] width 36 height 8
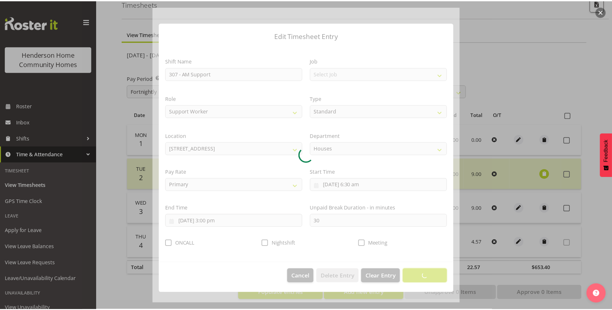
scroll to position [0, 0]
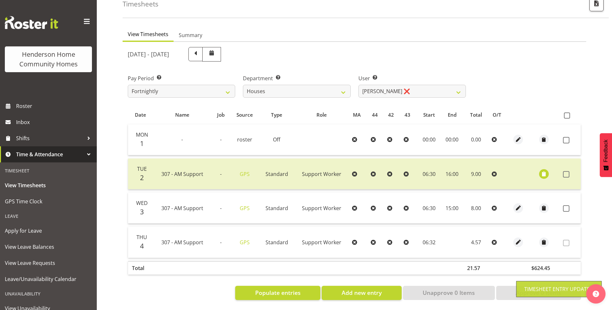
click at [568, 205] on span at bounding box center [566, 208] width 6 height 6
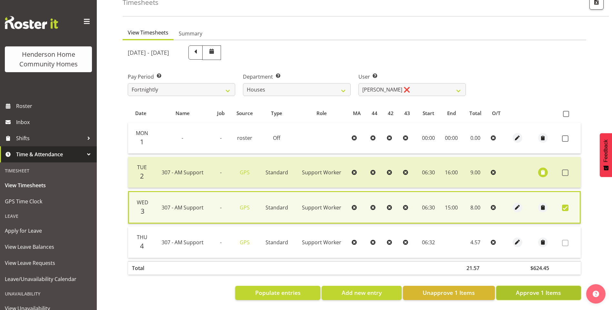
click at [529, 289] on span "Approve 1 Items" at bounding box center [538, 293] width 45 height 8
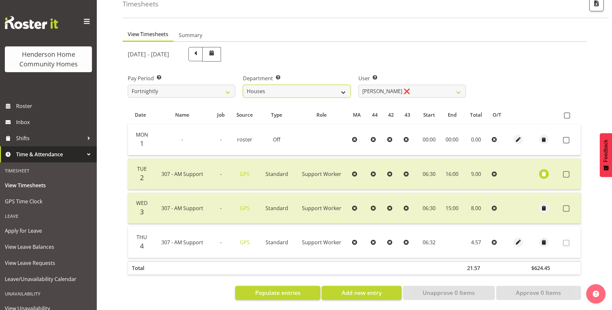
click at [311, 86] on select "Admin Homeside Houses Wingside" at bounding box center [296, 91] width 107 height 13
click at [243, 85] on select "Admin Homeside Houses Wingside" at bounding box center [296, 91] width 107 height 13
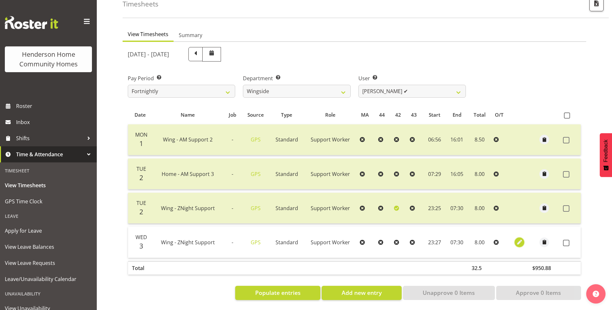
click at [519, 240] on span "button" at bounding box center [519, 242] width 7 height 7
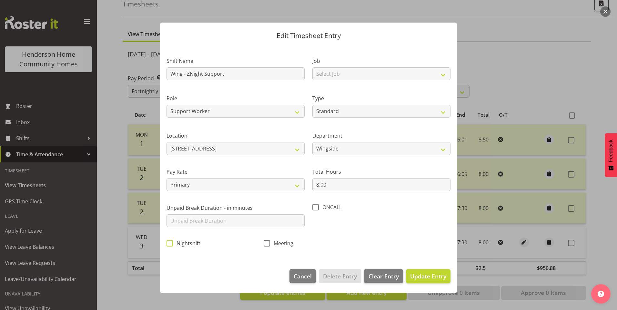
click at [168, 242] on span at bounding box center [169, 243] width 6 height 6
click at [168, 242] on input "Nightshift" at bounding box center [168, 243] width 4 height 4
drag, startPoint x: 431, startPoint y: 275, endPoint x: 514, endPoint y: 258, distance: 84.2
click at [435, 274] on span "Update Entry" at bounding box center [428, 277] width 36 height 8
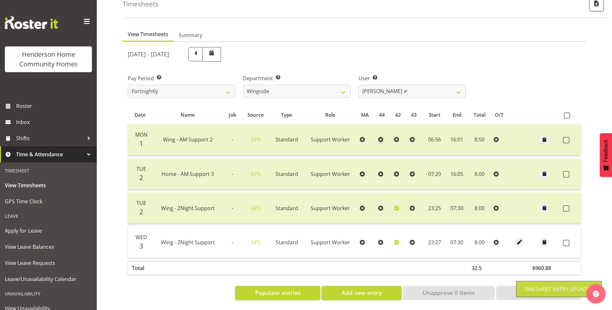
click at [565, 240] on span at bounding box center [566, 243] width 6 height 6
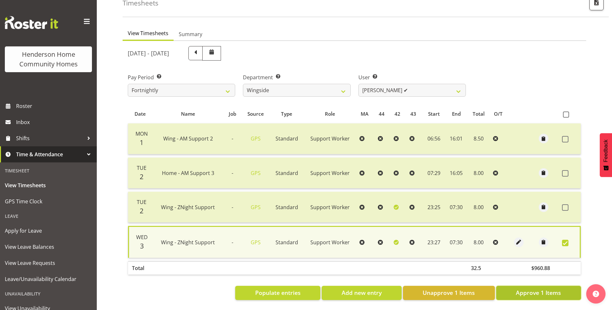
click at [528, 289] on span "Approve 1 Items" at bounding box center [538, 293] width 45 height 8
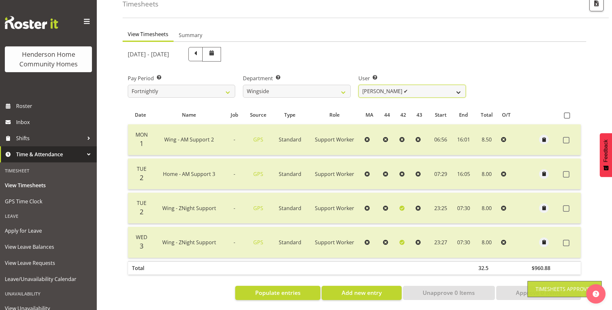
click at [374, 86] on select "Arshdeep Singh ✔ Daljeet Prasad ❌ Daniel Marticio ❌ Janeth Sison ❌" at bounding box center [411, 91] width 107 height 13
click at [358, 85] on select "Arshdeep Singh ✔ Daljeet Prasad ❌ Daniel Marticio ❌ Janeth Sison ❌" at bounding box center [411, 91] width 107 height 13
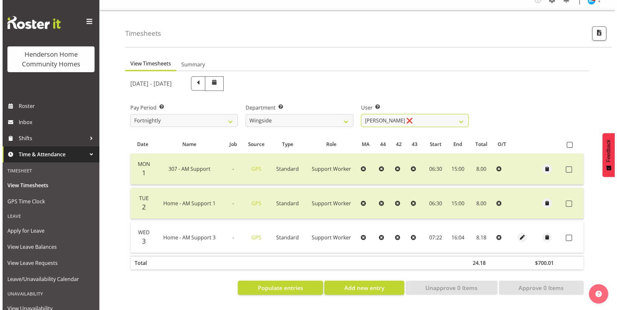
scroll to position [14, 0]
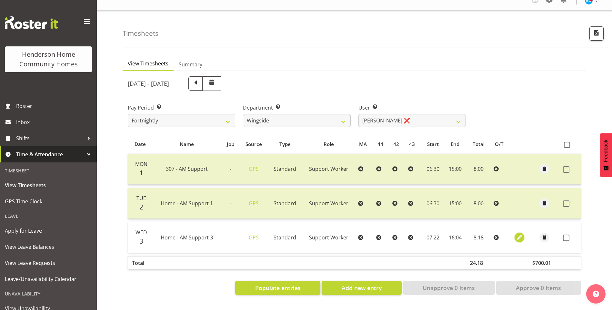
click at [519, 234] on span "button" at bounding box center [519, 237] width 7 height 7
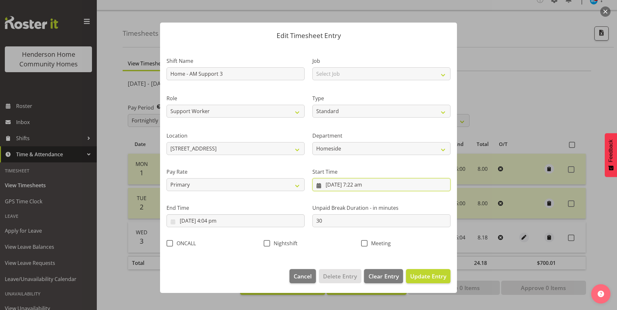
click at [360, 188] on input "3/09/2025, 7:22 am" at bounding box center [381, 184] width 138 height 13
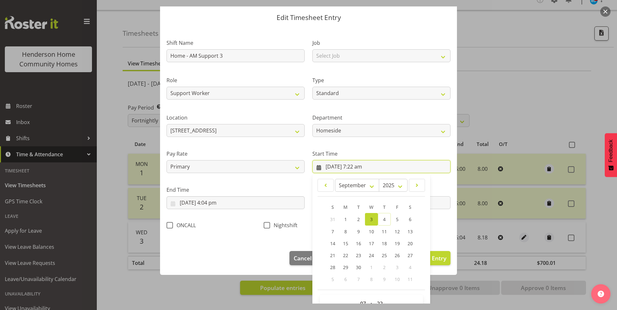
scroll to position [35, 0]
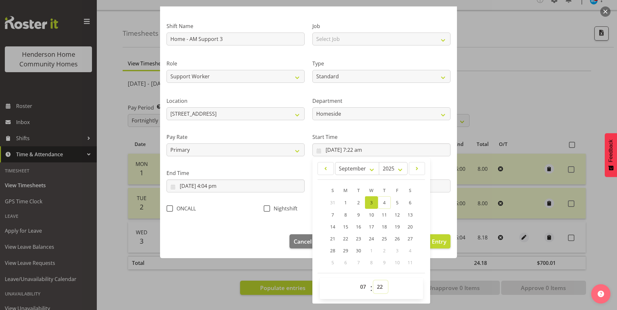
click at [377, 289] on select "00 01 02 03 04 05 06 07 08 09 10 11 12 13 14 15 16 17 18 19 20 21 22 23 24 25 2…" at bounding box center [380, 287] width 15 height 13
click at [373, 281] on select "00 01 02 03 04 05 06 07 08 09 10 11 12 13 14 15 16 17 18 19 20 21 22 23 24 25 2…" at bounding box center [380, 287] width 15 height 13
click at [216, 191] on input "3/09/2025, 4:04 pm" at bounding box center [235, 186] width 138 height 13
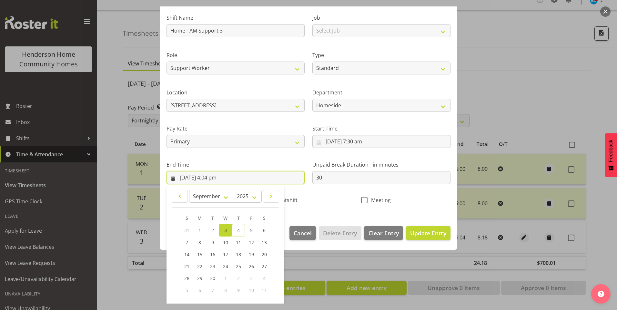
scroll to position [67, 0]
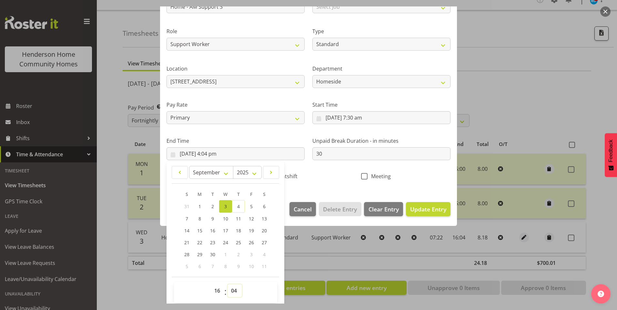
drag, startPoint x: 233, startPoint y: 290, endPoint x: 233, endPoint y: 285, distance: 5.5
click at [233, 290] on select "00 01 02 03 04 05 06 07 08 09 10 11 12 13 14 15 16 17 18 19 20 21 22 23 24 25 2…" at bounding box center [234, 291] width 15 height 13
click at [227, 285] on select "00 01 02 03 04 05 06 07 08 09 10 11 12 13 14 15 16 17 18 19 20 21 22 23 24 25 2…" at bounding box center [234, 291] width 15 height 13
drag, startPoint x: 420, startPoint y: 211, endPoint x: 500, endPoint y: 217, distance: 80.9
click at [420, 211] on span "Update Entry" at bounding box center [428, 209] width 36 height 8
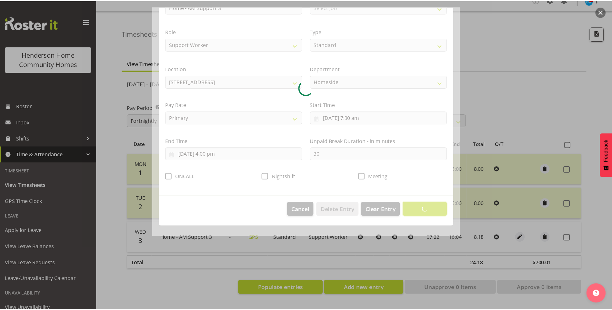
scroll to position [0, 0]
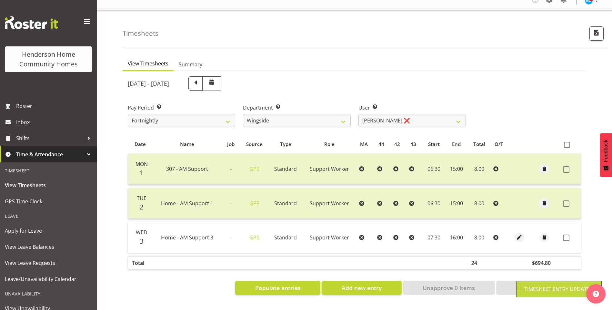
click at [566, 235] on span at bounding box center [566, 238] width 6 height 6
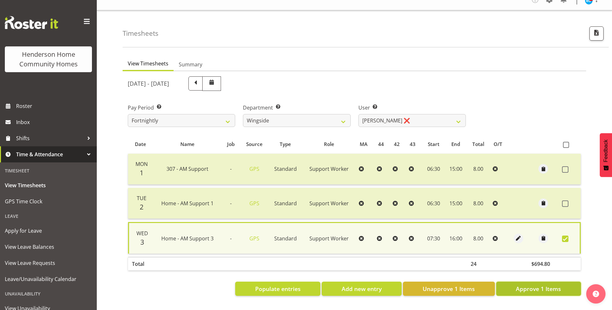
click at [530, 282] on button "Approve 1 Items" at bounding box center [538, 289] width 85 height 14
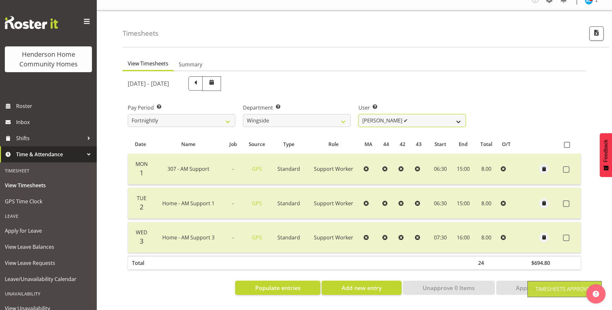
click at [366, 115] on select "Arshdeep Singh ✔ Daljeet Prasad ✔ Daniel Marticio ❌ Janeth Sison ❌" at bounding box center [411, 120] width 107 height 13
click at [358, 114] on select "Arshdeep Singh ✔ Daljeet Prasad ✔ Daniel Marticio ❌ Janeth Sison ❌" at bounding box center [411, 120] width 107 height 13
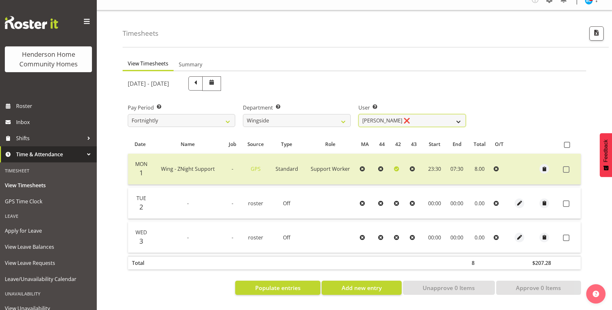
click at [374, 118] on select "Arshdeep Singh ✔ Daljeet Prasad ✔ Daniel Marticio ❌ Janeth Sison ❌" at bounding box center [411, 120] width 107 height 13
click at [358, 114] on select "Arshdeep Singh ✔ Daljeet Prasad ✔ Daniel Marticio ❌ Janeth Sison ❌" at bounding box center [411, 120] width 107 height 13
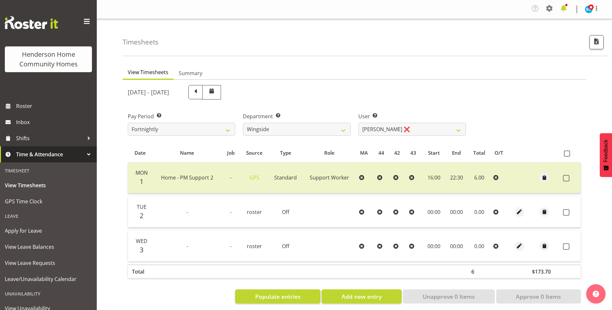
click at [563, 7] on span at bounding box center [563, 8] width 10 height 10
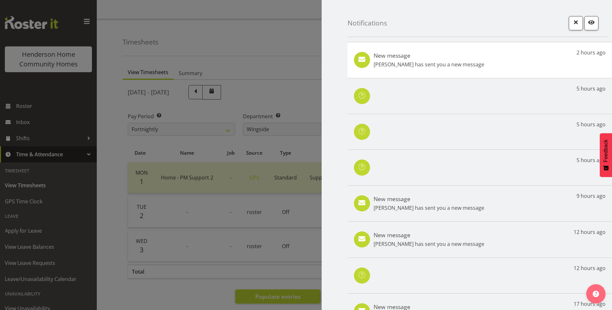
click at [463, 67] on p "Lovejot Kaur has sent you a new message" at bounding box center [429, 65] width 111 height 8
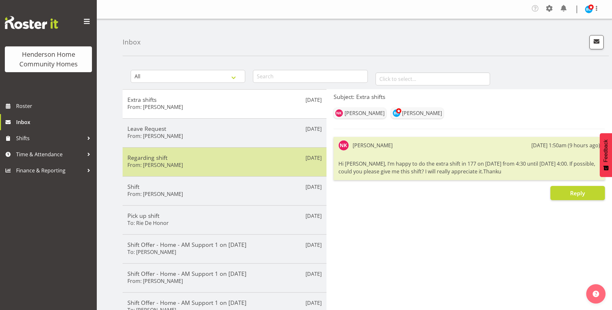
click at [212, 158] on h5 "Regarding shift" at bounding box center [224, 157] width 194 height 7
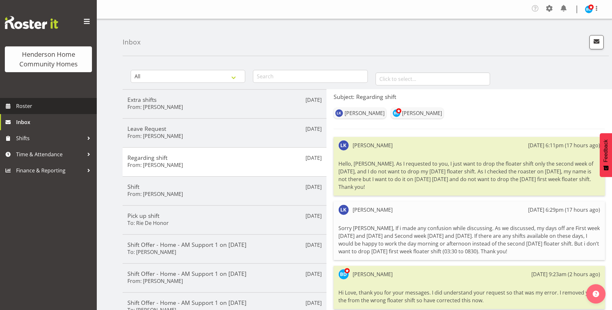
click at [43, 106] on span "Roster" at bounding box center [54, 106] width 77 height 10
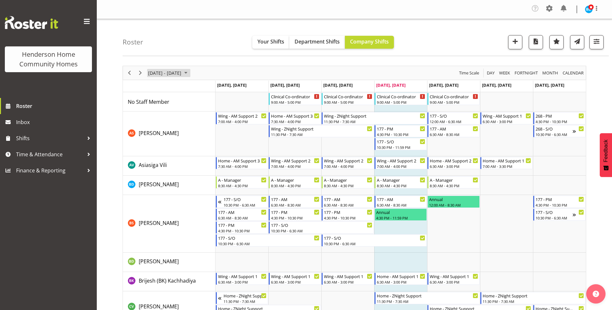
click at [190, 73] on span "September 01 - 07, 2025" at bounding box center [186, 73] width 8 height 8
click at [155, 154] on span "29" at bounding box center [155, 155] width 10 height 10
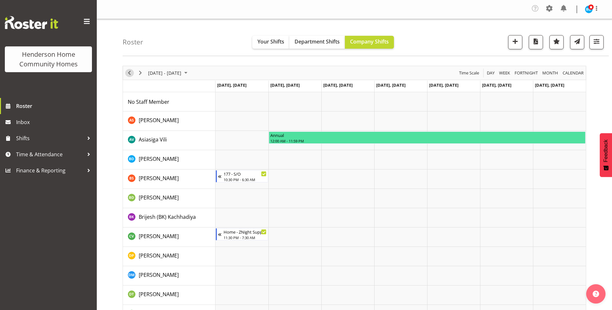
click at [130, 74] on span "Previous" at bounding box center [129, 73] width 8 height 8
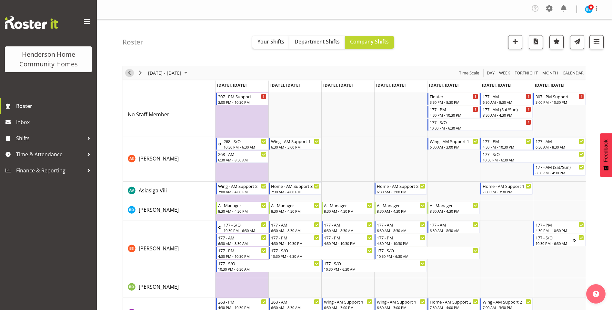
click at [130, 74] on span "Previous" at bounding box center [129, 73] width 8 height 8
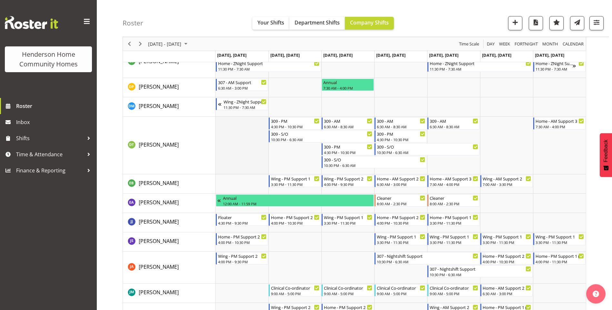
scroll to position [355, 0]
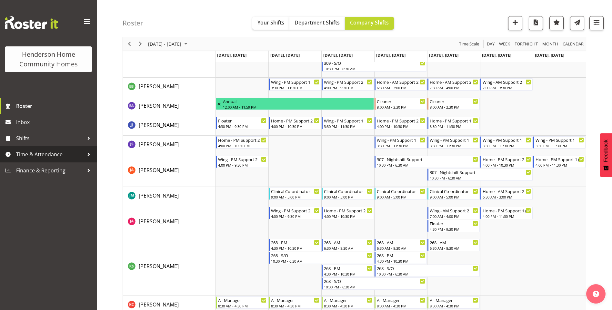
click at [44, 154] on span "Time & Attendance" at bounding box center [50, 155] width 68 height 10
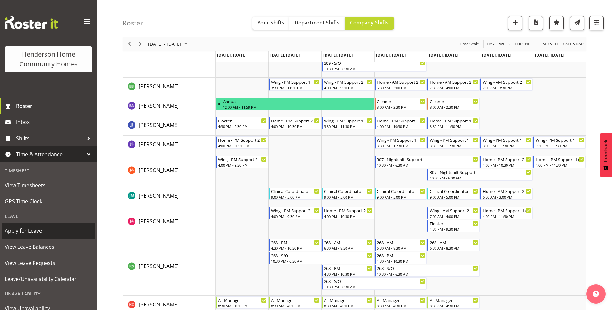
click at [39, 231] on span "Apply for Leave" at bounding box center [48, 231] width 87 height 10
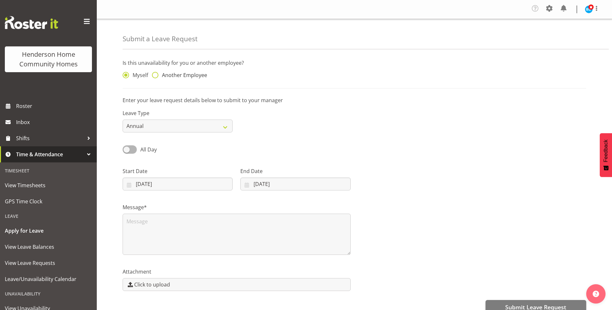
click at [168, 78] on span "Another Employee" at bounding box center [182, 75] width 49 height 6
click at [156, 77] on input "Another Employee" at bounding box center [154, 75] width 4 height 4
radio input "true"
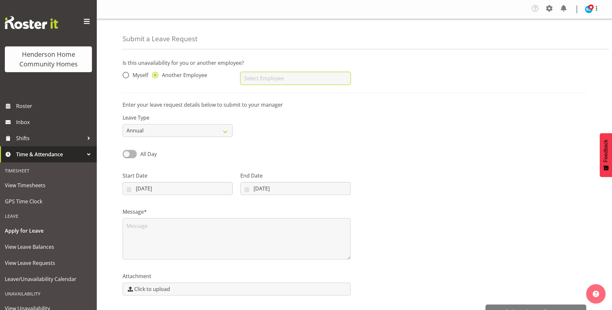
click at [250, 76] on input "text" at bounding box center [295, 78] width 110 height 13
click at [260, 92] on span "[PERSON_NAME]" at bounding box center [265, 94] width 40 height 7
type input "[PERSON_NAME]"
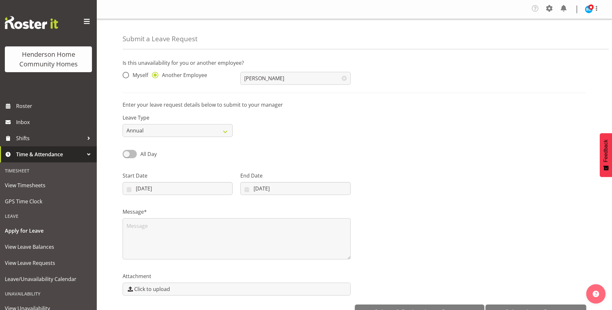
click at [151, 152] on span "All Day" at bounding box center [148, 154] width 16 height 7
click at [127, 152] on input "All Day" at bounding box center [125, 154] width 4 height 4
checkbox input "true"
click at [162, 188] on input "04/09/2025" at bounding box center [178, 188] width 110 height 13
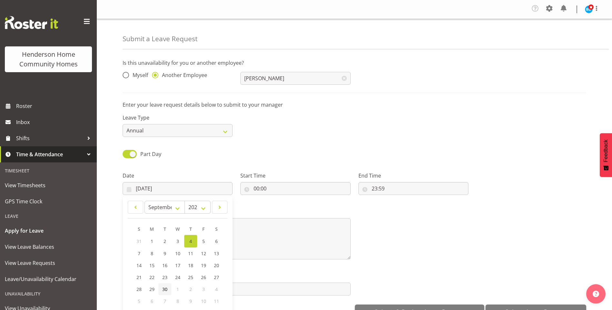
click at [165, 288] on span "30" at bounding box center [164, 289] width 5 height 6
type input "30/09/2025"
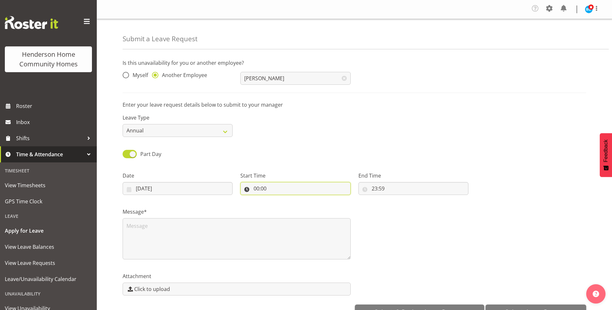
click at [261, 186] on input "00:00" at bounding box center [295, 188] width 110 height 13
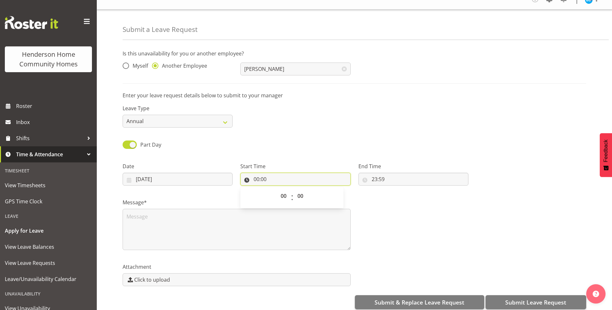
scroll to position [18, 0]
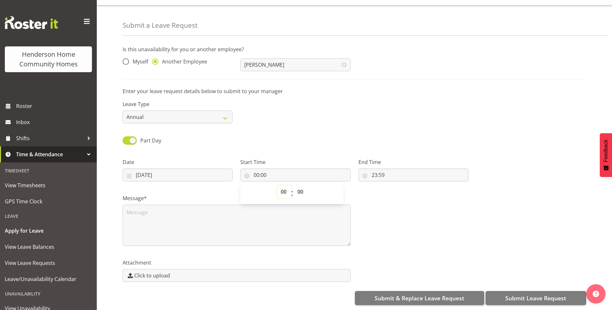
drag, startPoint x: 281, startPoint y: 189, endPoint x: 286, endPoint y: 189, distance: 5.2
click at [281, 189] on select "00 01 02 03 04 05 06 07 08 09 10 11 12 13 14 15 16 17 18 19 20 21 22 23" at bounding box center [284, 191] width 15 height 13
select select "16"
click at [277, 185] on select "00 01 02 03 04 05 06 07 08 09 10 11 12 13 14 15 16 17 18 19 20 21 22 23" at bounding box center [284, 191] width 15 height 13
type input "16:00"
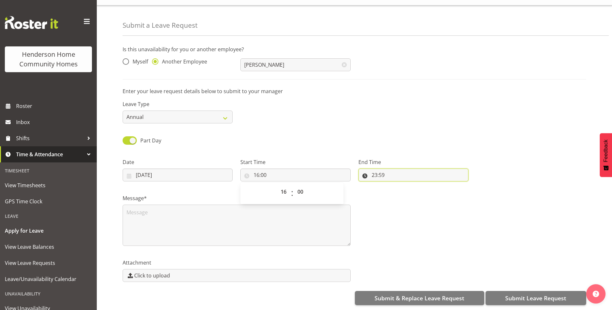
click at [375, 169] on input "23:59" at bounding box center [413, 175] width 110 height 13
click at [403, 192] on select "00 01 02 03 04 05 06 07 08 09 10 11 12 13 14 15 16 17 18 19 20 21 22 23" at bounding box center [402, 191] width 15 height 13
select select "21"
click at [395, 185] on select "00 01 02 03 04 05 06 07 08 09 10 11 12 13 14 15 16 17 18 19 20 21 22 23" at bounding box center [402, 191] width 15 height 13
type input "21:59"
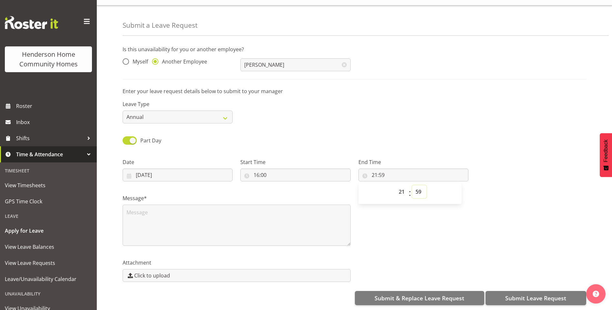
click at [419, 185] on select "00 01 02 03 04 05 06 07 08 09 10 11 12 13 14 15 16 17 18 19 20 21 22 23 24 25 2…" at bounding box center [419, 191] width 15 height 13
select select "30"
click at [412, 185] on select "00 01 02 03 04 05 06 07 08 09 10 11 12 13 14 15 16 17 18 19 20 21 22 23 24 25 2…" at bounding box center [419, 191] width 15 height 13
type input "21:30"
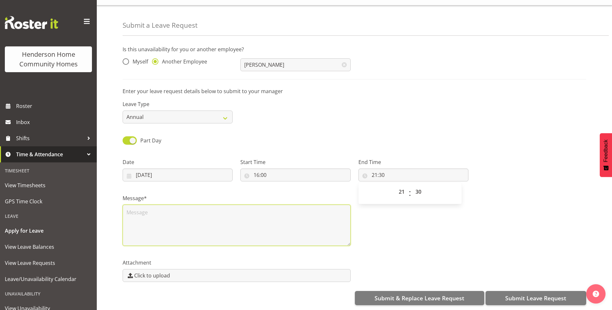
click at [177, 207] on textarea at bounding box center [237, 225] width 228 height 41
type textarea "Leave"
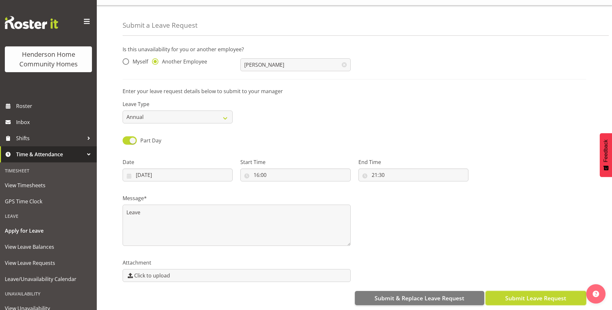
click at [516, 291] on button "Submit Leave Request" at bounding box center [535, 298] width 101 height 14
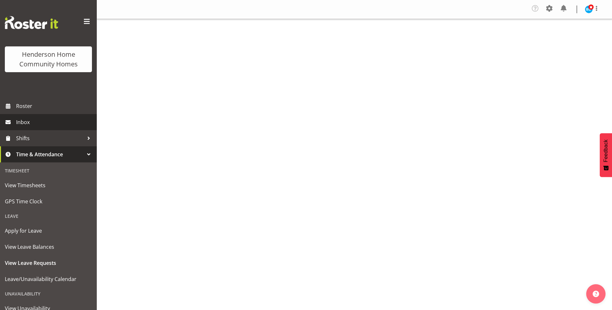
drag, startPoint x: 0, startPoint y: 0, endPoint x: 32, endPoint y: 123, distance: 126.6
click at [32, 123] on span "Inbox" at bounding box center [54, 122] width 77 height 10
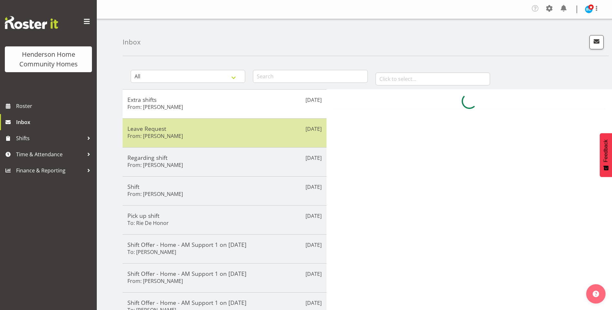
drag, startPoint x: 175, startPoint y: 130, endPoint x: 191, endPoint y: 133, distance: 16.4
click at [175, 130] on h5 "Leave Request" at bounding box center [224, 128] width 194 height 7
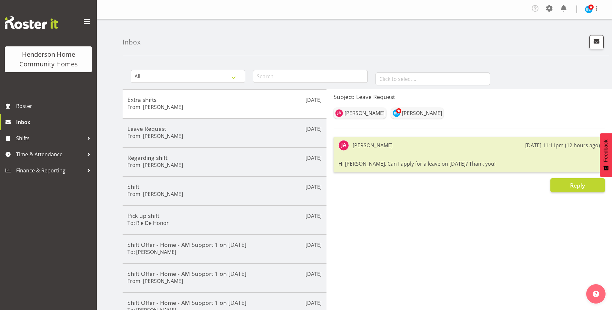
click at [574, 201] on div "Subject: Leave Request [PERSON_NAME] [PERSON_NAME] [PERSON_NAME] [DATE] 11:11pm…" at bounding box center [468, 244] width 285 height 311
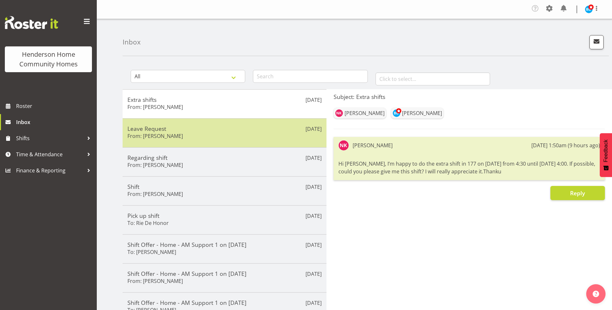
click at [198, 139] on div "Leave Request From: [PERSON_NAME]" at bounding box center [224, 133] width 194 height 16
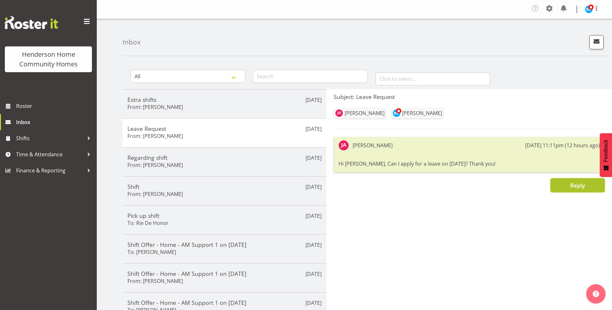
click at [570, 188] on span "Reply" at bounding box center [577, 186] width 15 height 8
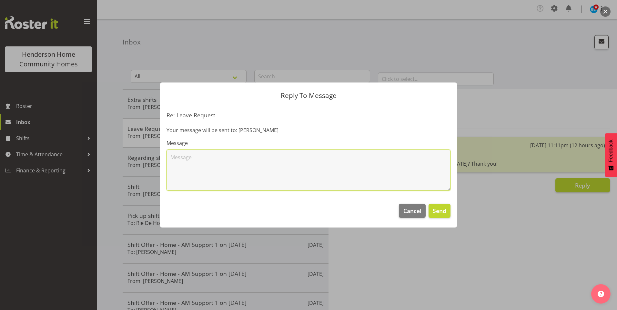
click at [266, 165] on textarea at bounding box center [308, 170] width 284 height 41
type textarea "Hi [PERSON_NAME], I have approved leave on 30/09 as per your request."
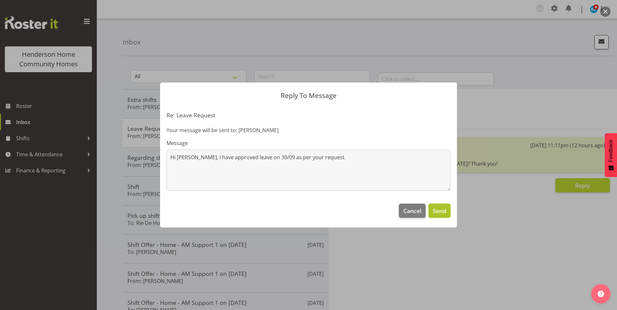
click at [436, 213] on span "Send" at bounding box center [440, 211] width 14 height 8
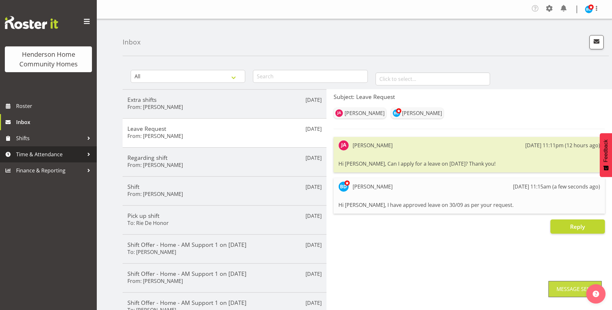
click at [40, 151] on span "Time & Attendance" at bounding box center [50, 155] width 68 height 10
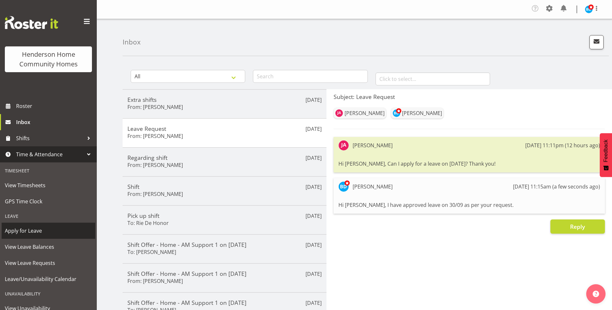
click at [41, 229] on span "Apply for Leave" at bounding box center [48, 231] width 87 height 10
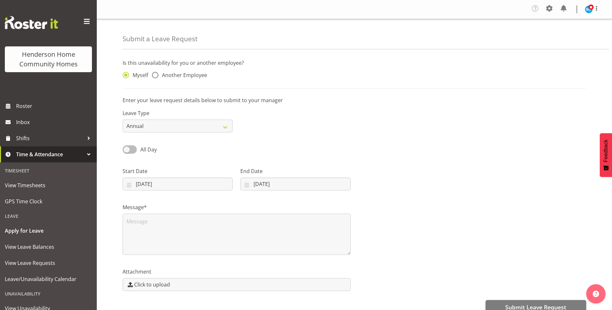
click at [145, 152] on span "All Day" at bounding box center [148, 149] width 16 height 7
click at [127, 152] on input "All Day" at bounding box center [125, 149] width 4 height 4
click at [138, 153] on span "Part Day" at bounding box center [149, 150] width 25 height 8
click at [127, 152] on input "Part Day" at bounding box center [125, 149] width 4 height 4
checkbox input "false"
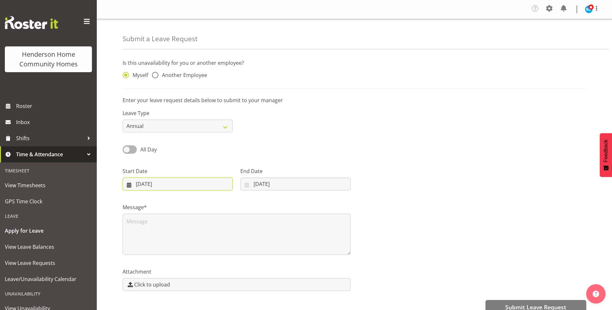
click at [144, 187] on input "04/09/2025" at bounding box center [178, 184] width 110 height 13
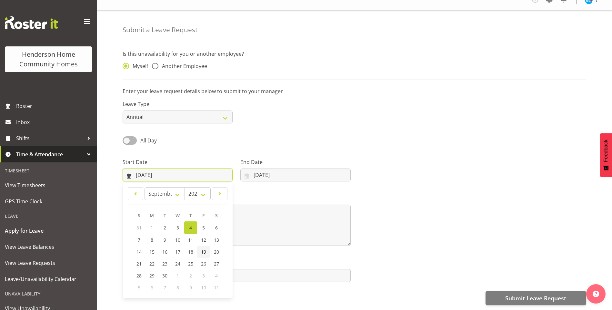
scroll to position [14, 0]
click at [222, 190] on span at bounding box center [219, 194] width 7 height 8
select select "9"
click at [190, 248] on span "16" at bounding box center [190, 251] width 5 height 6
type input "16/10/2025"
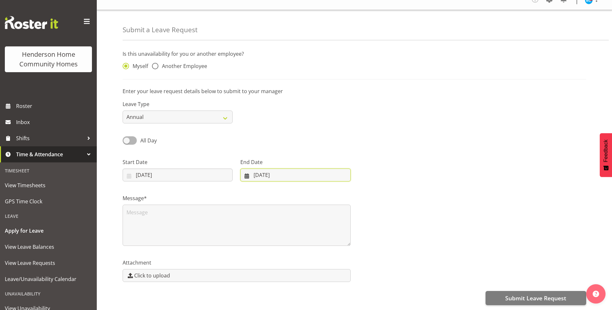
click at [269, 172] on input "04/09/2025" at bounding box center [295, 175] width 110 height 13
click at [333, 190] on span at bounding box center [330, 194] width 8 height 8
select select "9"
click at [304, 248] on span "16" at bounding box center [304, 251] width 5 height 6
type input "16/10/2025"
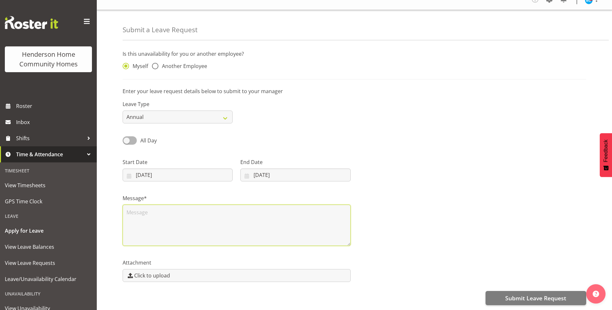
click at [163, 219] on textarea at bounding box center [237, 225] width 228 height 41
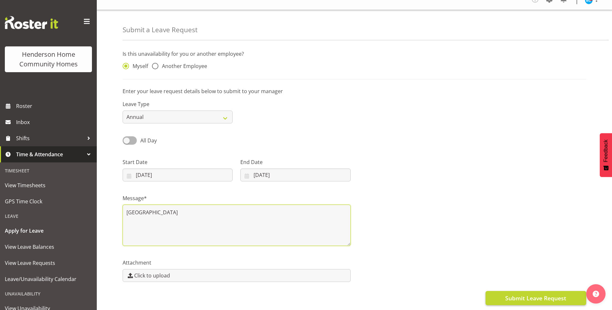
type textarea "[GEOGRAPHIC_DATA]"
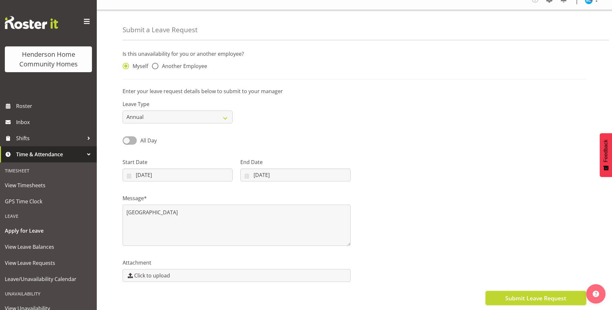
click at [525, 294] on span "Submit Leave Request" at bounding box center [535, 298] width 61 height 8
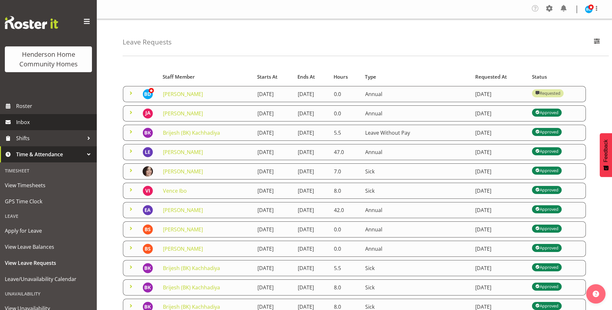
click at [26, 126] on span "Inbox" at bounding box center [54, 122] width 77 height 10
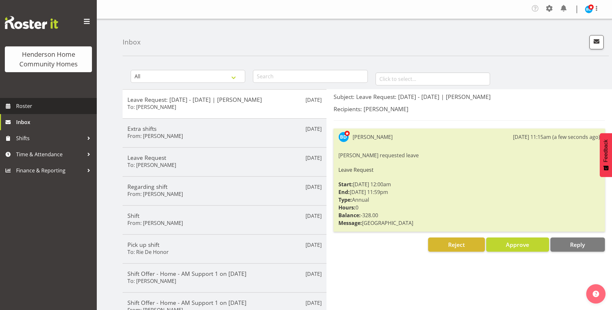
click at [65, 103] on span "Roster" at bounding box center [54, 106] width 77 height 10
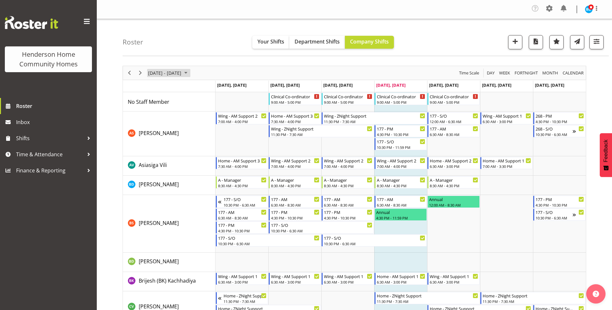
click at [190, 73] on span "September 01 - 07, 2025" at bounding box center [186, 73] width 8 height 8
click at [153, 145] on span "22" at bounding box center [155, 144] width 10 height 10
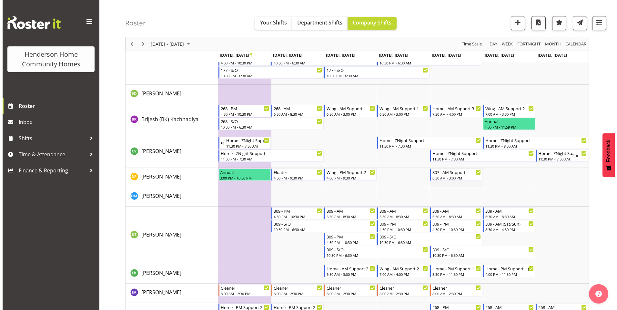
scroll to position [161, 0]
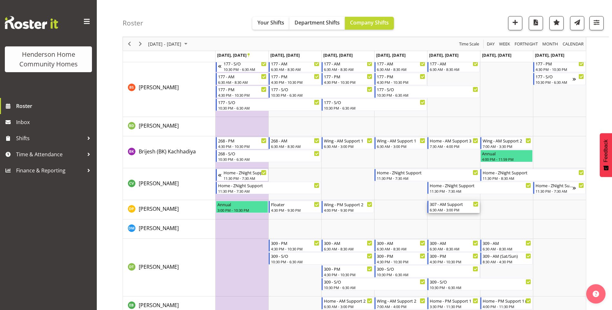
click at [450, 211] on div "6:30 AM - 3:00 PM" at bounding box center [454, 209] width 49 height 5
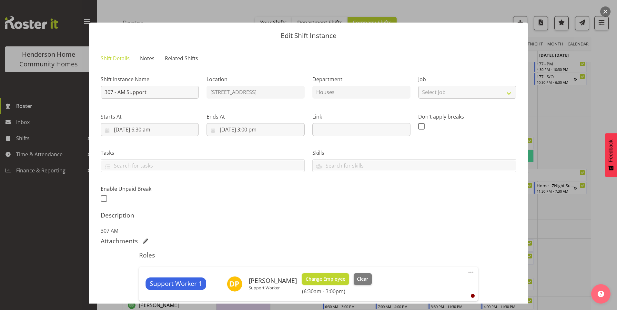
click at [325, 282] on span "Change Employee" at bounding box center [325, 279] width 40 height 7
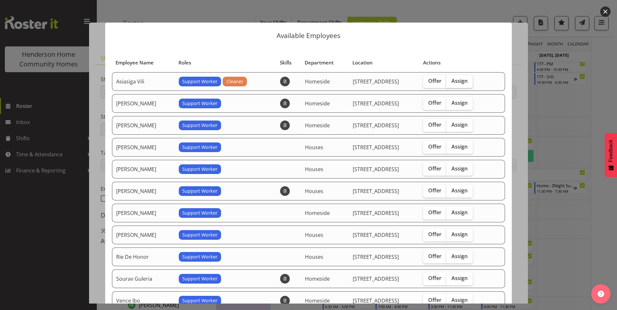
click at [457, 83] on span "Assign" at bounding box center [459, 81] width 16 height 6
click at [450, 83] on input "Assign" at bounding box center [448, 81] width 4 height 4
checkbox input "true"
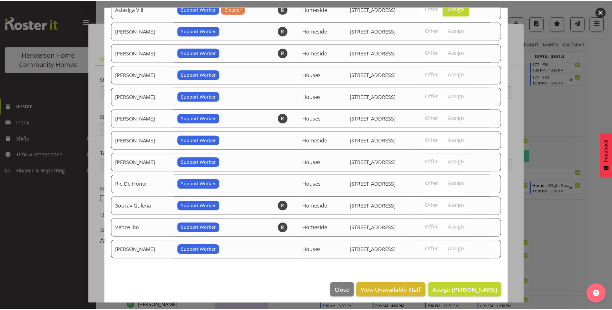
scroll to position [76, 0]
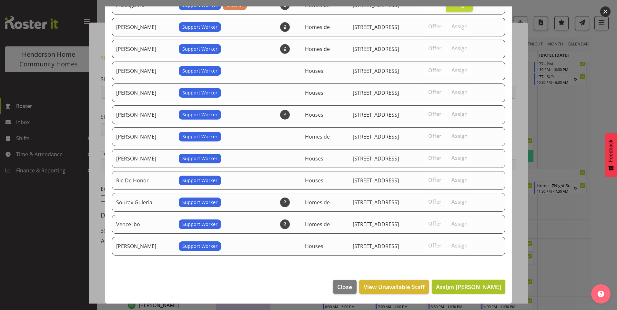
click at [469, 285] on span "Assign Asiasiga Vili" at bounding box center [468, 287] width 65 height 8
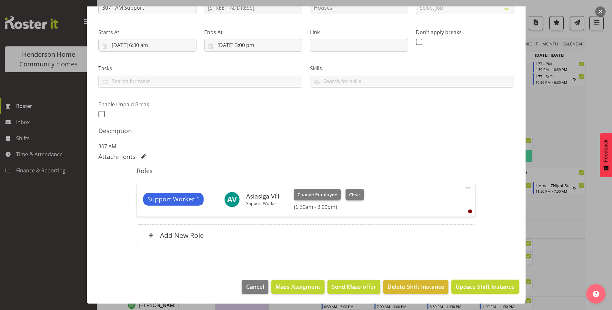
click at [476, 287] on span "Update Shift Instance" at bounding box center [484, 287] width 59 height 8
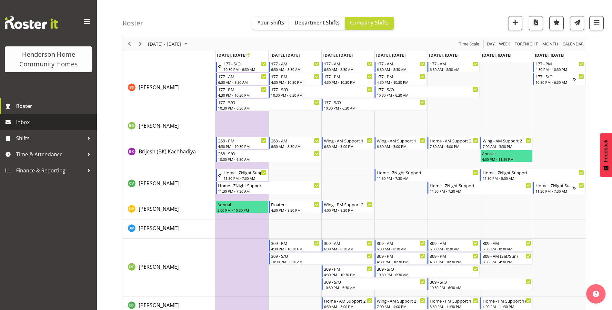
scroll to position [212, 0]
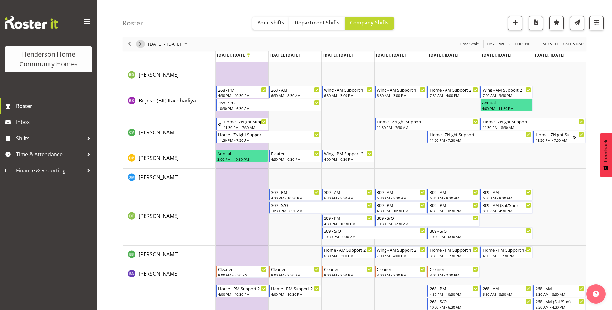
click at [141, 44] on span "Next" at bounding box center [140, 44] width 8 height 8
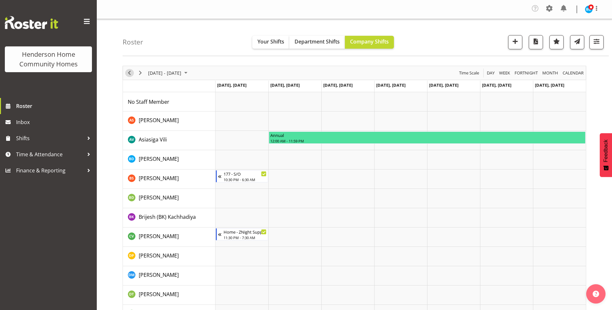
click at [130, 73] on span "Previous" at bounding box center [129, 73] width 8 height 8
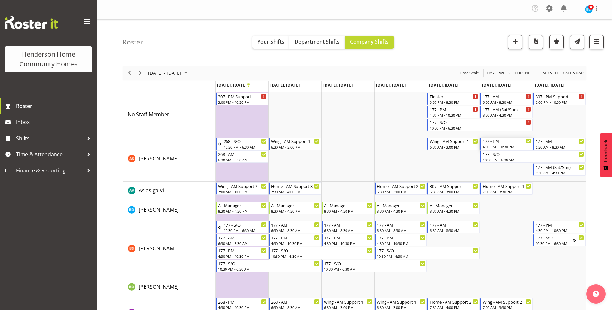
click at [505, 142] on div "177 - PM" at bounding box center [507, 141] width 49 height 6
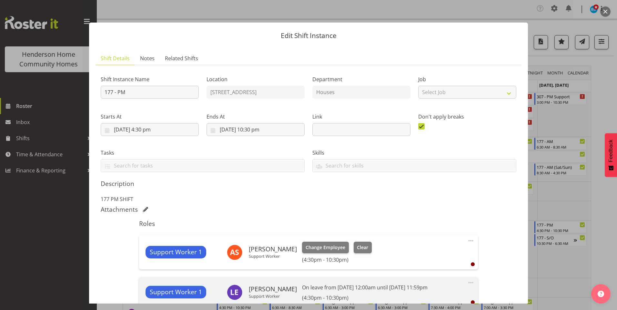
click at [468, 239] on span at bounding box center [471, 241] width 8 height 8
click at [421, 256] on link "Edit" at bounding box center [444, 257] width 62 height 12
select select "8"
select select "2025"
select select "16"
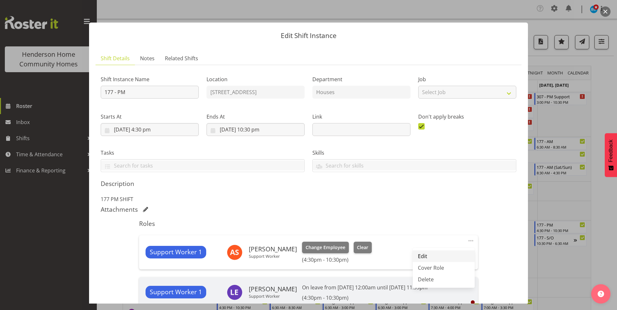
select select "30"
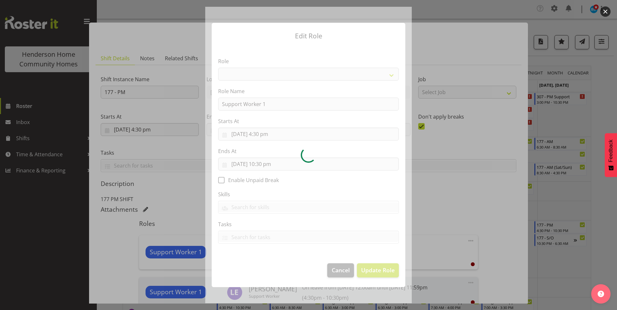
select select "1214"
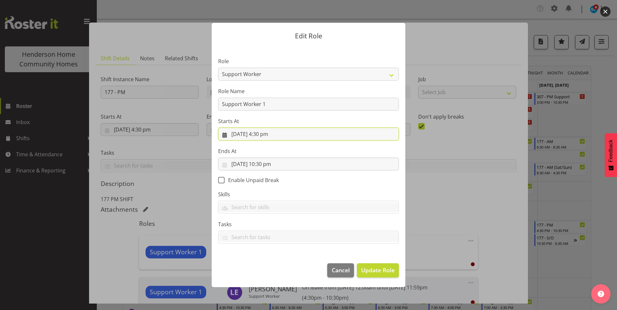
click at [269, 136] on input "27/09/2025, 4:30 pm" at bounding box center [308, 134] width 181 height 13
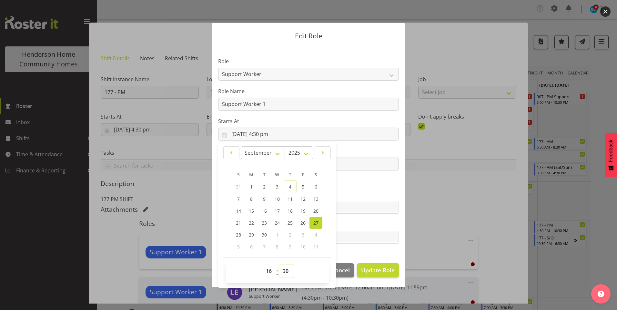
drag, startPoint x: 287, startPoint y: 270, endPoint x: 288, endPoint y: 265, distance: 5.2
click at [287, 270] on select "00 01 02 03 04 05 06 07 08 09 10 11 12 13 14 15 16 17 18 19 20 21 22 23 24 25 2…" at bounding box center [286, 271] width 15 height 13
select select "0"
click at [279, 265] on select "00 01 02 03 04 05 06 07 08 09 10 11 12 13 14 15 16 17 18 19 20 21 22 23 24 25 2…" at bounding box center [286, 271] width 15 height 13
type input "27/09/2025, 4:00 pm"
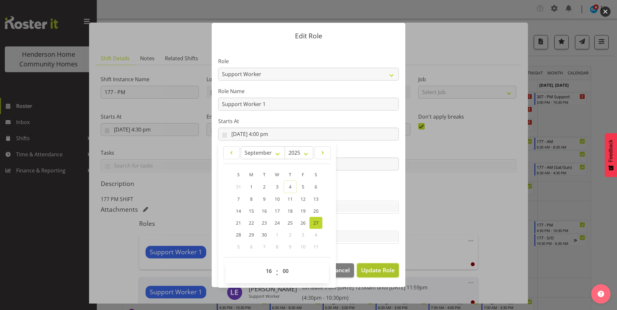
click at [390, 274] on span "Update Role" at bounding box center [378, 270] width 34 height 8
select select
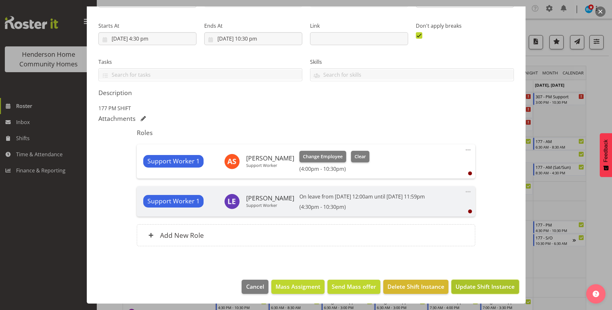
click at [486, 285] on span "Update Shift Instance" at bounding box center [484, 287] width 59 height 8
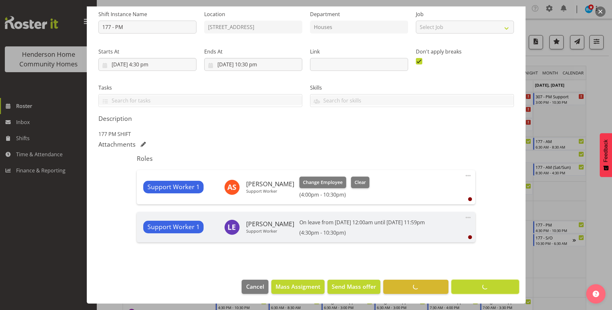
scroll to position [65, 0]
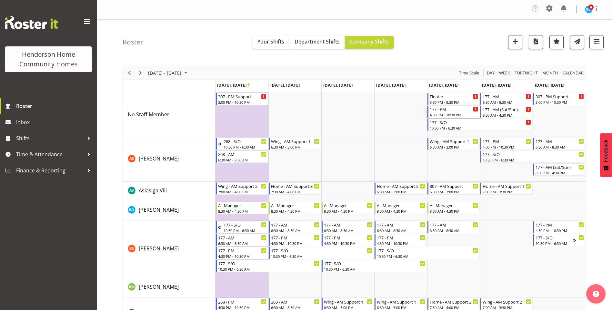
click at [452, 115] on div "4:30 PM - 10:30 PM" at bounding box center [454, 114] width 49 height 5
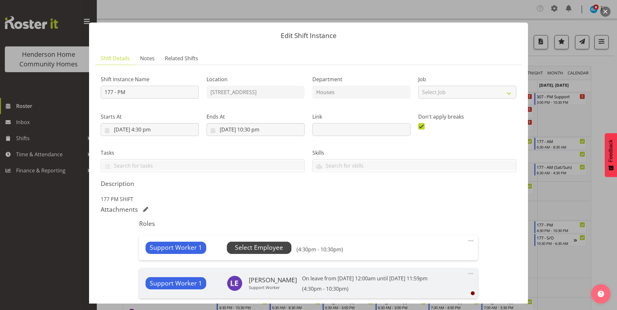
click at [269, 251] on span "Select Employee" at bounding box center [259, 247] width 48 height 9
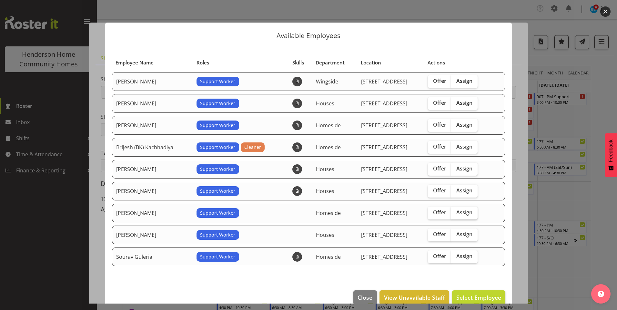
click at [459, 213] on span "Assign" at bounding box center [464, 212] width 16 height 6
click at [455, 213] on input "Assign" at bounding box center [453, 213] width 4 height 4
checkbox input "true"
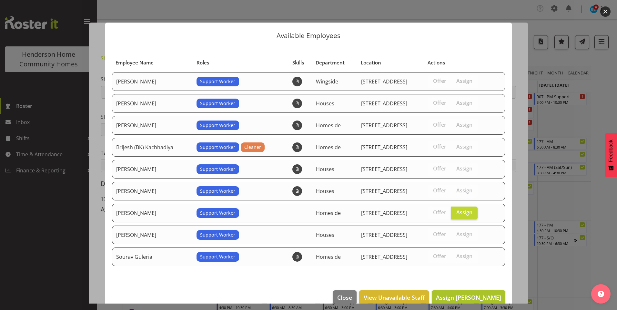
click at [475, 294] on span "Assign Navneet Kaur" at bounding box center [468, 298] width 65 height 8
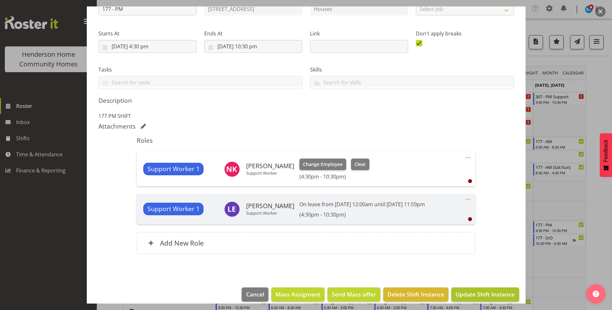
scroll to position [91, 0]
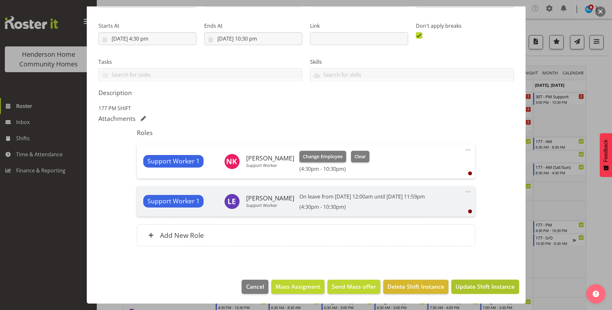
click at [482, 287] on span "Update Shift Instance" at bounding box center [484, 287] width 59 height 8
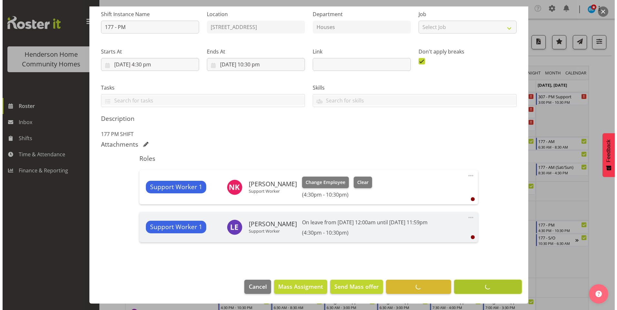
scroll to position [65, 0]
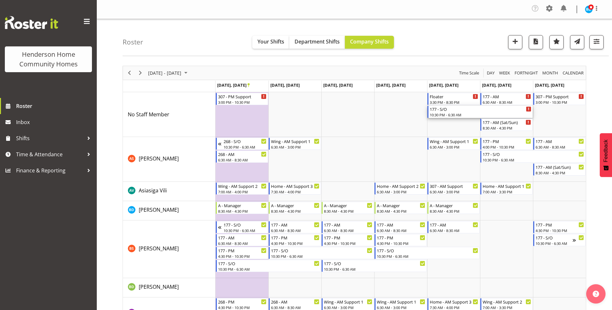
click at [453, 114] on div "10:30 PM - 6:30 AM" at bounding box center [481, 114] width 102 height 5
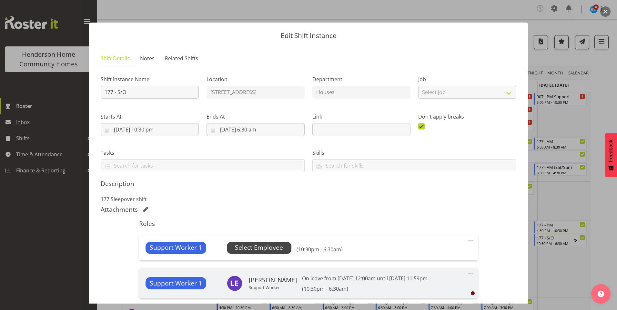
click at [265, 249] on span "Select Employee" at bounding box center [259, 247] width 48 height 9
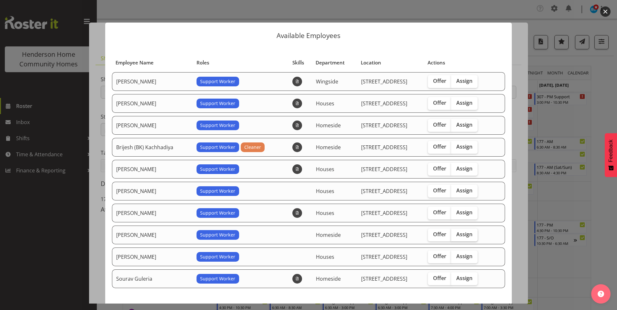
click at [467, 233] on span "Assign" at bounding box center [464, 234] width 16 height 6
click at [455, 233] on input "Assign" at bounding box center [453, 235] width 4 height 4
checkbox input "true"
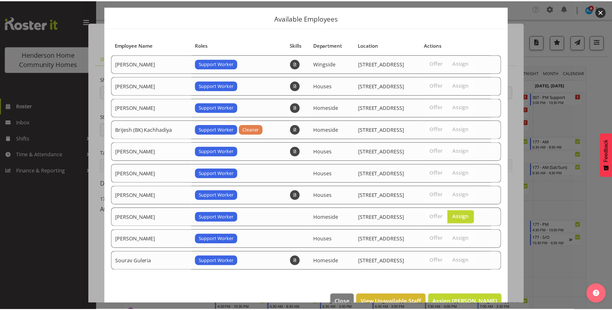
scroll to position [33, 0]
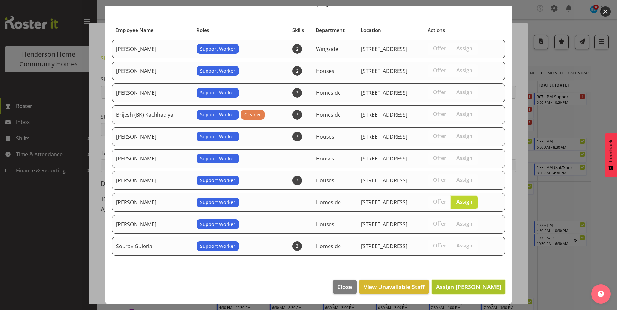
click at [470, 290] on span "Assign Navneet Kaur" at bounding box center [468, 287] width 65 height 8
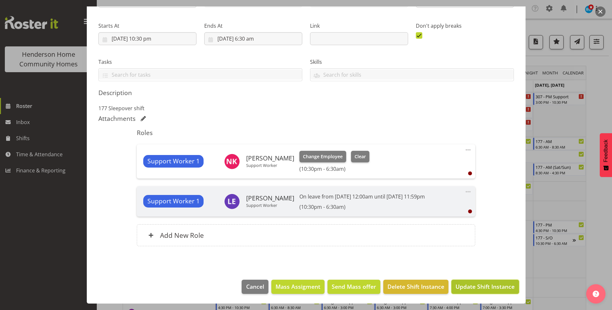
click at [472, 289] on span "Update Shift Instance" at bounding box center [484, 287] width 59 height 8
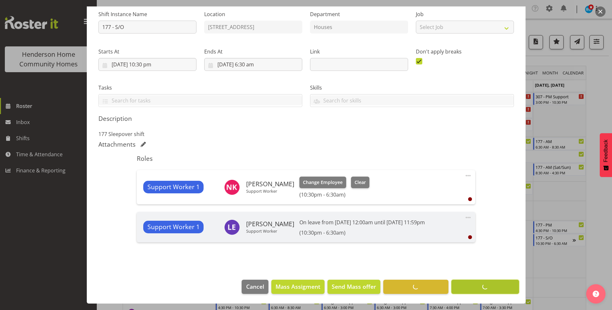
scroll to position [65, 0]
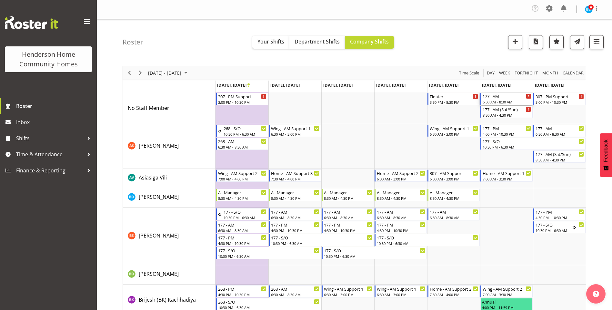
click at [502, 100] on div "6:30 AM - 8:30 AM" at bounding box center [507, 101] width 49 height 5
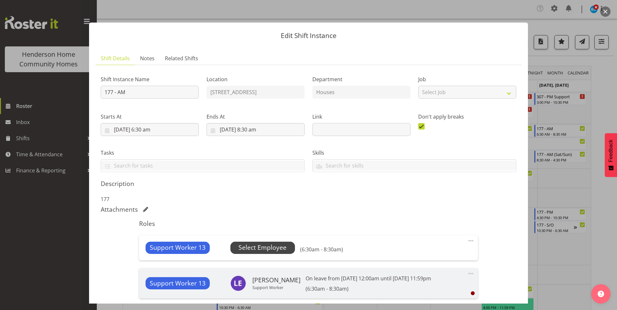
click at [281, 246] on span "Select Employee" at bounding box center [262, 247] width 48 height 9
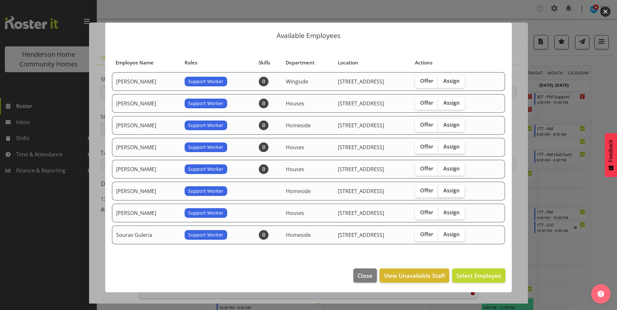
click at [451, 188] on span "Assign" at bounding box center [451, 190] width 16 height 6
click at [442, 189] on input "Assign" at bounding box center [440, 191] width 4 height 4
checkbox input "true"
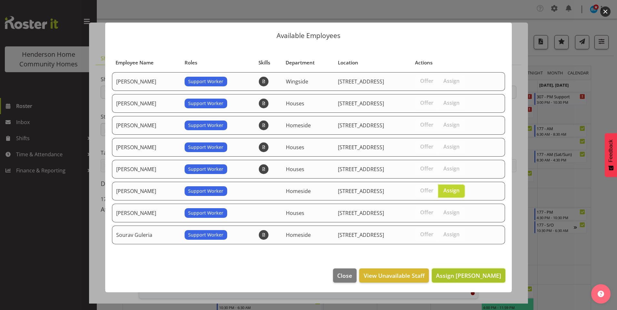
click at [475, 275] on span "Assign Navneet Kaur" at bounding box center [468, 276] width 65 height 8
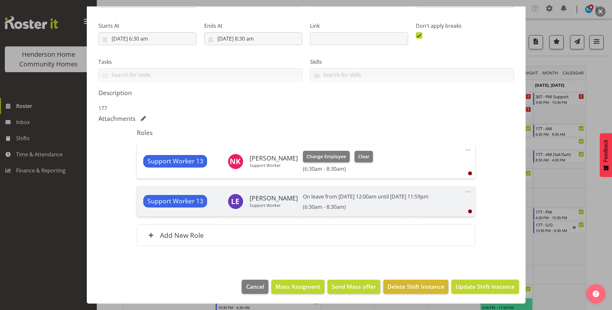
click at [484, 286] on span "Update Shift Instance" at bounding box center [484, 287] width 59 height 8
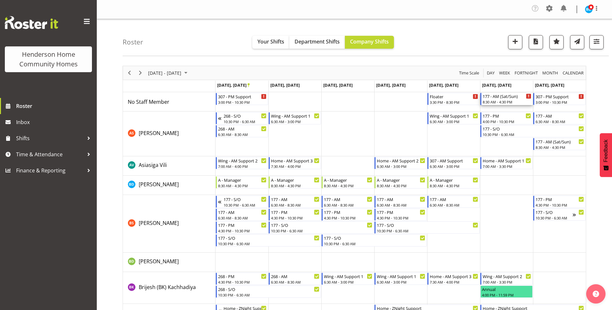
click at [508, 97] on div "177 - AM (Sat/Sun)" at bounding box center [507, 96] width 49 height 6
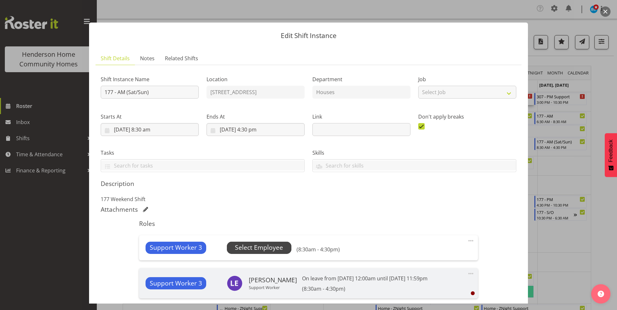
click at [268, 251] on span "Select Employee" at bounding box center [259, 247] width 48 height 9
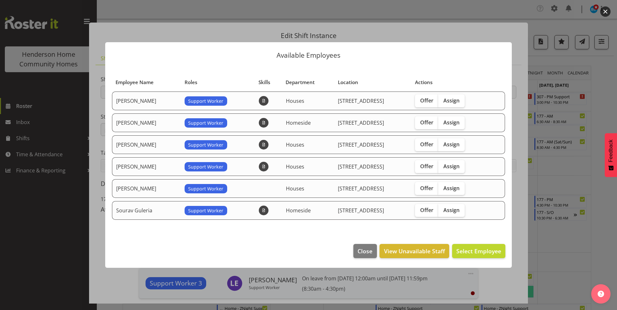
click at [21, 261] on div at bounding box center [308, 155] width 617 height 310
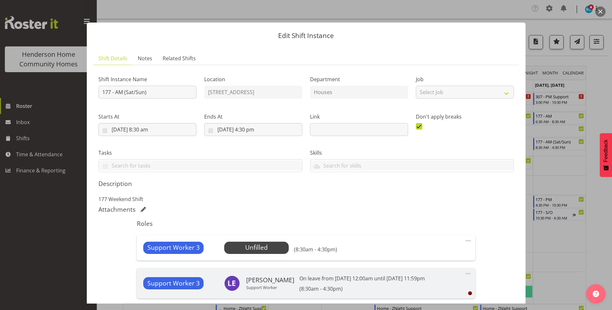
click at [464, 241] on span at bounding box center [468, 241] width 8 height 8
click at [416, 255] on link "Edit" at bounding box center [441, 257] width 62 height 12
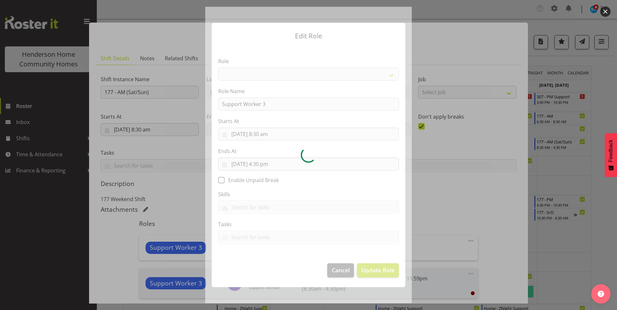
select select "1214"
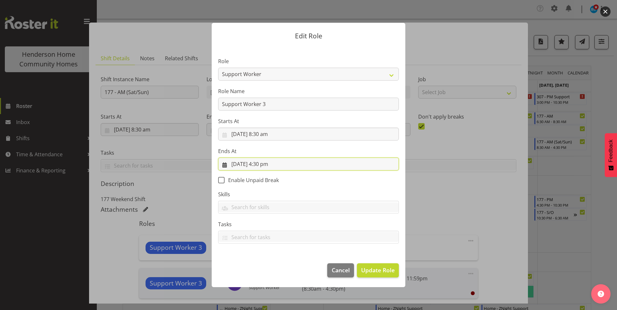
click at [269, 165] on input "27/09/2025, 4:30 pm" at bounding box center [308, 164] width 181 height 13
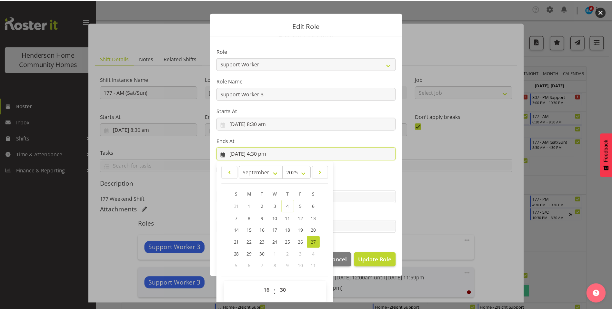
scroll to position [15, 0]
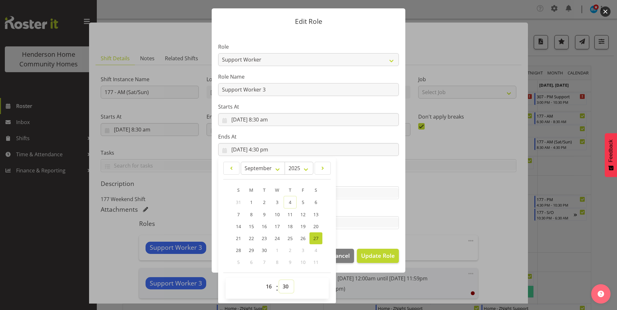
click at [284, 289] on select "00 01 02 03 04 05 06 07 08 09 10 11 12 13 14 15 16 17 18 19 20 21 22 23 24 25 2…" at bounding box center [286, 286] width 15 height 13
select select "0"
click at [279, 280] on select "00 01 02 03 04 05 06 07 08 09 10 11 12 13 14 15 16 17 18 19 20 21 22 23 24 25 2…" at bounding box center [286, 286] width 15 height 13
type input "27/09/2025, 4:00 pm"
click at [376, 256] on span "Update Role" at bounding box center [378, 256] width 34 height 8
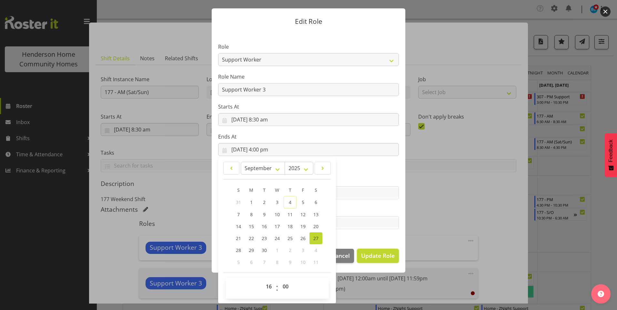
select select
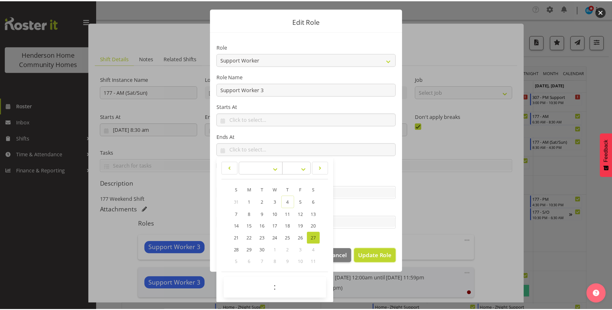
scroll to position [14, 0]
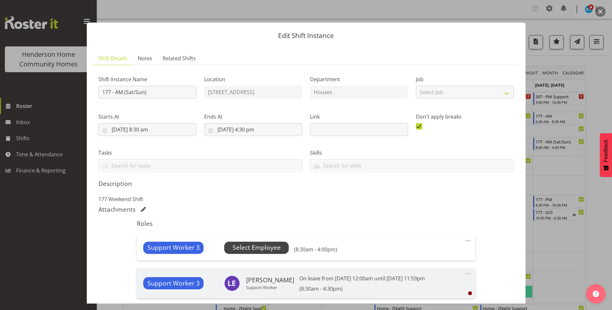
click at [268, 249] on span "Select Employee" at bounding box center [257, 247] width 48 height 9
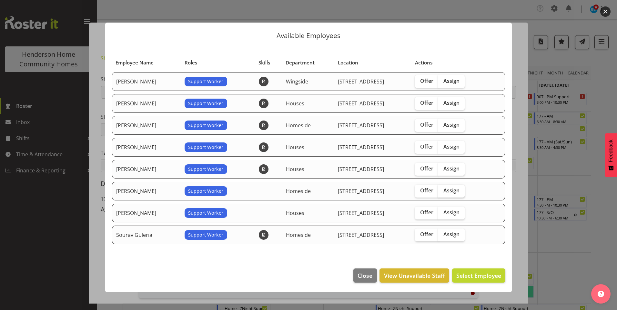
click at [458, 190] on span "Assign" at bounding box center [451, 190] width 16 height 6
click at [442, 190] on input "Assign" at bounding box center [440, 191] width 4 height 4
checkbox input "true"
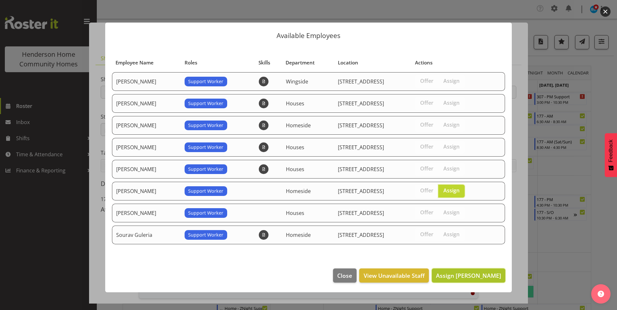
click at [468, 278] on span "Assign Navneet Kaur" at bounding box center [468, 276] width 65 height 8
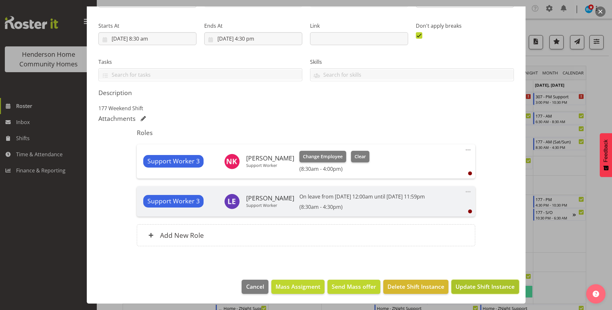
click at [474, 290] on span "Update Shift Instance" at bounding box center [484, 287] width 59 height 8
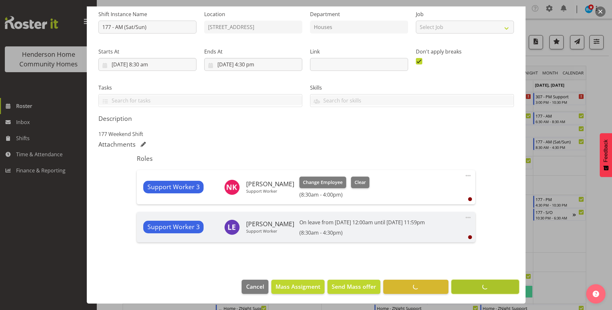
scroll to position [65, 0]
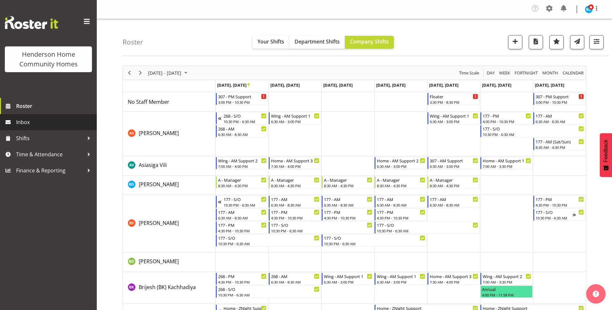
drag, startPoint x: 42, startPoint y: 123, endPoint x: 38, endPoint y: 122, distance: 3.4
click at [41, 123] on span "Inbox" at bounding box center [54, 122] width 77 height 10
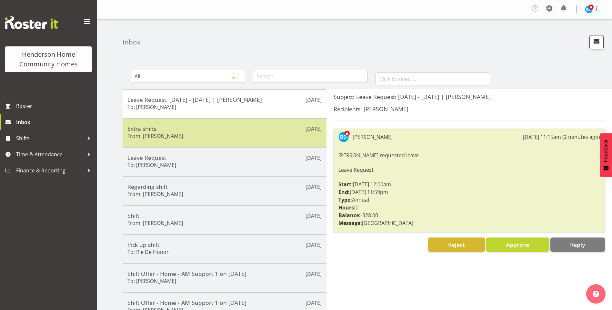
click at [220, 134] on div "Extra shifts From: [PERSON_NAME]" at bounding box center [224, 133] width 194 height 16
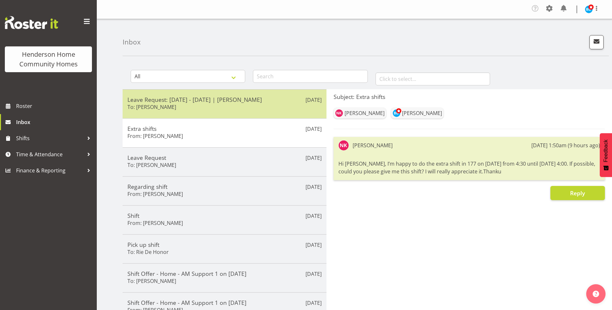
click at [231, 106] on div "Leave Request: [DATE] - [DATE] | [PERSON_NAME] To: [PERSON_NAME]" at bounding box center [224, 104] width 194 height 16
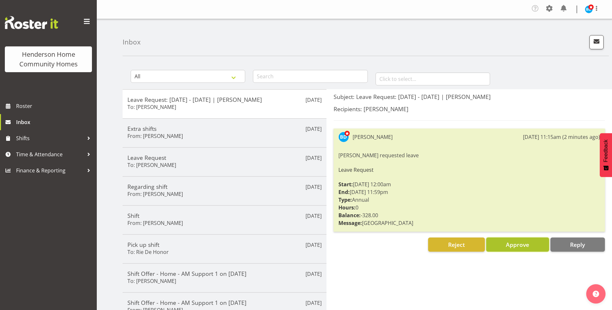
click at [517, 245] on span "Approve" at bounding box center [517, 245] width 23 height 8
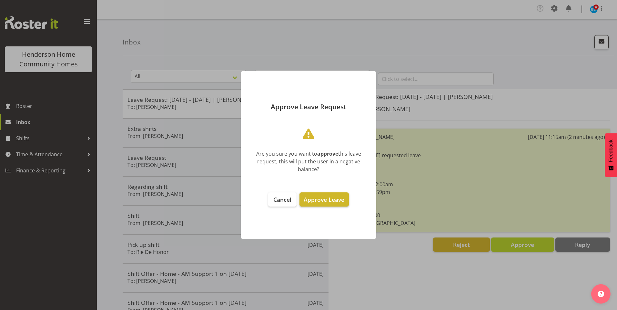
click at [329, 198] on span "Approve Leave" at bounding box center [324, 200] width 41 height 8
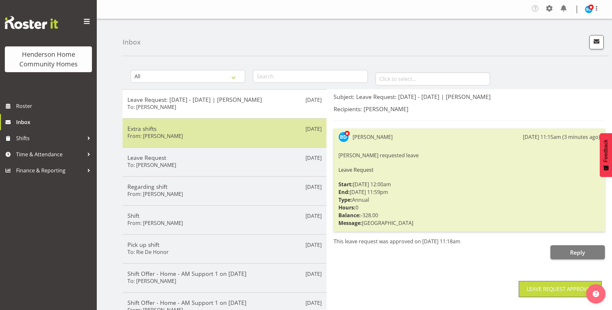
click at [185, 130] on h5 "Extra shifts" at bounding box center [224, 128] width 194 height 7
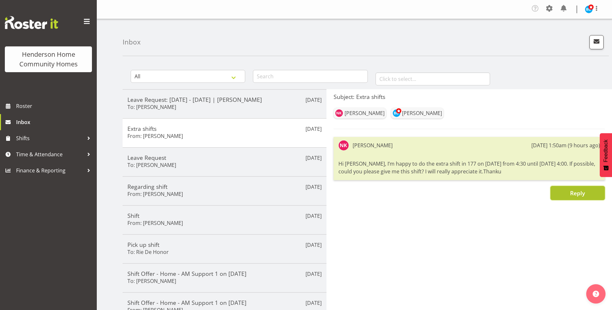
click at [572, 196] on span "Reply" at bounding box center [577, 193] width 15 height 8
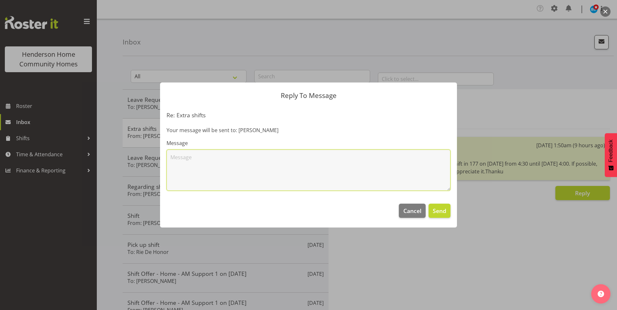
click at [215, 163] on textarea at bounding box center [308, 170] width 284 height 41
type textarea "Hi Nav, thank you for your offer to work the 177 sleepover shift [DATE][DATE]; …"
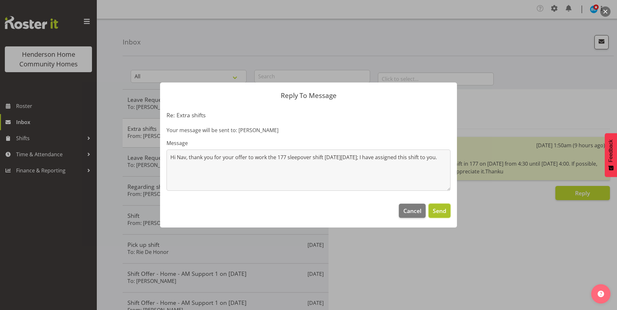
click at [436, 211] on span "Send" at bounding box center [440, 211] width 14 height 8
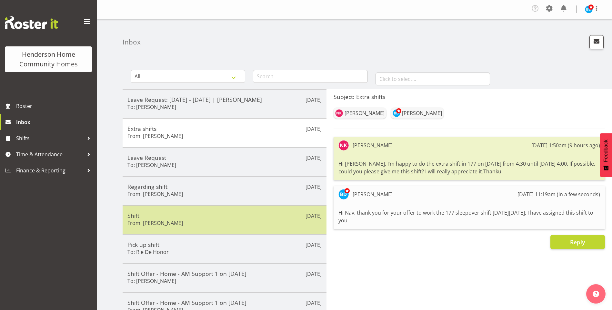
click at [195, 222] on div "Shift From: [PERSON_NAME]" at bounding box center [224, 220] width 194 height 16
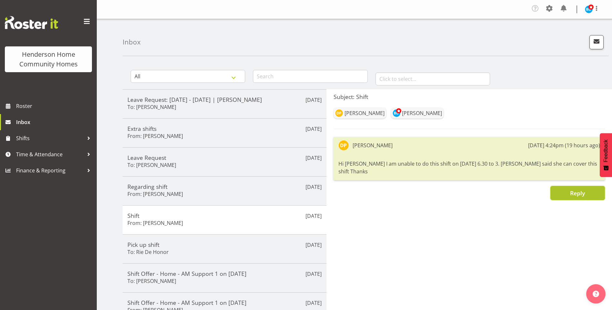
click at [564, 190] on button "Reply" at bounding box center [577, 193] width 55 height 14
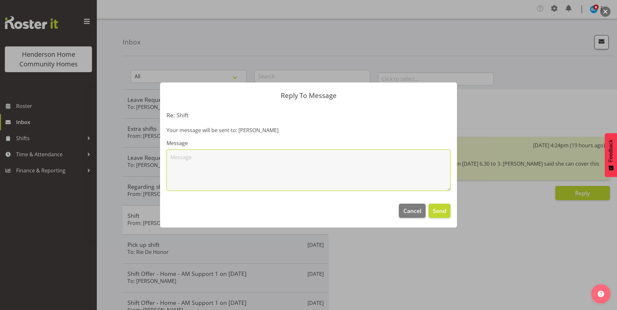
click at [223, 171] on textarea at bounding box center [308, 170] width 284 height 41
type textarea "Hi [PERSON_NAME], as per your request, I have removed you from the 307 6.30am -…"
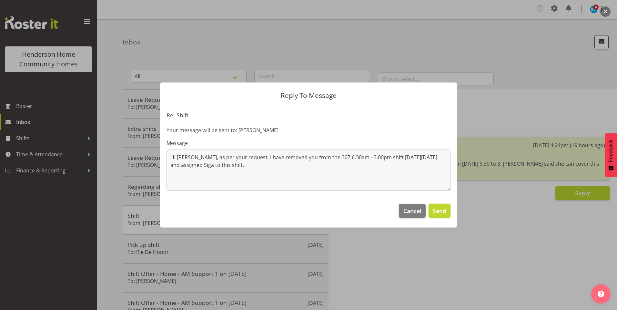
click at [445, 215] on span "Send" at bounding box center [440, 211] width 14 height 8
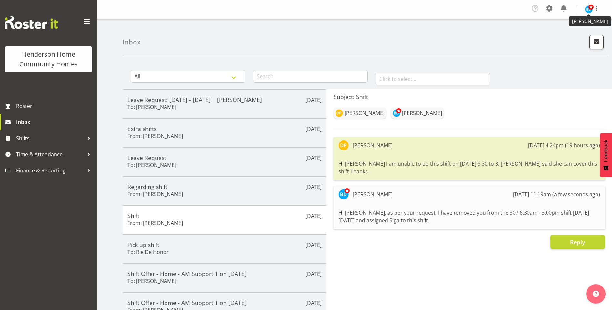
click at [591, 7] on span at bounding box center [590, 7] width 5 height 5
click at [561, 35] on link "Log Out" at bounding box center [569, 36] width 62 height 12
